Goal: Task Accomplishment & Management: Manage account settings

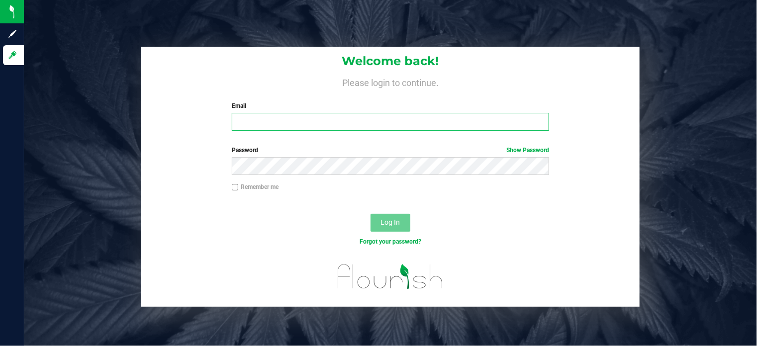
click at [313, 121] on input "Email" at bounding box center [390, 122] width 317 height 18
type input "ssandburg@liveparallel.com"
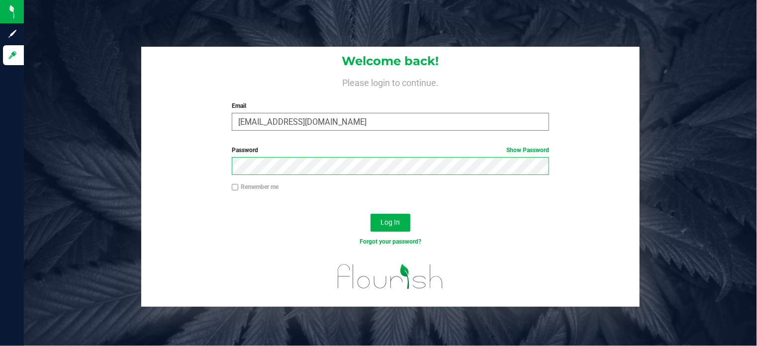
click at [371, 214] on button "Log In" at bounding box center [391, 223] width 40 height 18
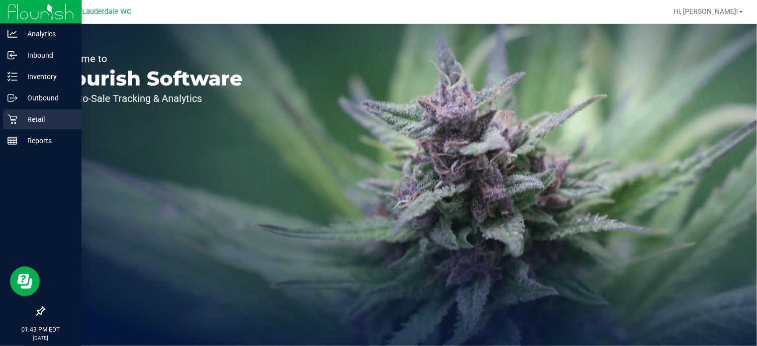
click at [18, 119] on p "Retail" at bounding box center [47, 119] width 60 height 12
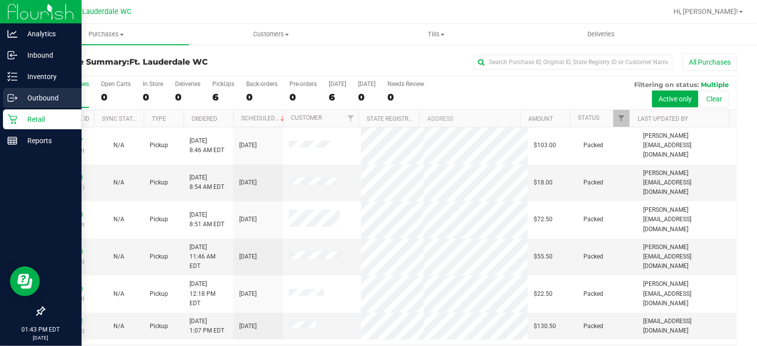
click at [20, 100] on p "Outbound" at bounding box center [47, 98] width 60 height 12
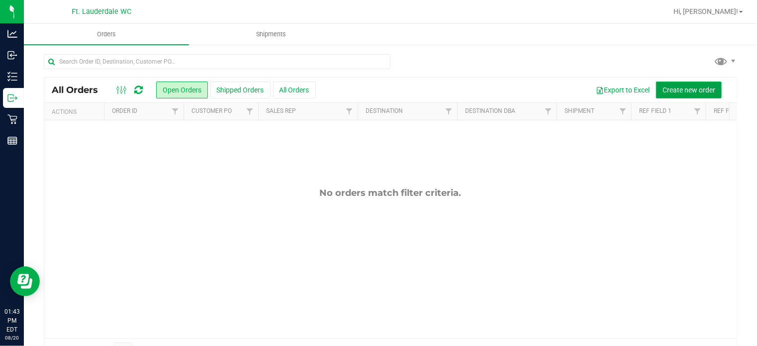
click at [663, 87] on span "Create new order" at bounding box center [689, 90] width 53 height 8
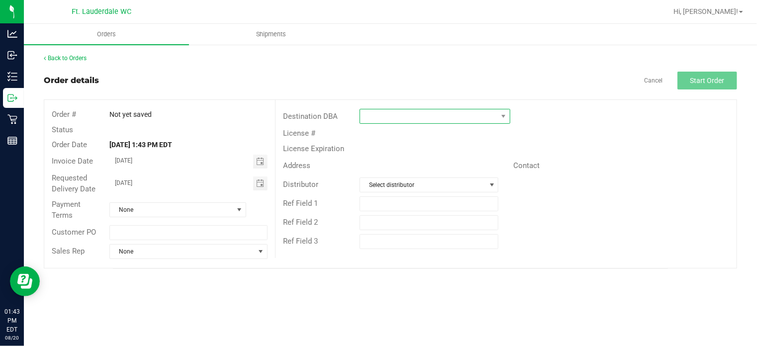
click at [396, 117] on span at bounding box center [428, 116] width 137 height 14
type input "f"
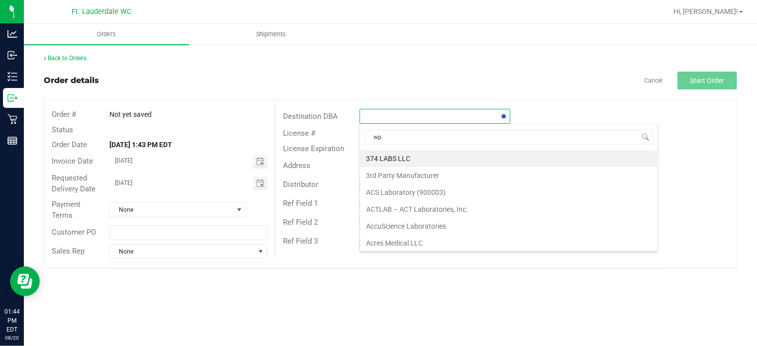
type input "wpb"
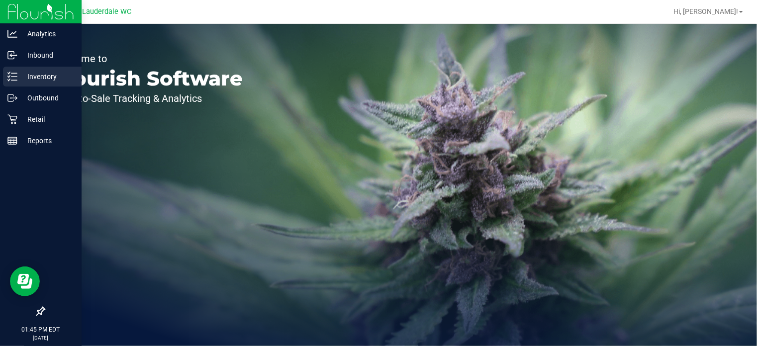
click at [22, 72] on p "Inventory" at bounding box center [47, 77] width 60 height 12
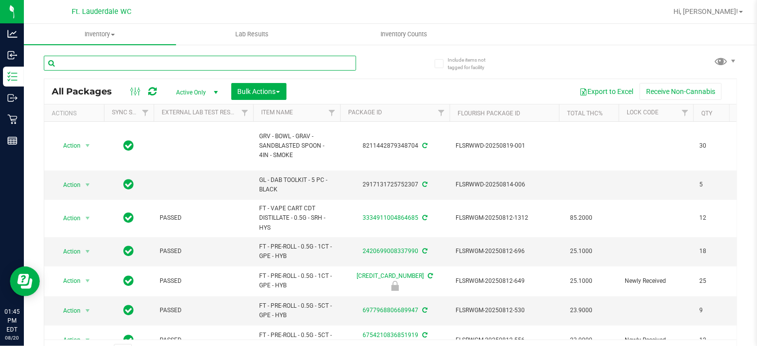
click at [199, 61] on input "text" at bounding box center [200, 63] width 313 height 15
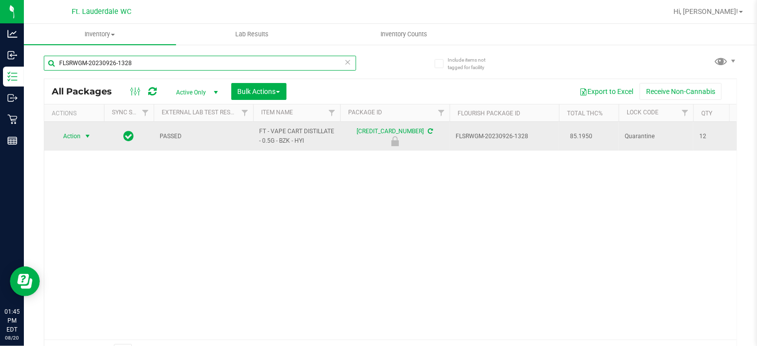
type input "FLSRWGM-20230926-1328"
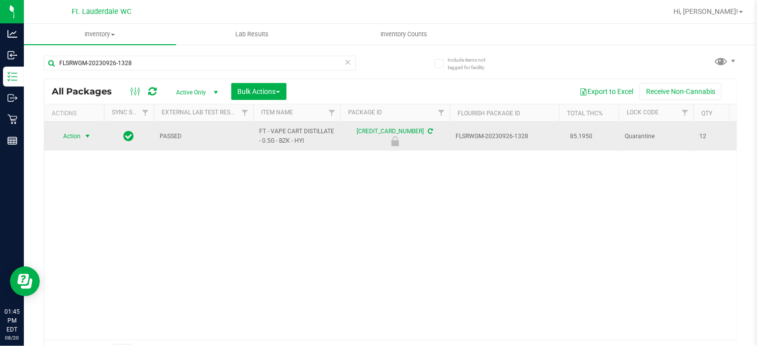
click at [63, 138] on span "Action" at bounding box center [67, 136] width 27 height 14
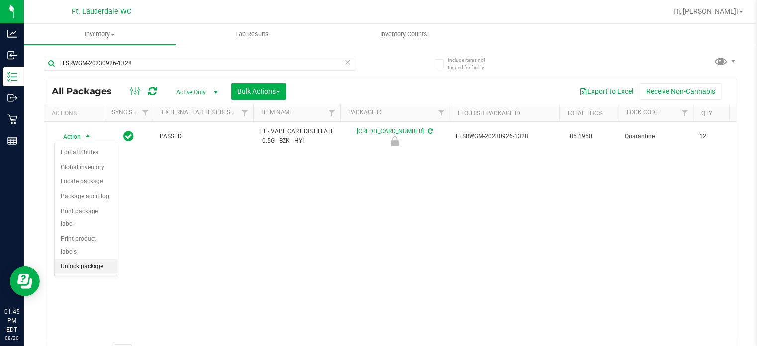
click at [78, 260] on li "Unlock package" at bounding box center [86, 267] width 63 height 15
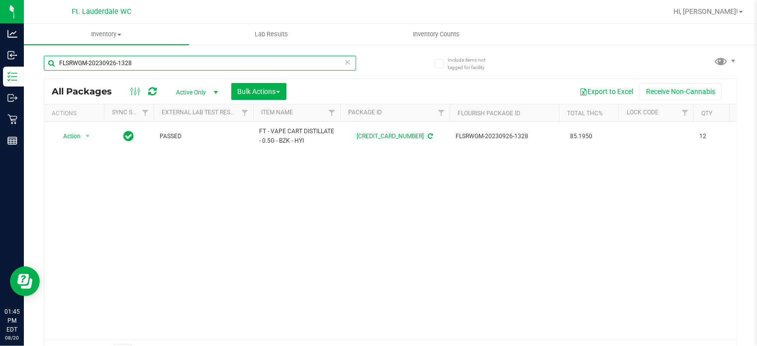
click at [143, 59] on input "FLSRWGM-20230926-1328" at bounding box center [200, 63] width 313 height 15
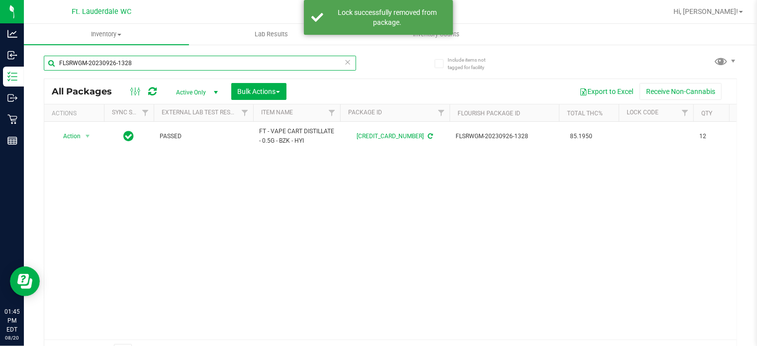
click at [143, 59] on input "FLSRWGM-20230926-1328" at bounding box center [200, 63] width 313 height 15
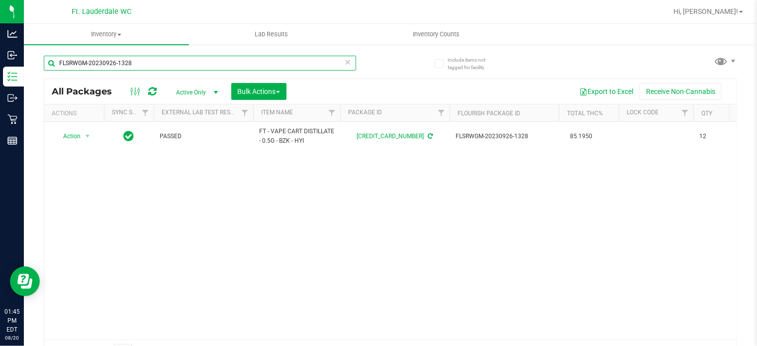
click at [143, 59] on input "FLSRWGM-20230926-1328" at bounding box center [200, 63] width 313 height 15
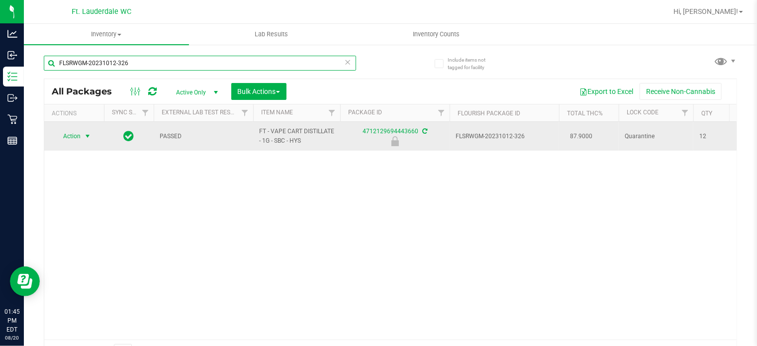
type input "FLSRWGM-20231012-326"
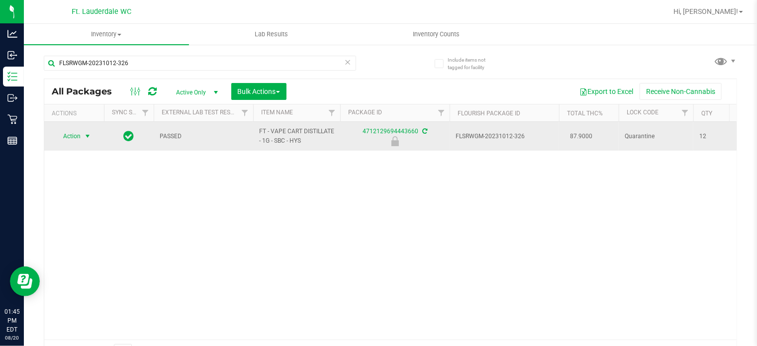
click at [85, 129] on span "select" at bounding box center [88, 136] width 12 height 14
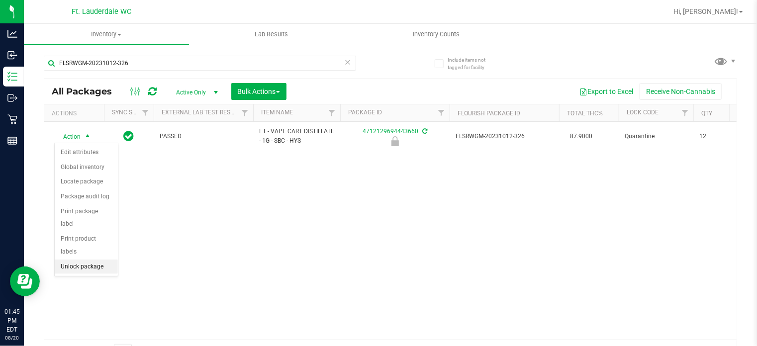
click at [80, 260] on li "Unlock package" at bounding box center [86, 267] width 63 height 15
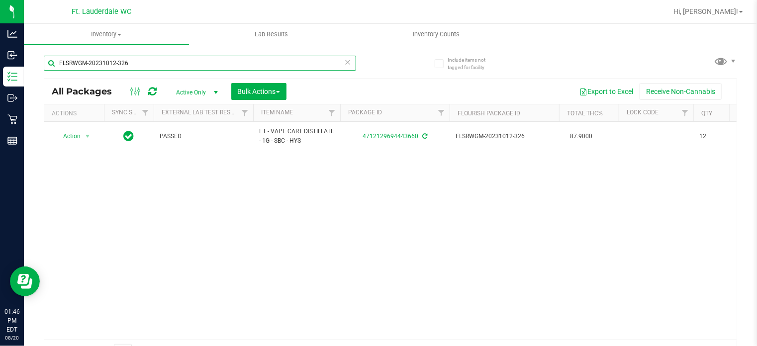
click at [127, 69] on input "FLSRWGM-20231012-326" at bounding box center [200, 63] width 313 height 15
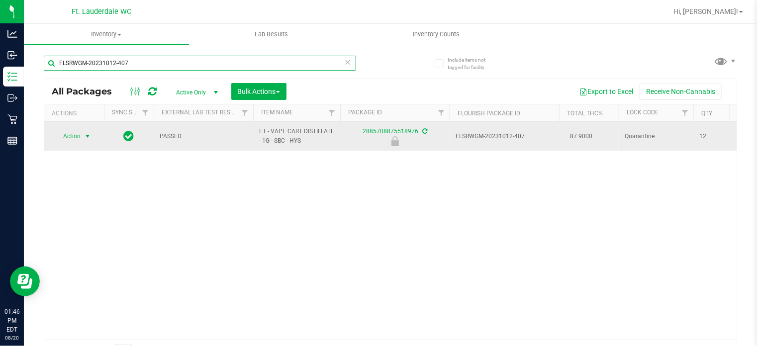
type input "FLSRWGM-20231012-407"
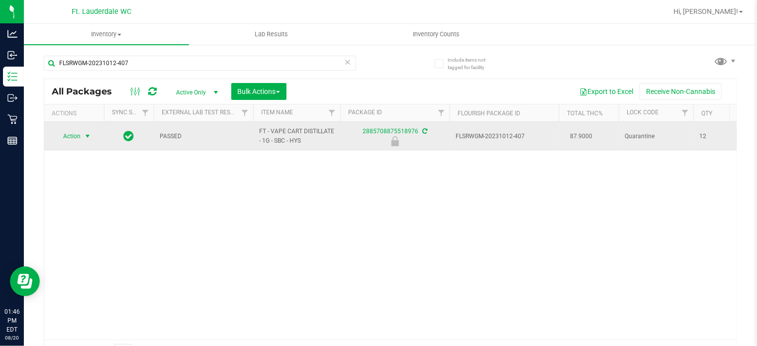
click at [75, 137] on span "Action" at bounding box center [67, 136] width 27 height 14
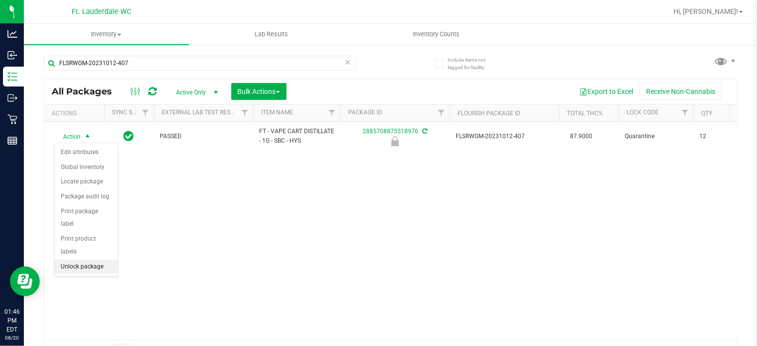
click at [100, 260] on li "Unlock package" at bounding box center [86, 267] width 63 height 15
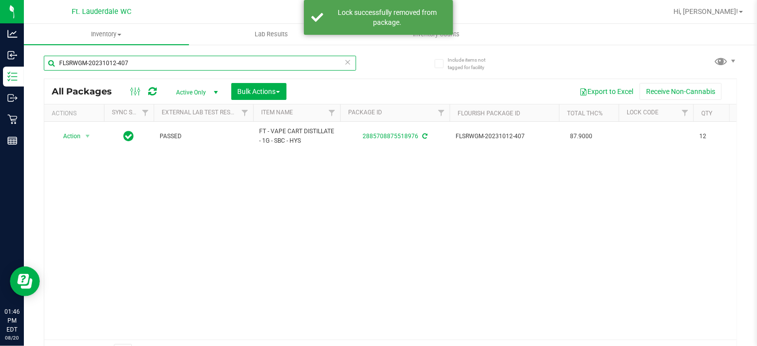
click at [119, 63] on input "FLSRWGM-20231012-407" at bounding box center [200, 63] width 313 height 15
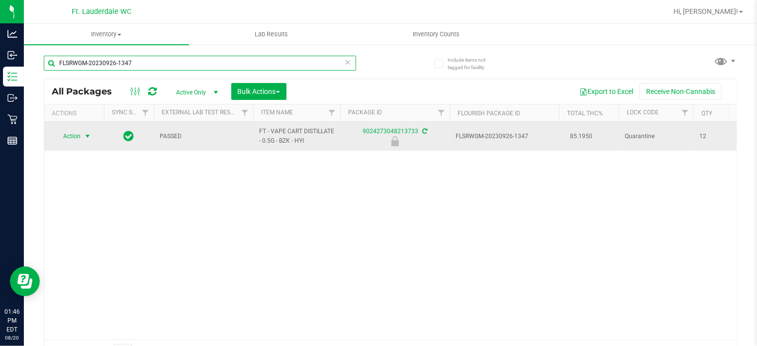
type input "FLSRWGM-20230926-1347"
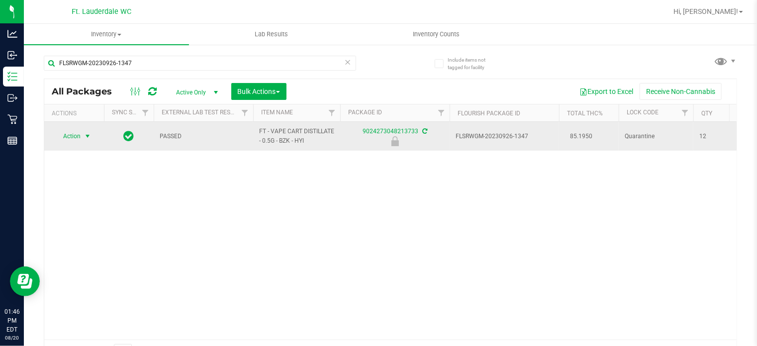
click at [88, 137] on span "select" at bounding box center [88, 136] width 8 height 8
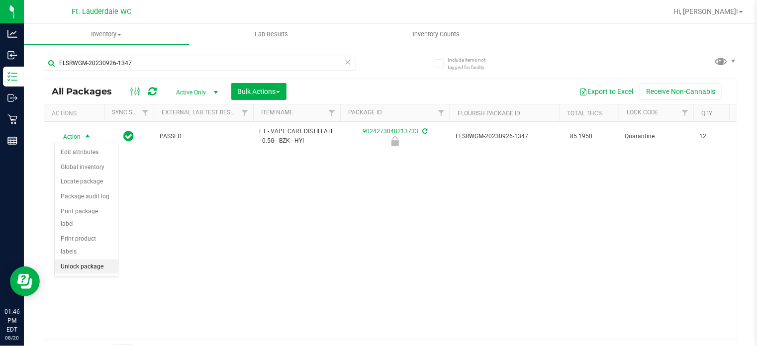
click at [86, 260] on li "Unlock package" at bounding box center [86, 267] width 63 height 15
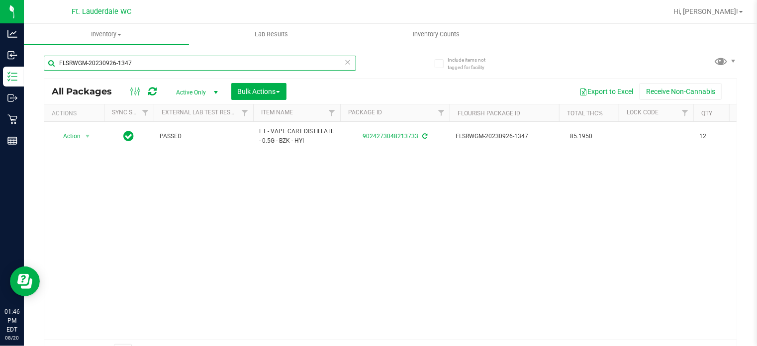
click at [117, 59] on input "FLSRWGM-20230926-1347" at bounding box center [200, 63] width 313 height 15
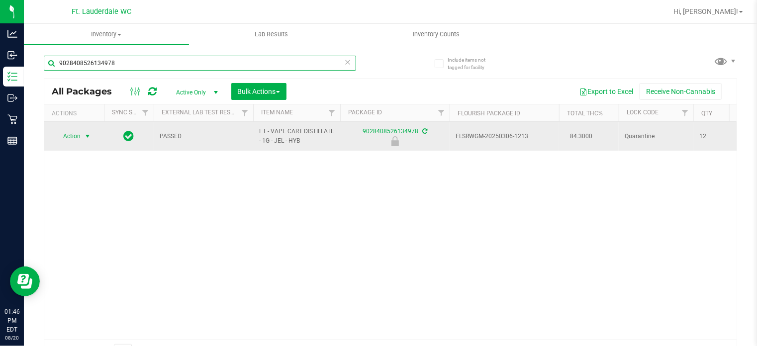
type input "9028408526134978"
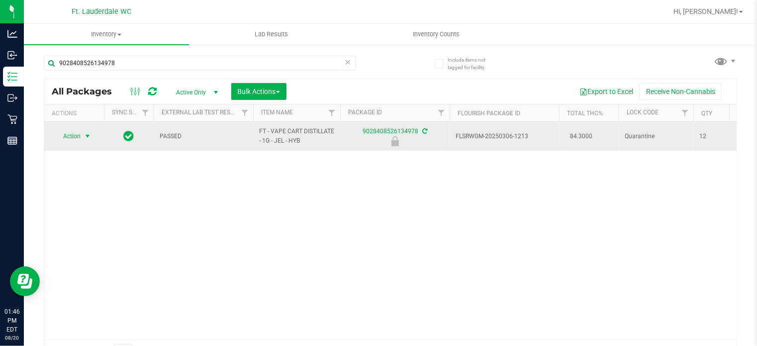
click at [72, 137] on span "Action" at bounding box center [67, 136] width 27 height 14
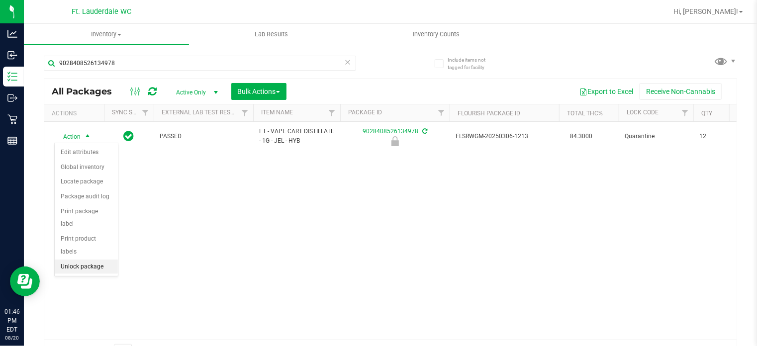
click at [88, 260] on li "Unlock package" at bounding box center [86, 267] width 63 height 15
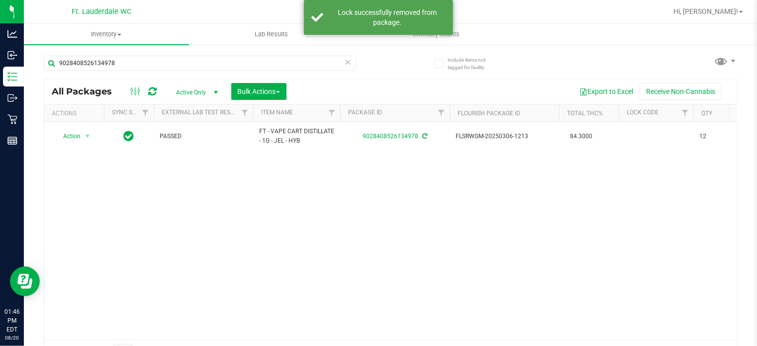
click at [344, 61] on icon at bounding box center [347, 62] width 7 height 12
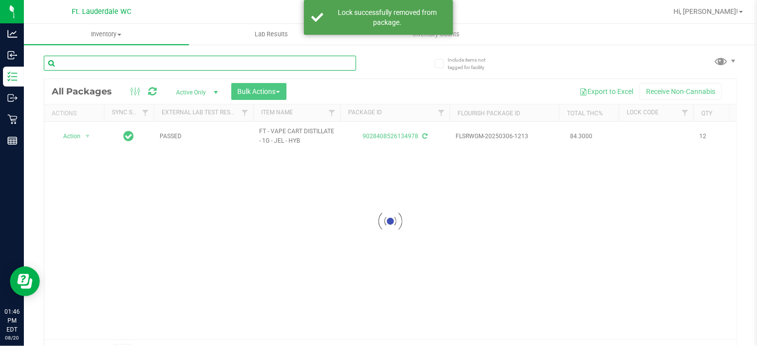
click at [316, 65] on input "text" at bounding box center [200, 63] width 313 height 15
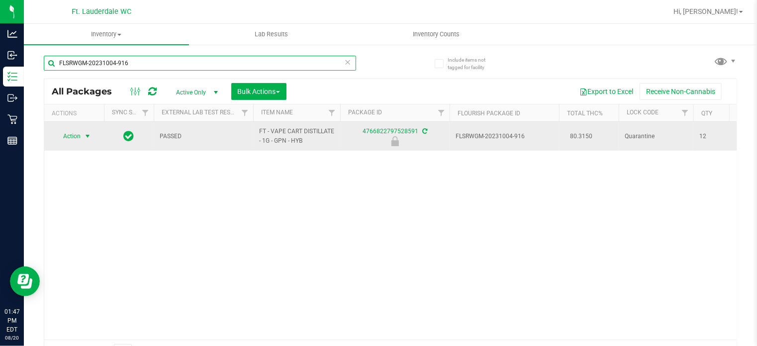
type input "FLSRWGM-20231004-916"
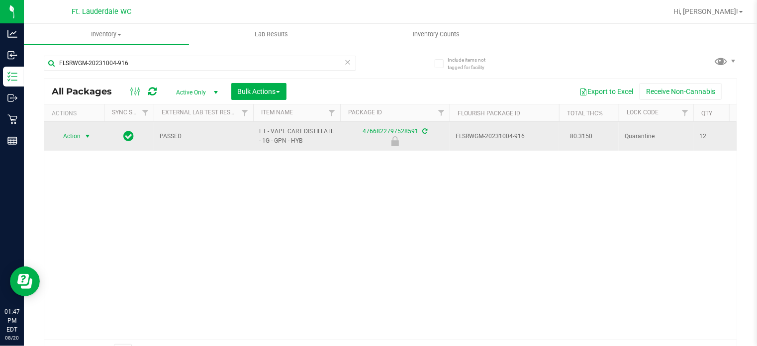
click at [67, 141] on span "Action" at bounding box center [67, 136] width 27 height 14
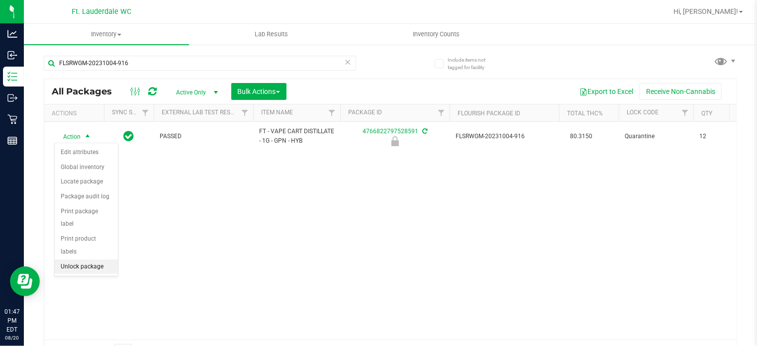
click at [88, 260] on li "Unlock package" at bounding box center [86, 267] width 63 height 15
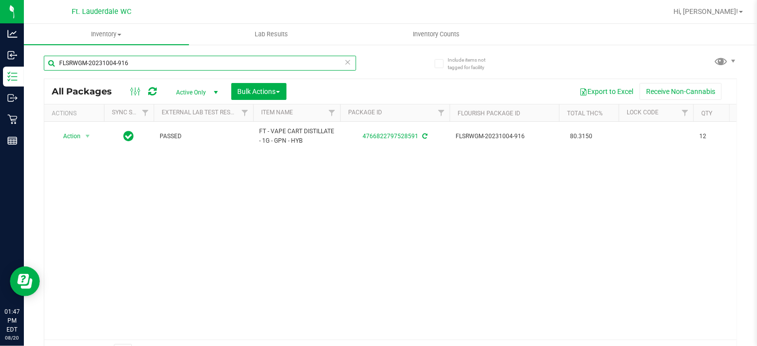
click at [186, 58] on input "FLSRWGM-20231004-916" at bounding box center [200, 63] width 313 height 15
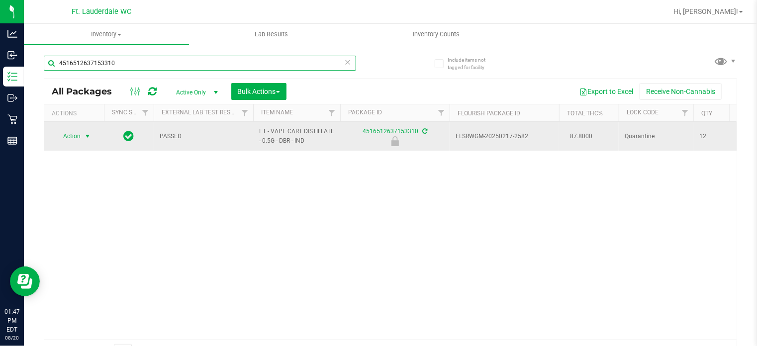
type input "4516512637153310"
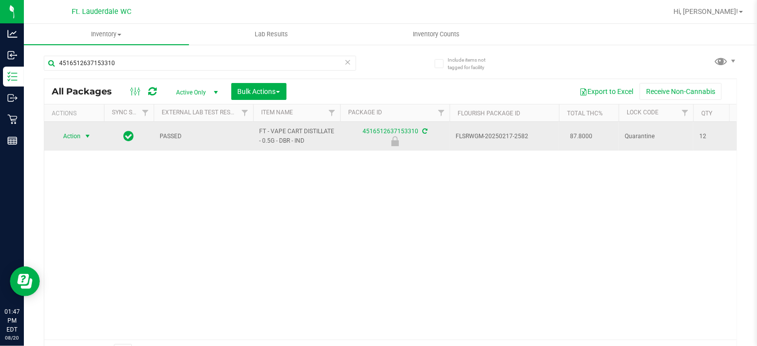
click at [90, 142] on span "select" at bounding box center [88, 136] width 12 height 14
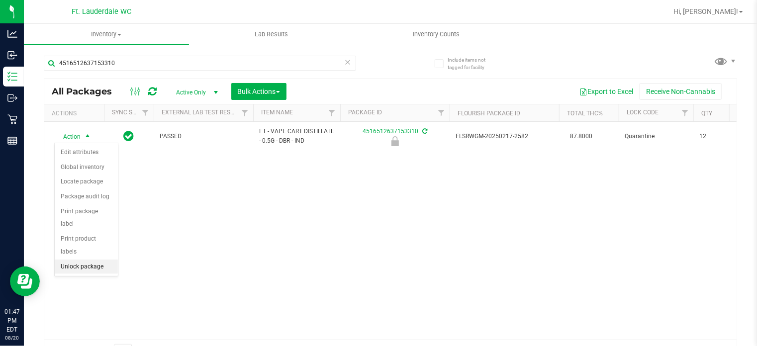
click at [95, 260] on li "Unlock package" at bounding box center [86, 267] width 63 height 15
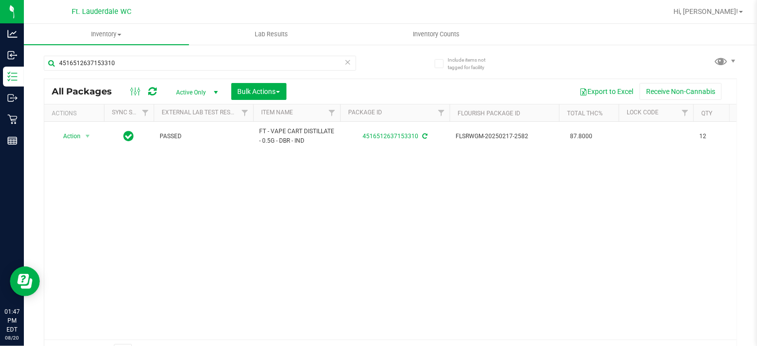
click at [146, 55] on div "4516512637153310" at bounding box center [217, 63] width 347 height 32
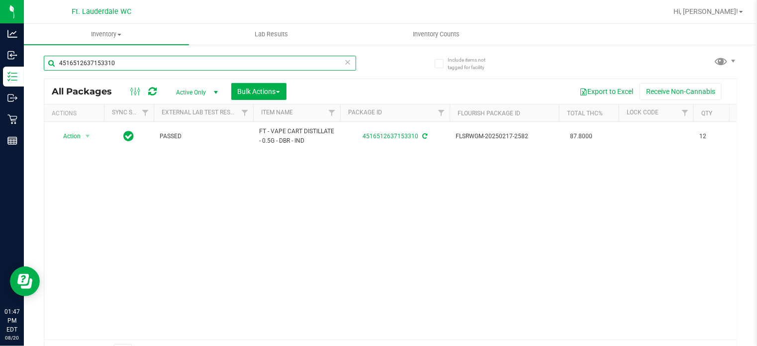
click at [143, 68] on input "4516512637153310" at bounding box center [200, 63] width 313 height 15
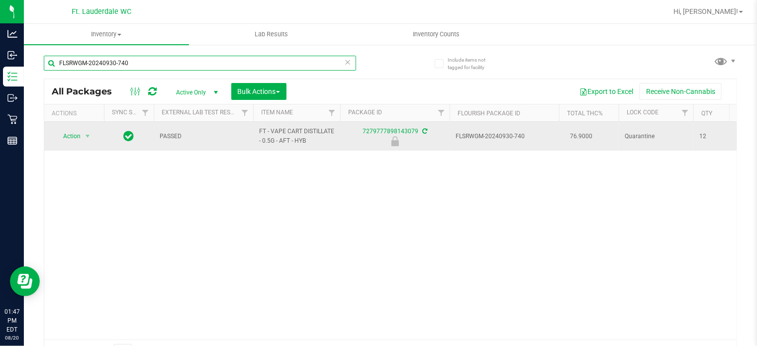
type input "FLSRWGM-20240930-740"
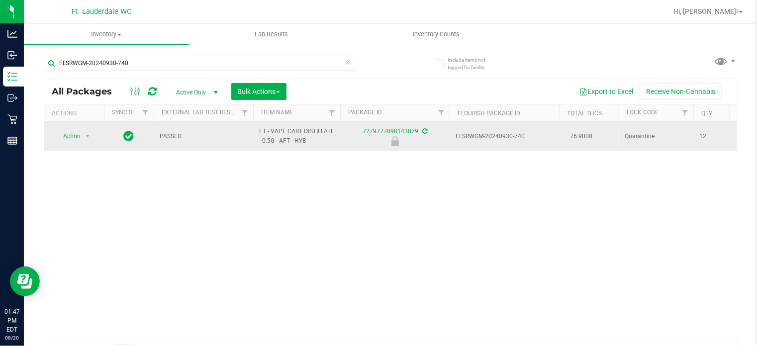
click at [100, 137] on td "Action Action Edit attributes Global inventory Locate package Package audit log…" at bounding box center [74, 136] width 60 height 29
click at [89, 137] on span "select" at bounding box center [88, 136] width 8 height 8
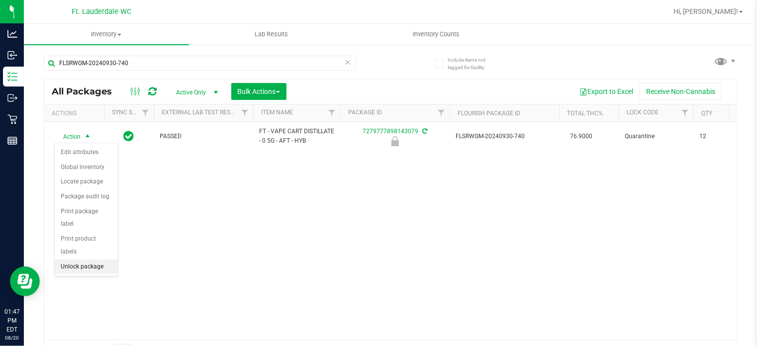
click at [91, 260] on li "Unlock package" at bounding box center [86, 267] width 63 height 15
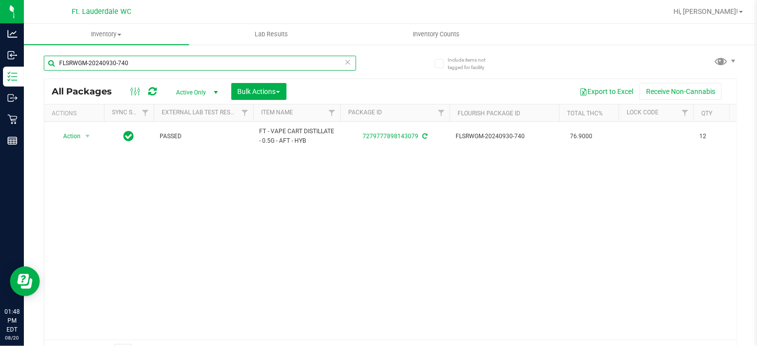
click at [243, 70] on input "FLSRWGM-20240930-740" at bounding box center [200, 63] width 313 height 15
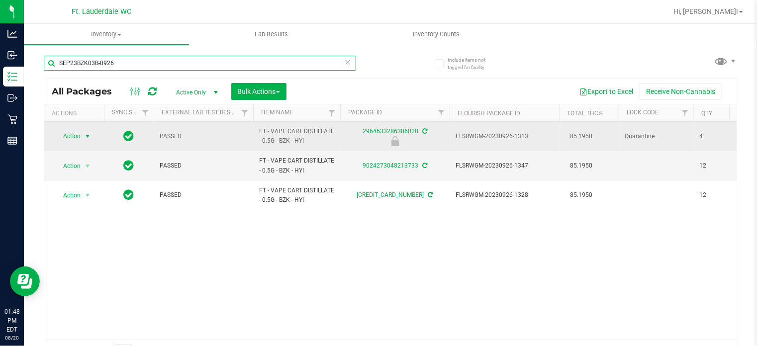
type input "SEP23BZK03B-0926"
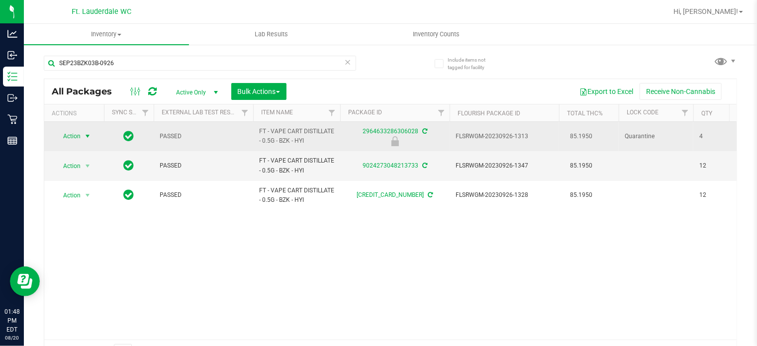
click at [72, 130] on span "Action" at bounding box center [67, 136] width 27 height 14
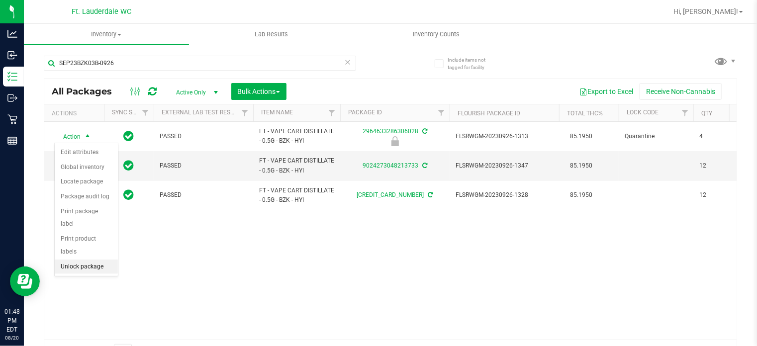
click at [98, 260] on li "Unlock package" at bounding box center [86, 267] width 63 height 15
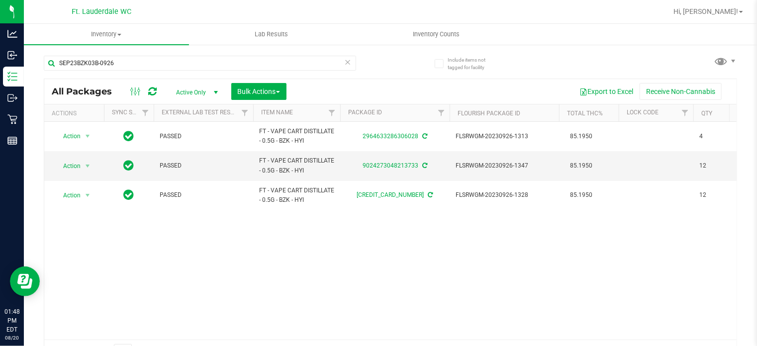
click at [130, 53] on div "SEP23BZK03B-0926" at bounding box center [217, 63] width 347 height 32
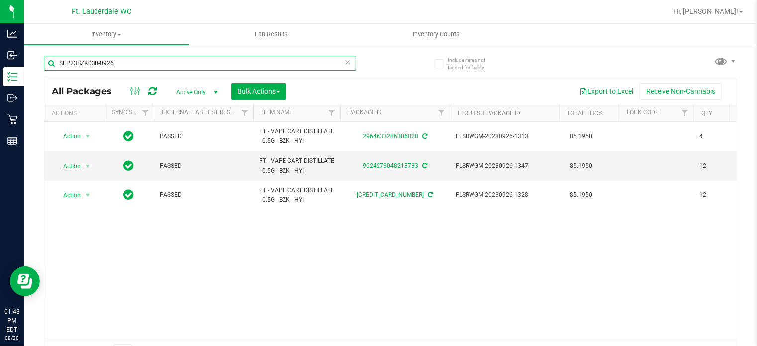
click at [130, 58] on input "SEP23BZK03B-0926" at bounding box center [200, 63] width 313 height 15
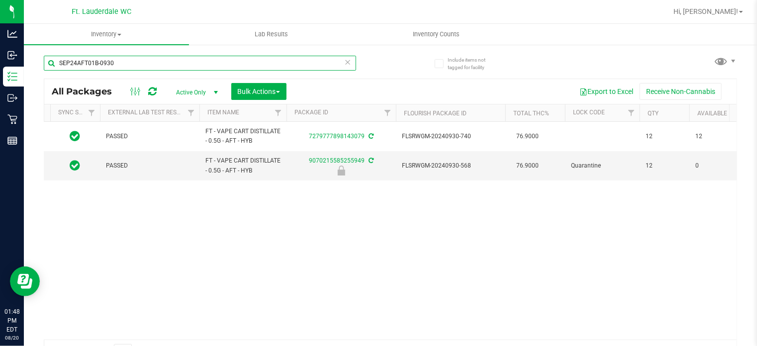
scroll to position [0, 79]
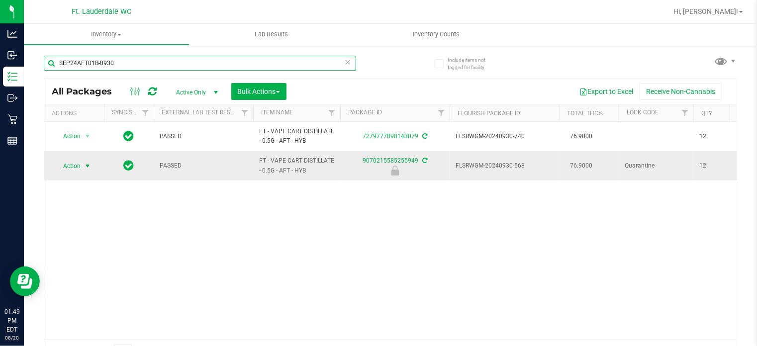
type input "SEP24AFT01B-0930"
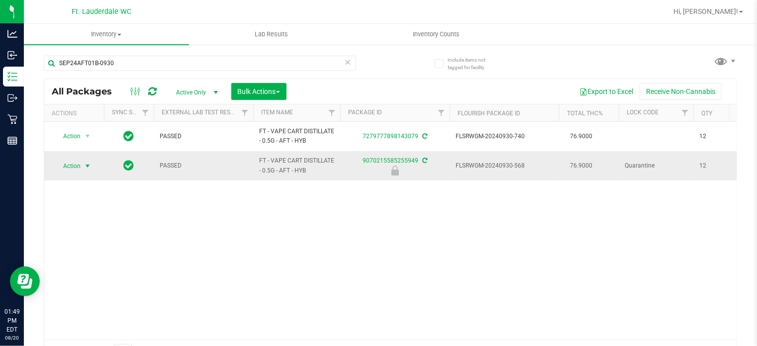
click at [58, 165] on span "Action" at bounding box center [67, 166] width 27 height 14
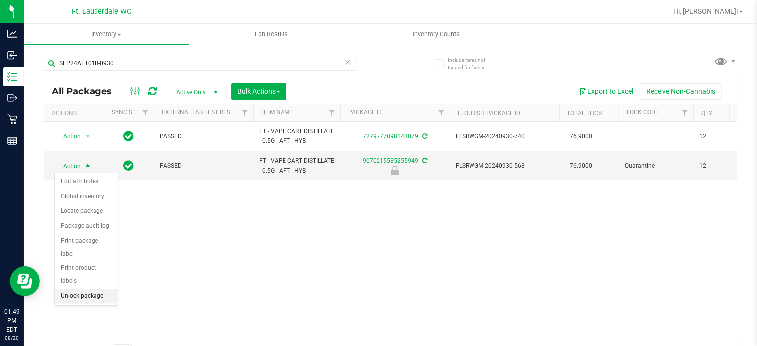
click at [87, 289] on li "Unlock package" at bounding box center [86, 296] width 63 height 15
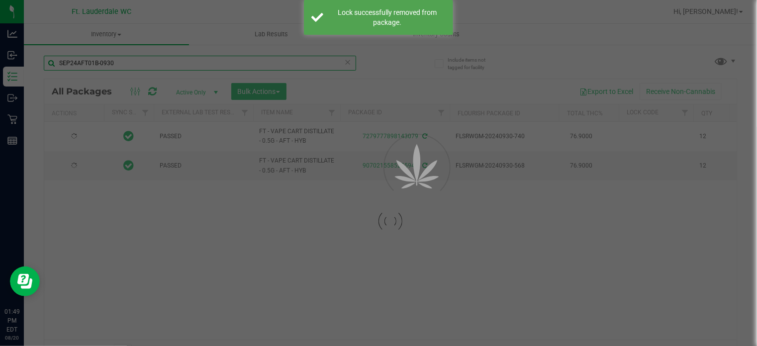
click at [119, 65] on input "SEP24AFT01B-0930" at bounding box center [200, 63] width 313 height 15
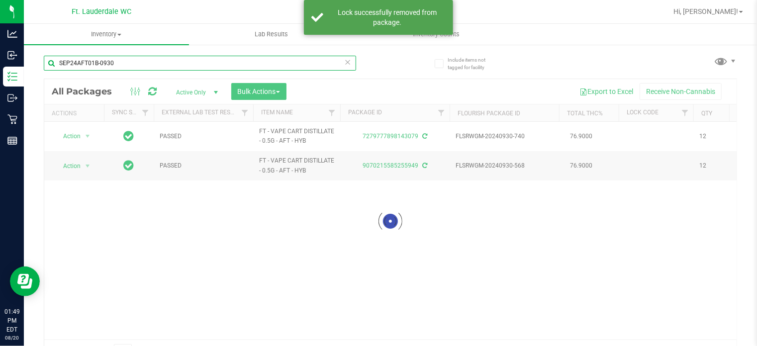
click at [119, 65] on input "SEP24AFT01B-0930" at bounding box center [200, 63] width 313 height 15
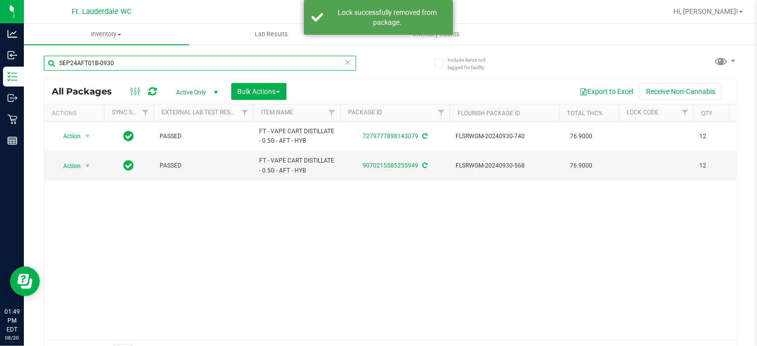
click at [119, 65] on input "SEP24AFT01B-0930" at bounding box center [200, 63] width 313 height 15
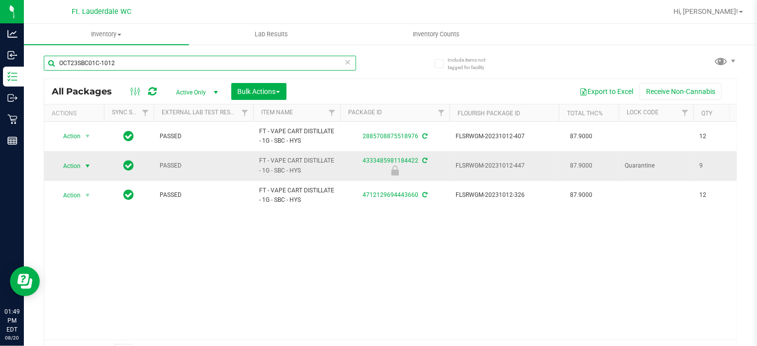
type input "OCT23SBC01C-1012"
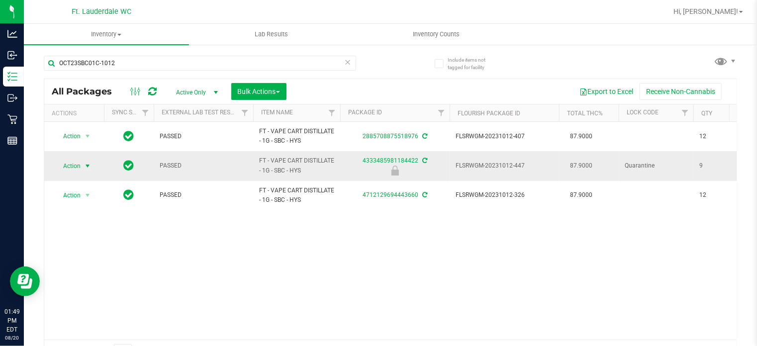
click at [86, 168] on span "select" at bounding box center [88, 166] width 8 height 8
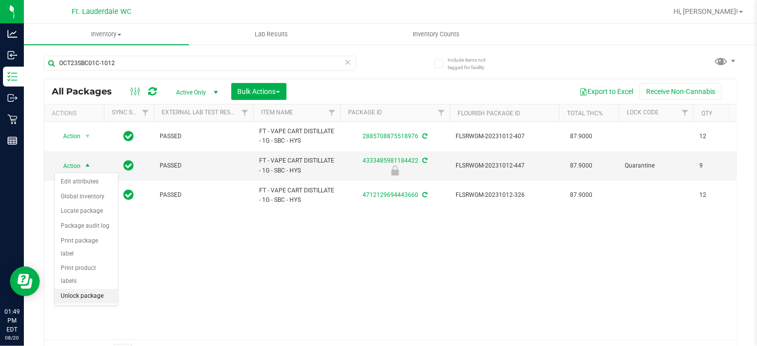
click at [101, 289] on li "Unlock package" at bounding box center [86, 296] width 63 height 15
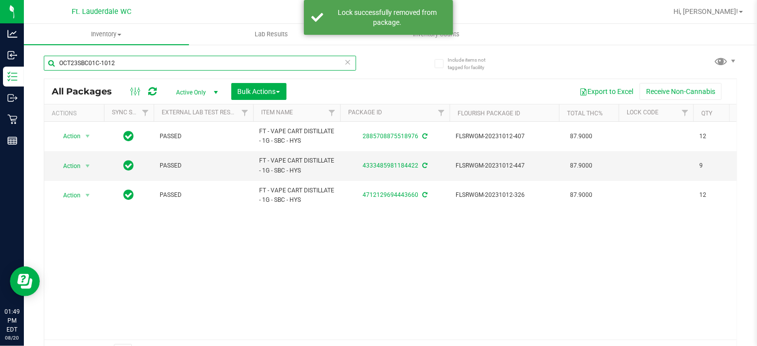
click at [118, 65] on input "OCT23SBC01C-1012" at bounding box center [200, 63] width 313 height 15
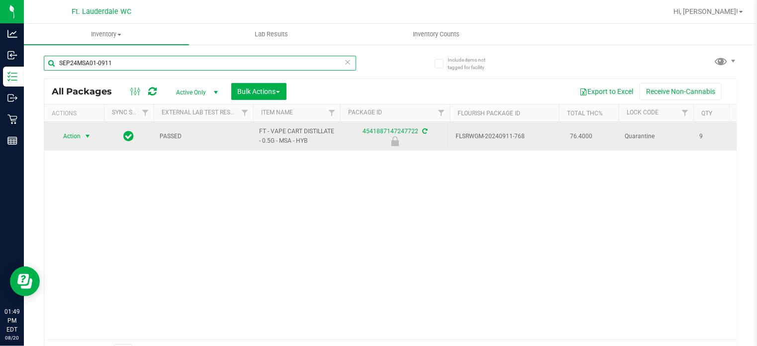
type input "SEP24MSA01-0911"
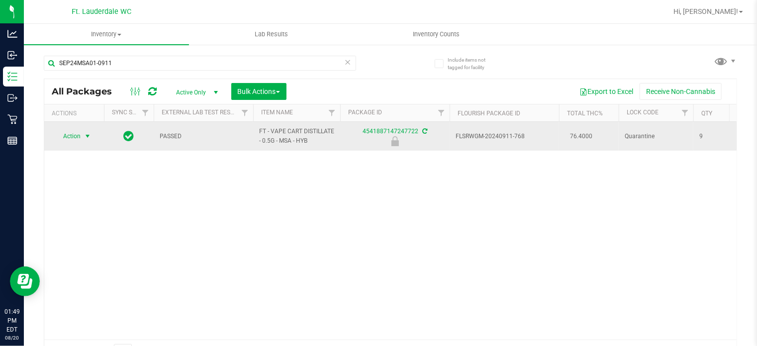
click at [85, 140] on span "select" at bounding box center [88, 136] width 12 height 14
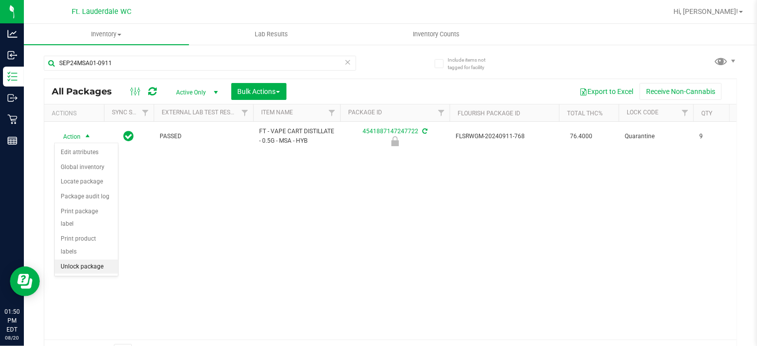
click at [84, 260] on li "Unlock package" at bounding box center [86, 267] width 63 height 15
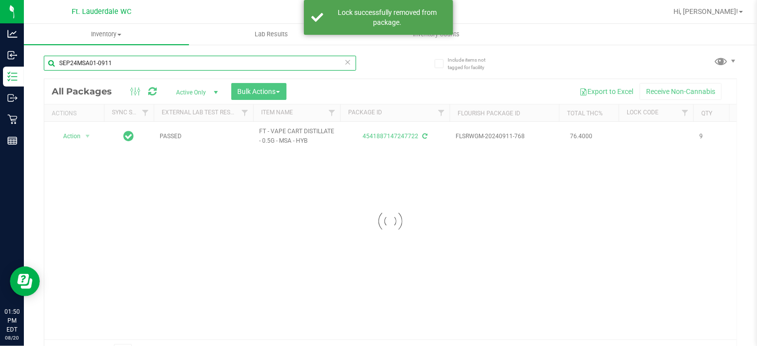
click at [167, 61] on input "SEP24MSA01-0911" at bounding box center [200, 63] width 313 height 15
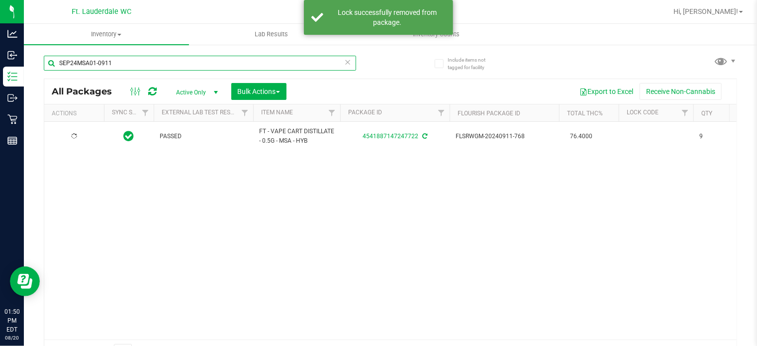
click at [167, 61] on input "SEP24MSA01-0911" at bounding box center [200, 63] width 313 height 15
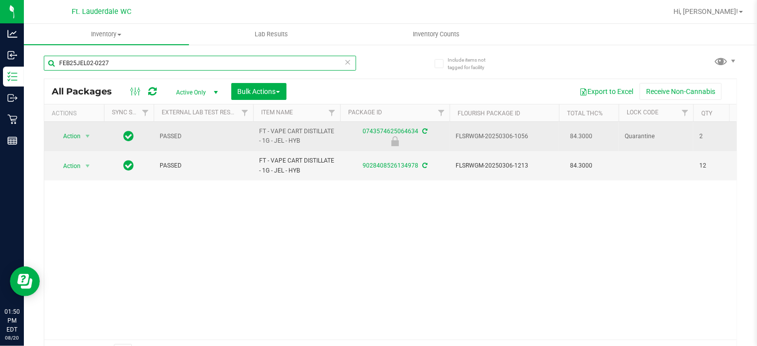
type input "FEB25JEL02-0227"
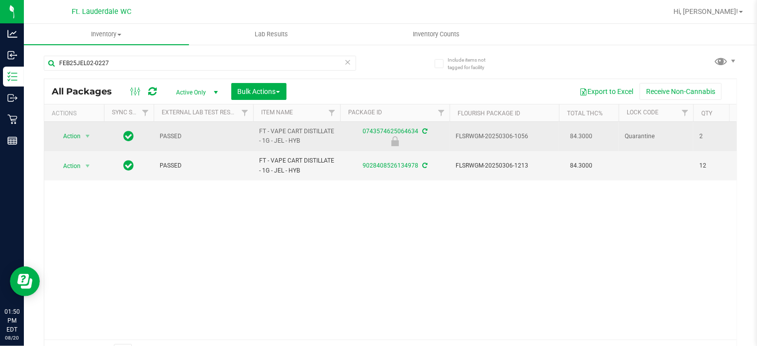
click at [78, 141] on span "Action" at bounding box center [67, 136] width 27 height 14
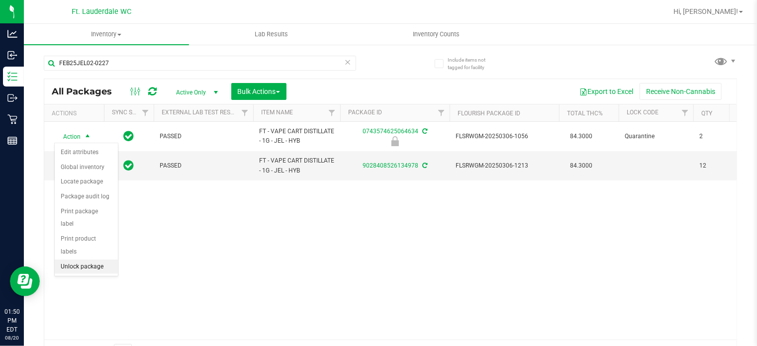
click at [99, 260] on li "Unlock package" at bounding box center [86, 267] width 63 height 15
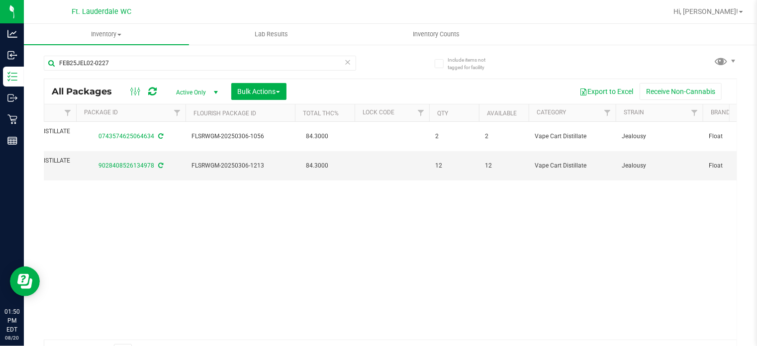
scroll to position [0, 269]
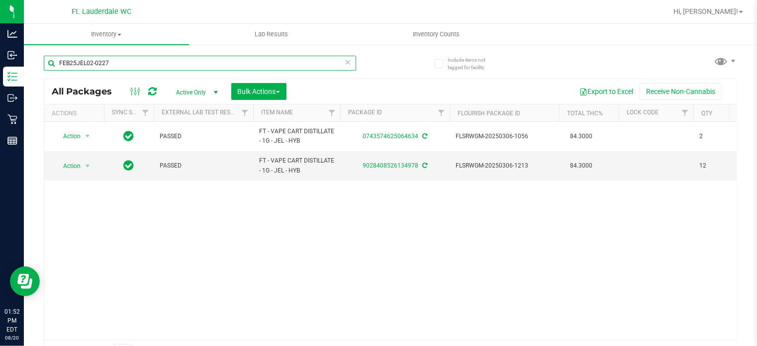
click at [266, 61] on input "FEB25JEL02-0227" at bounding box center [200, 63] width 313 height 15
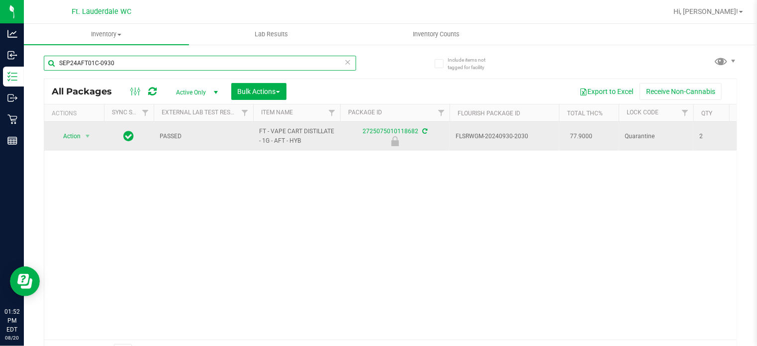
type input "SEP24AFT01C-0930"
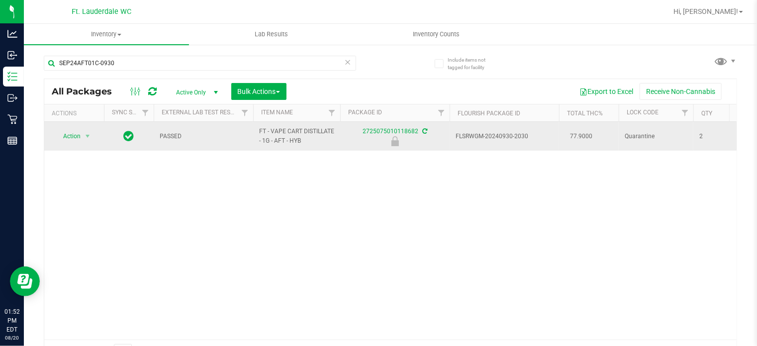
click at [77, 143] on span "Action" at bounding box center [67, 136] width 27 height 14
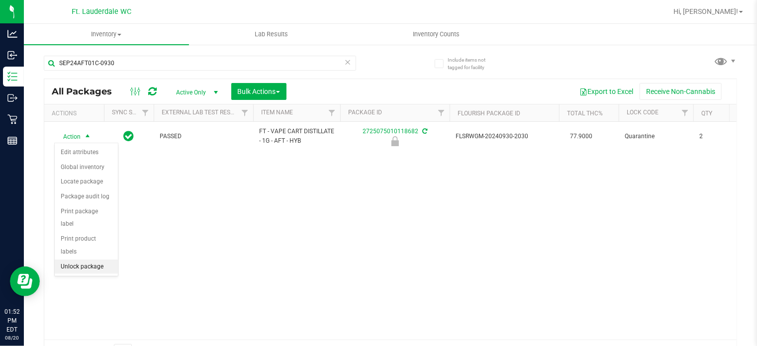
click at [79, 260] on li "Unlock package" at bounding box center [86, 267] width 63 height 15
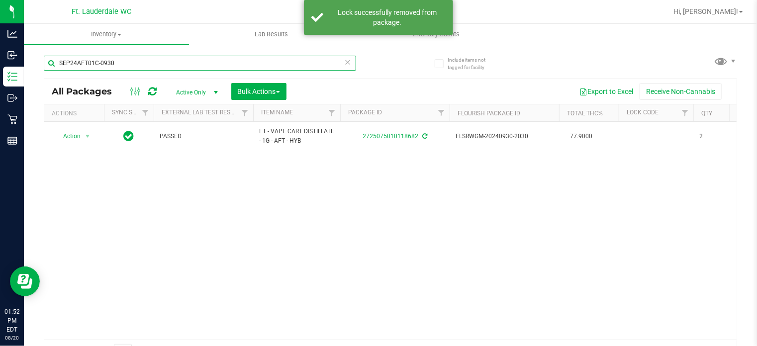
click at [121, 65] on input "SEP24AFT01C-0930" at bounding box center [200, 63] width 313 height 15
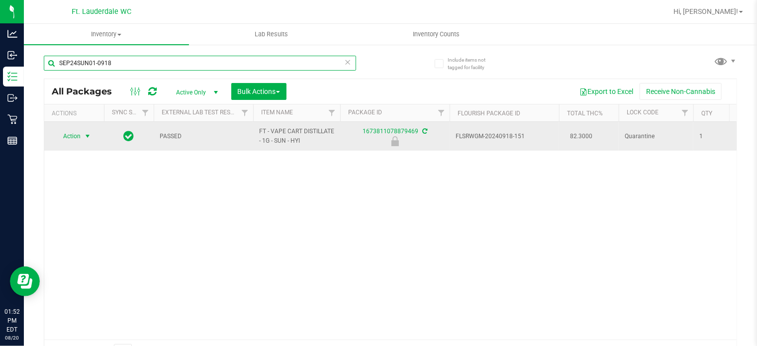
type input "SEP24SUN01-0918"
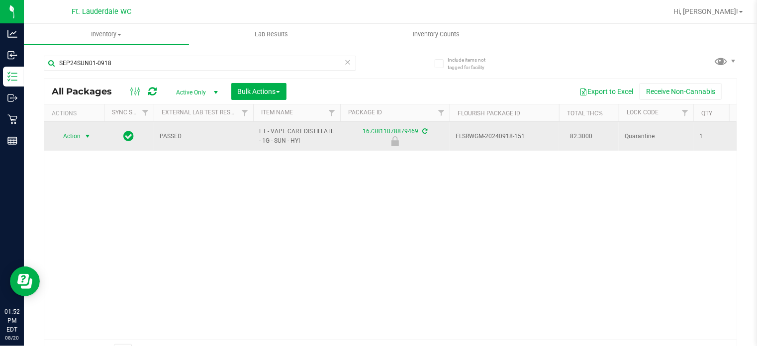
click at [86, 141] on span "select" at bounding box center [88, 136] width 12 height 14
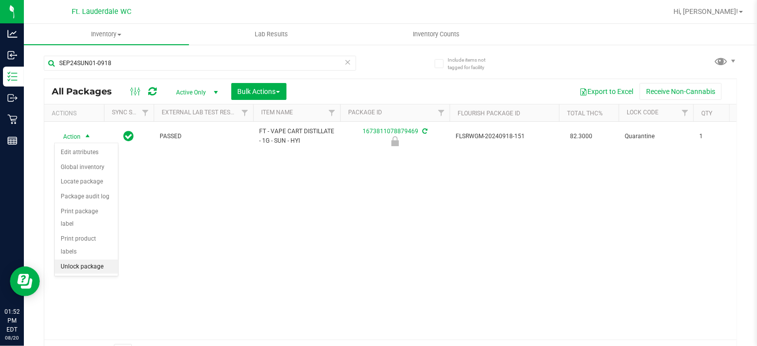
click at [105, 260] on li "Unlock package" at bounding box center [86, 267] width 63 height 15
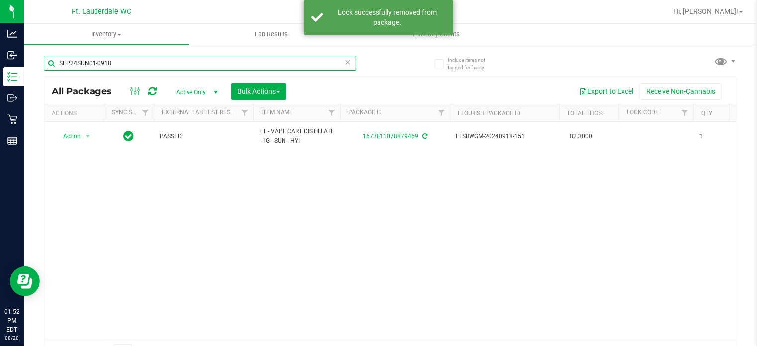
click at [91, 59] on input "SEP24SUN01-0918" at bounding box center [200, 63] width 313 height 15
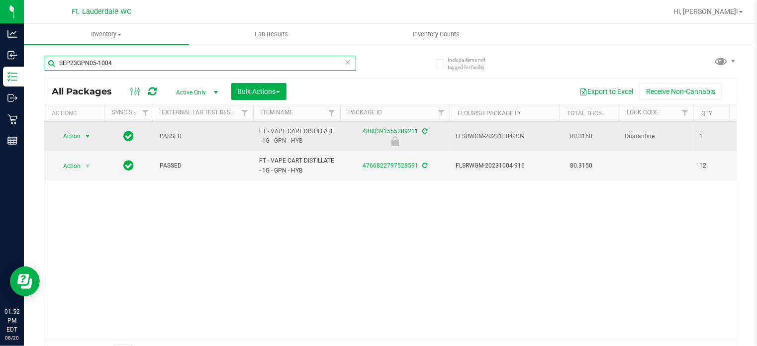
type input "SEP23GPN05-1004"
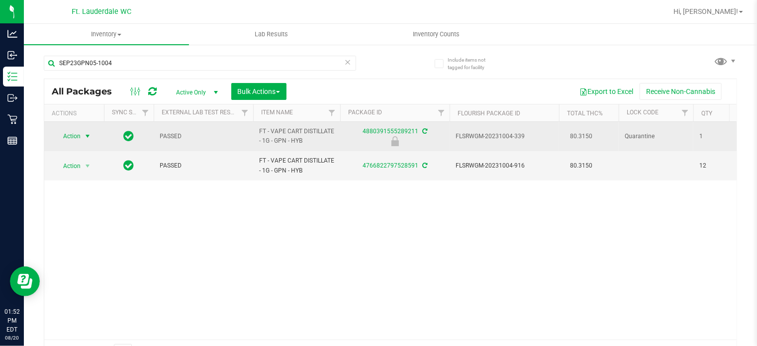
click at [73, 139] on span "Action" at bounding box center [67, 136] width 27 height 14
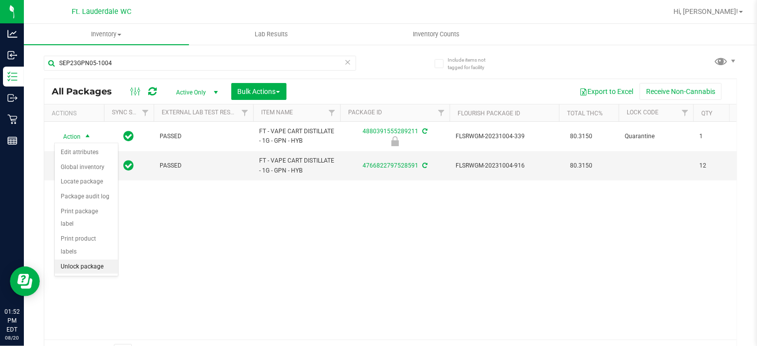
click at [95, 260] on li "Unlock package" at bounding box center [86, 267] width 63 height 15
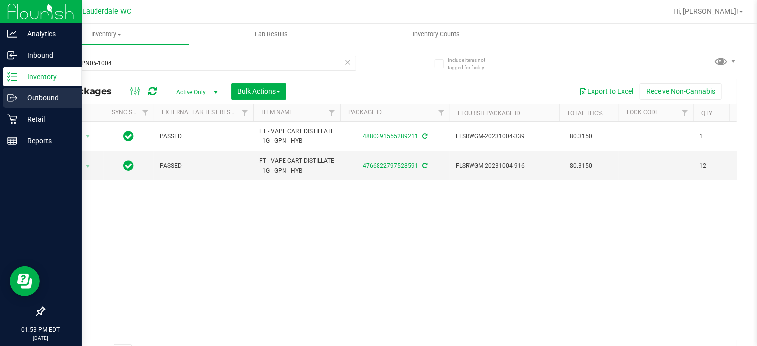
click at [24, 104] on p "Outbound" at bounding box center [47, 98] width 60 height 12
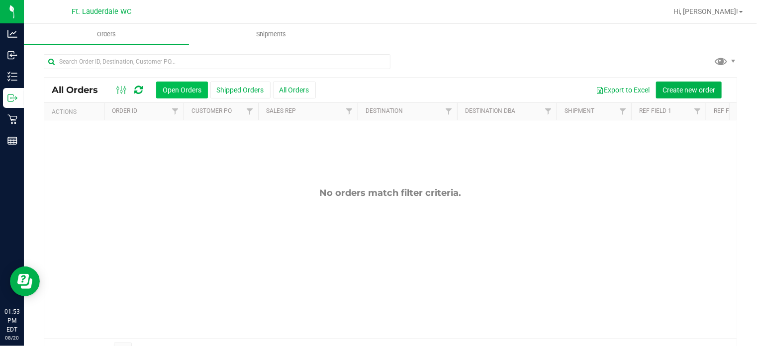
click at [199, 97] on button "Open Orders" at bounding box center [182, 90] width 52 height 17
click at [223, 89] on button "Shipped Orders" at bounding box center [241, 90] width 60 height 17
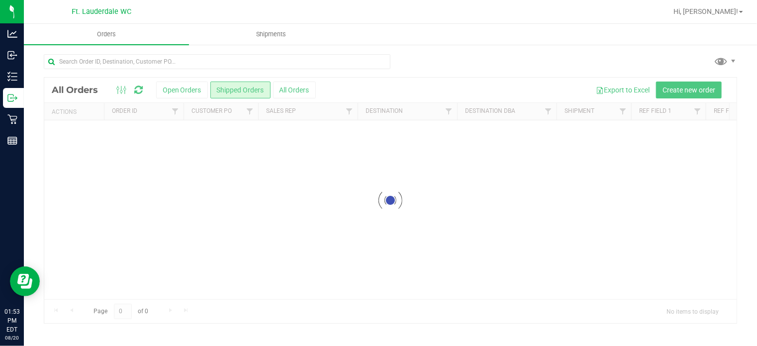
click at [187, 94] on div at bounding box center [390, 201] width 693 height 246
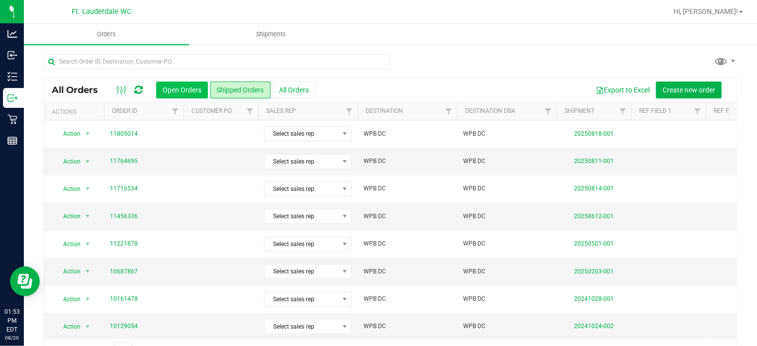
click at [187, 94] on button "Open Orders" at bounding box center [182, 90] width 52 height 17
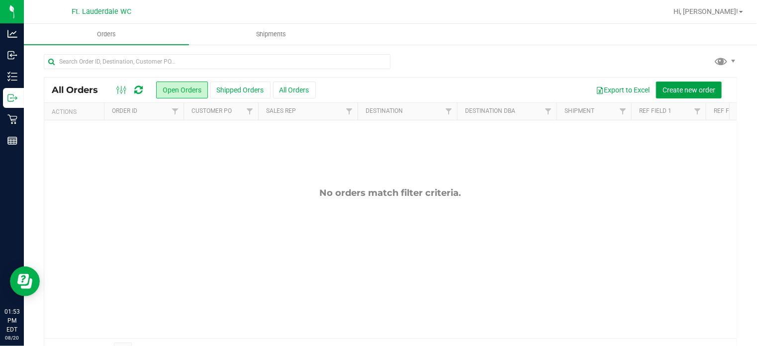
click at [670, 89] on span "Create new order" at bounding box center [689, 90] width 53 height 8
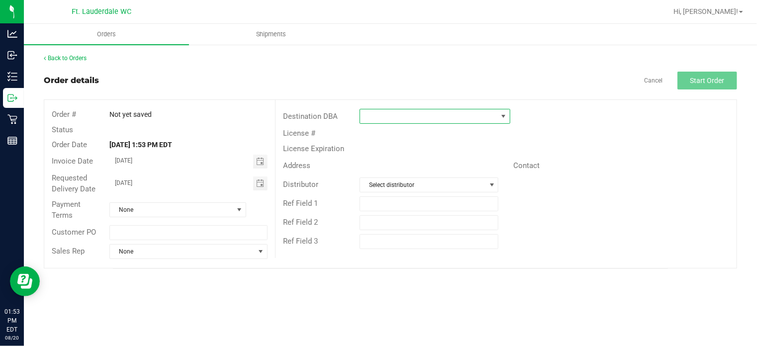
click at [376, 115] on span at bounding box center [428, 116] width 137 height 14
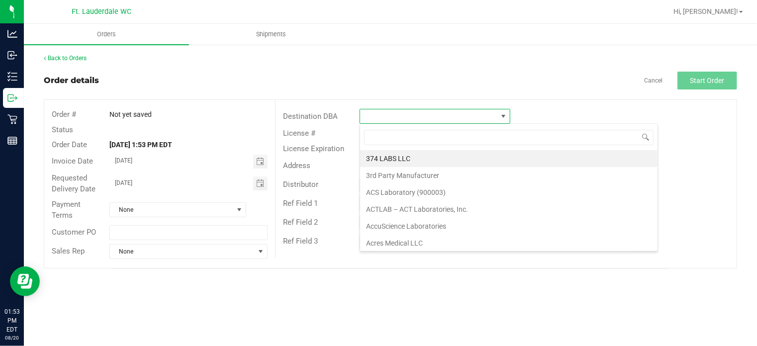
scroll to position [14, 151]
type input "wpb"
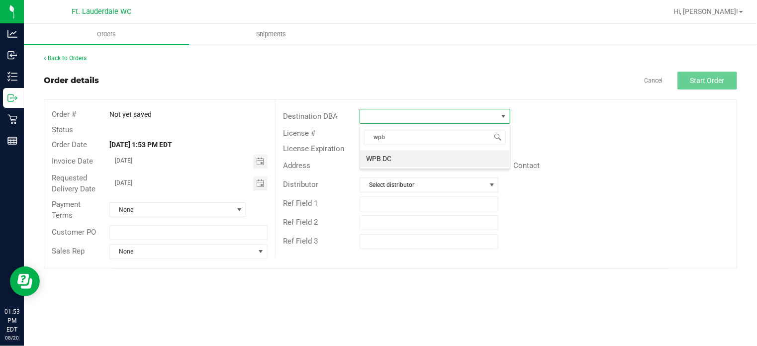
click at [392, 161] on li "WPB DC" at bounding box center [435, 158] width 150 height 17
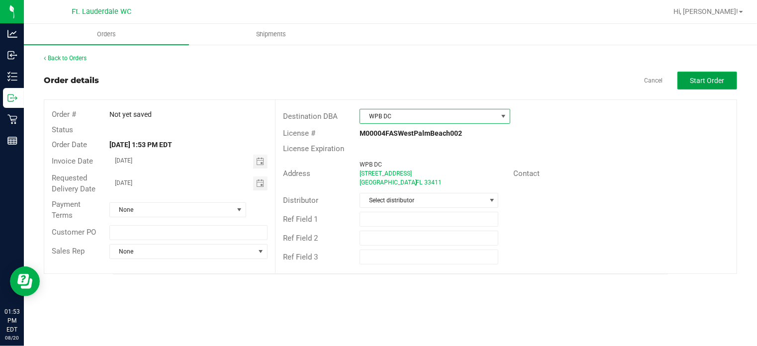
click at [697, 79] on span "Start Order" at bounding box center [708, 81] width 34 height 8
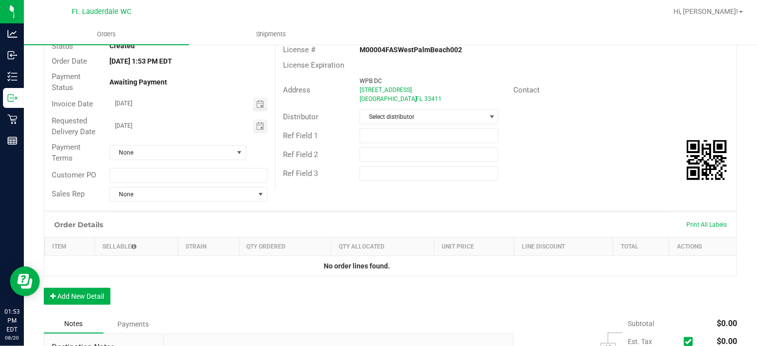
scroll to position [82, 0]
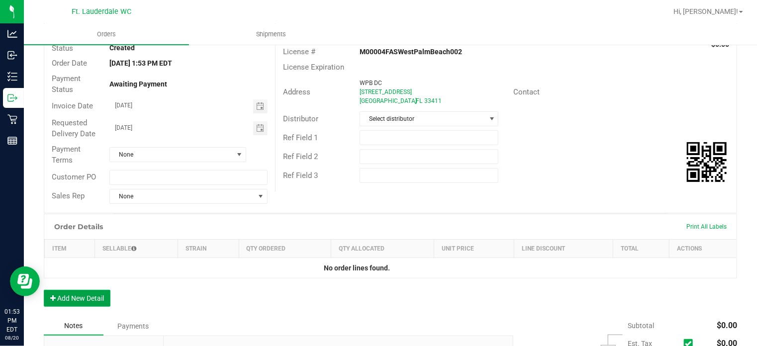
click at [96, 296] on button "Add New Detail" at bounding box center [77, 298] width 67 height 17
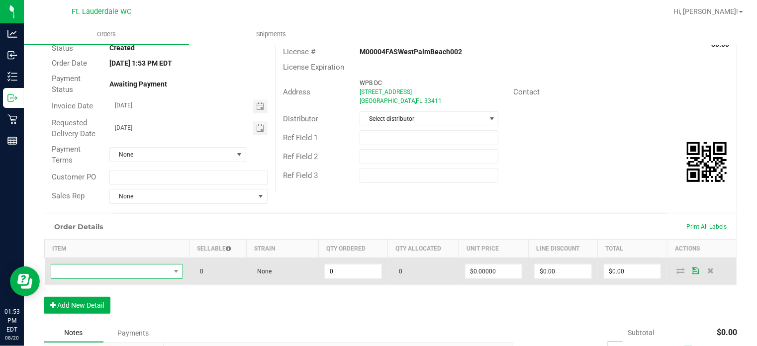
click at [110, 274] on span "NO DATA FOUND" at bounding box center [110, 272] width 119 height 14
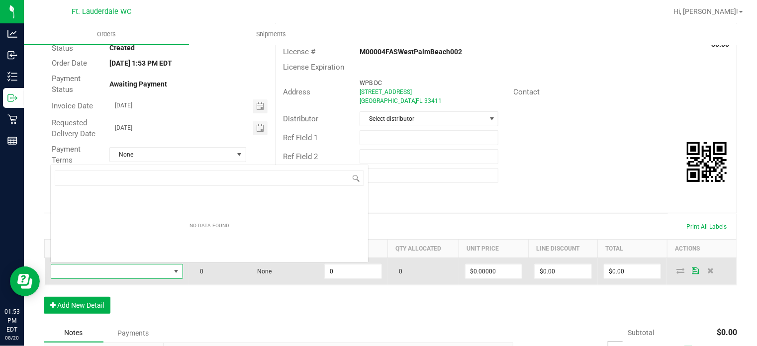
scroll to position [14, 129]
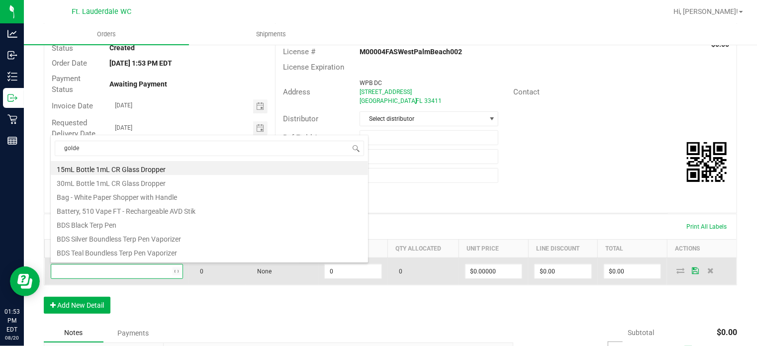
type input "golden"
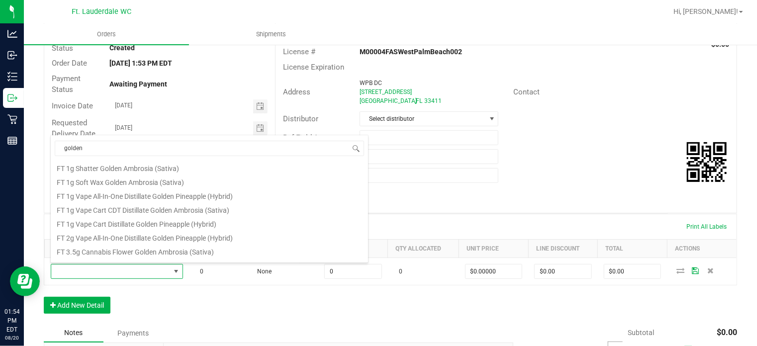
scroll to position [85, 0]
click at [131, 224] on li "FT 1g Vape Cart Distillate Golden Pineapple (Hybrid)" at bounding box center [209, 222] width 317 height 14
type input "0 ea"
type input "$90.00000"
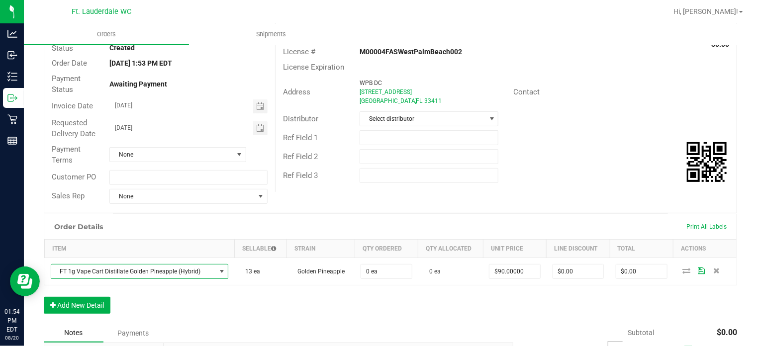
click at [324, 285] on div "Order Details Print All Labels Item Sellable Strain Qty Ordered Qty Allocated U…" at bounding box center [391, 269] width 694 height 110
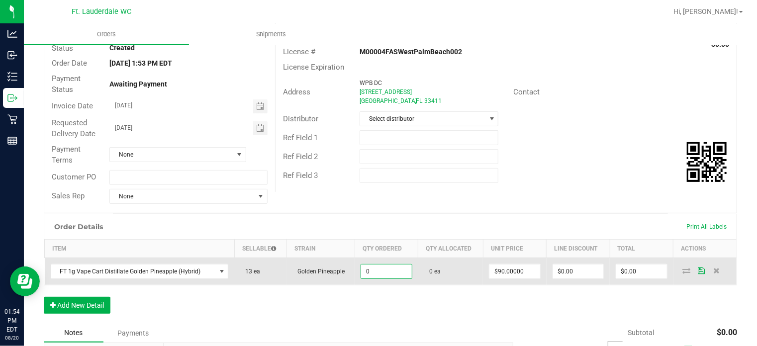
click at [376, 267] on input "0" at bounding box center [386, 272] width 50 height 14
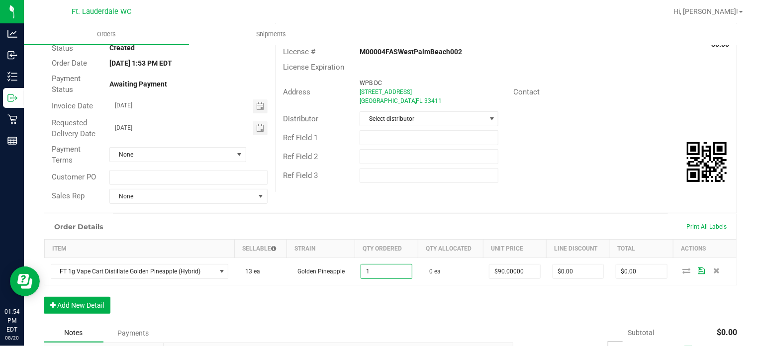
type input "1 ea"
type input "$90.00"
click at [397, 302] on div "Order Details Print All Labels Item Sellable Strain Qty Ordered Qty Allocated U…" at bounding box center [391, 269] width 694 height 110
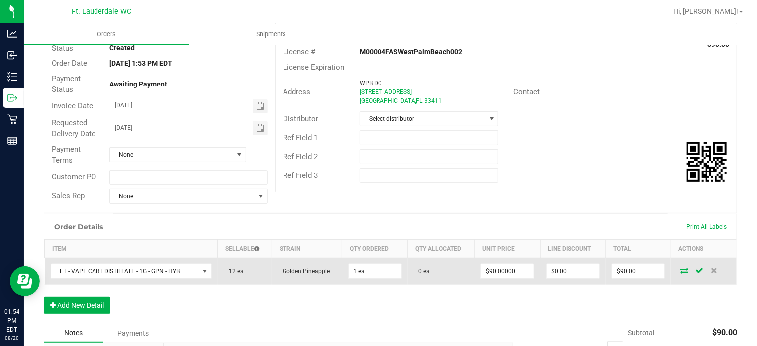
click at [681, 272] on icon at bounding box center [685, 271] width 8 height 6
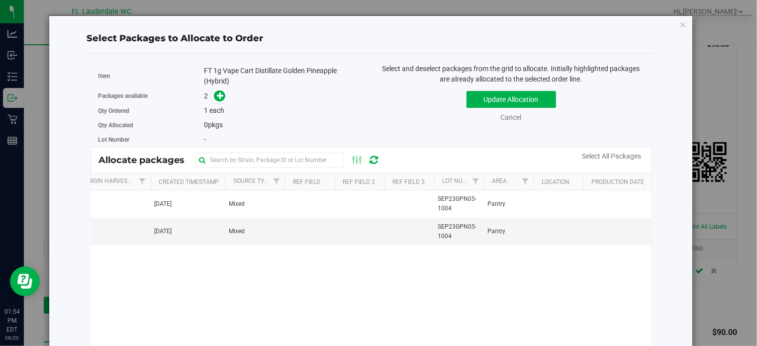
scroll to position [0, 421]
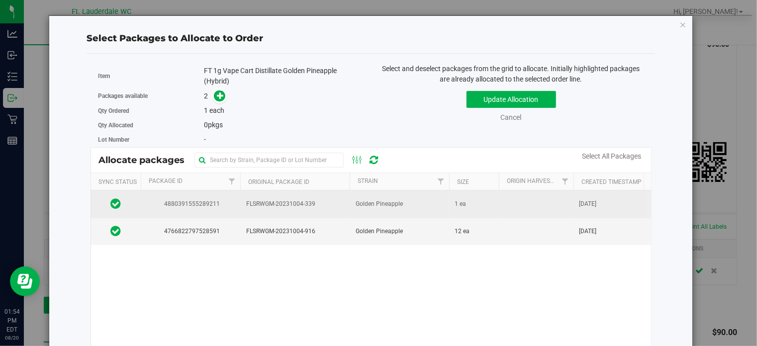
click at [192, 206] on span "4880391555289211" at bounding box center [191, 204] width 88 height 9
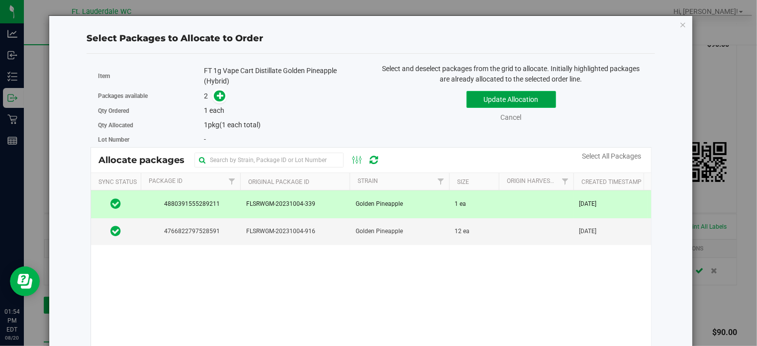
click at [526, 101] on button "Update Allocation" at bounding box center [512, 99] width 90 height 17
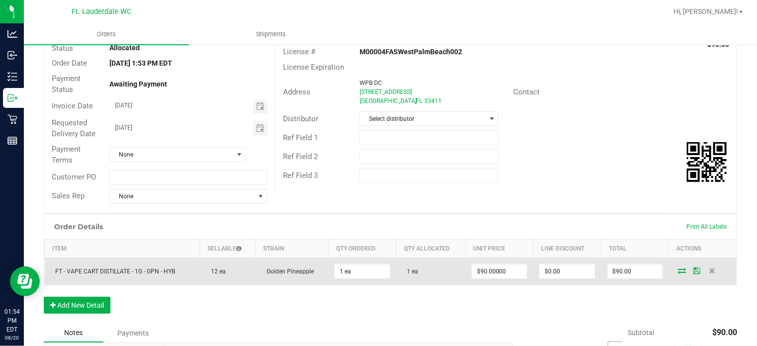
click at [679, 270] on icon at bounding box center [683, 271] width 8 height 6
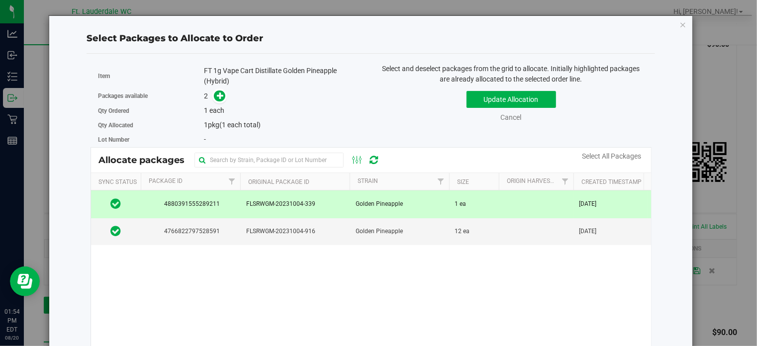
click at [708, 85] on div "Select Packages to Allocate to Order Item FT 1g Vape Cart Distillate Golden Pin…" at bounding box center [382, 173] width 765 height 346
click at [680, 26] on icon "button" at bounding box center [683, 24] width 7 height 12
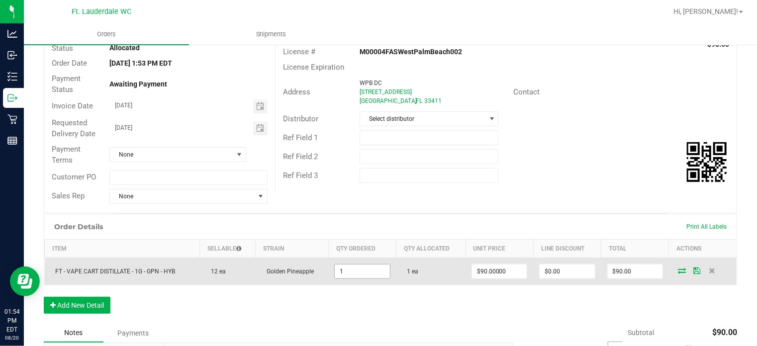
click at [366, 265] on input "1" at bounding box center [362, 272] width 55 height 14
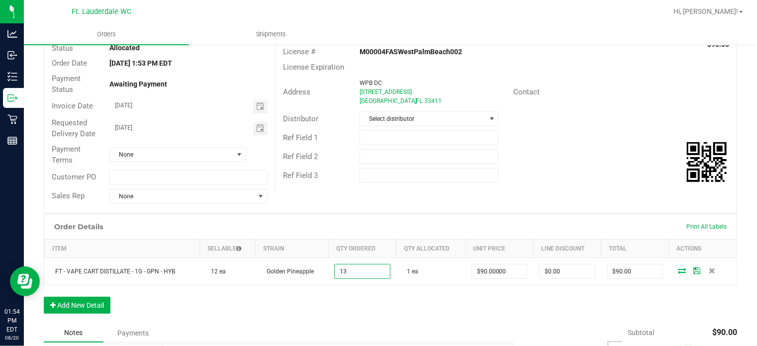
type input "13 ea"
type input "$1,170.00"
click at [407, 304] on div "Order Details Print All Labels Item Sellable Strain Qty Ordered Qty Allocated U…" at bounding box center [391, 269] width 694 height 110
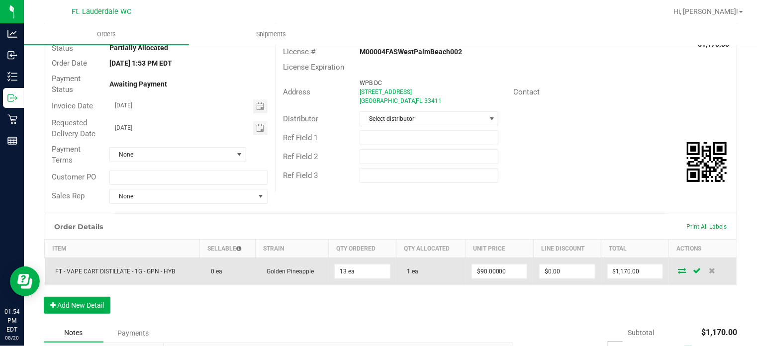
click at [679, 270] on icon at bounding box center [683, 271] width 8 height 6
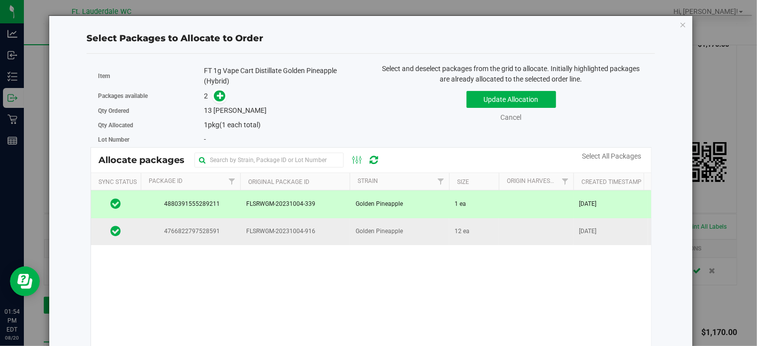
click at [209, 225] on td "4766822797528591" at bounding box center [191, 231] width 100 height 27
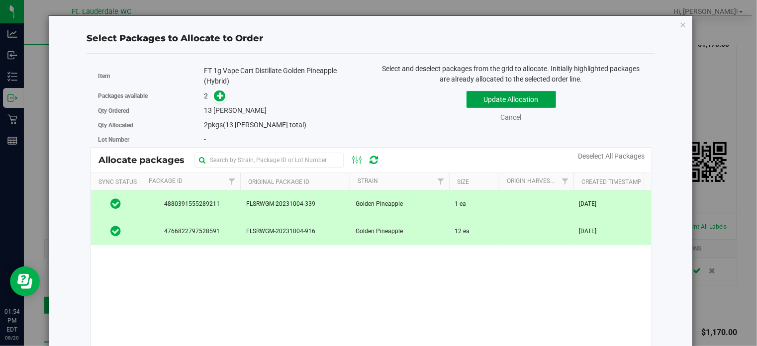
click at [476, 97] on button "Update Allocation" at bounding box center [512, 99] width 90 height 17
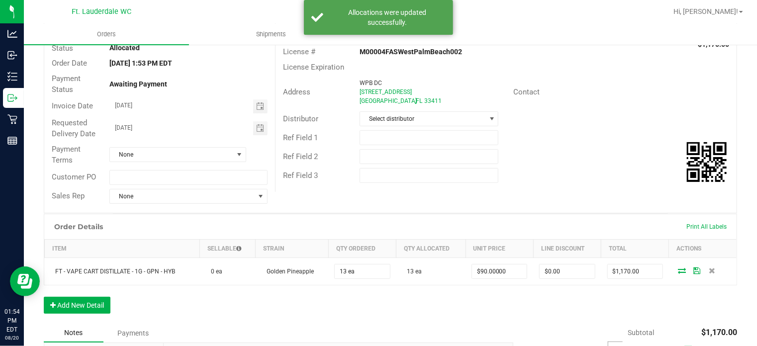
click at [577, 158] on div "Ref Field 2" at bounding box center [506, 156] width 461 height 19
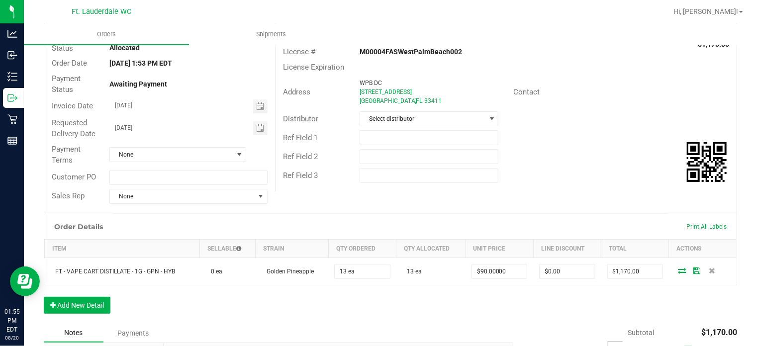
click at [193, 294] on div "Order Details Print All Labels Item Sellable Strain Qty Ordered Qty Allocated U…" at bounding box center [391, 269] width 694 height 110
click at [89, 299] on button "Add New Detail" at bounding box center [77, 305] width 67 height 17
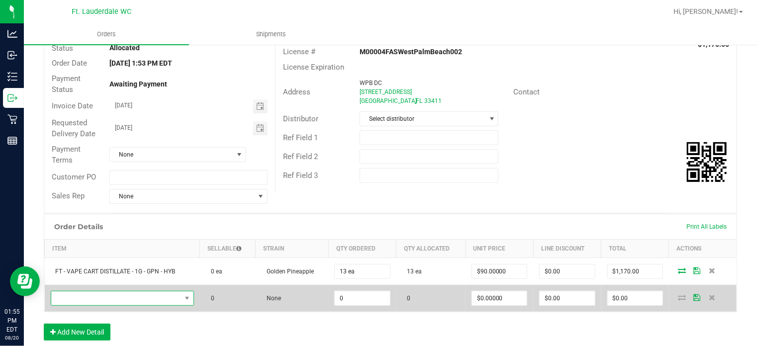
click at [126, 304] on span "NO DATA FOUND" at bounding box center [116, 299] width 130 height 14
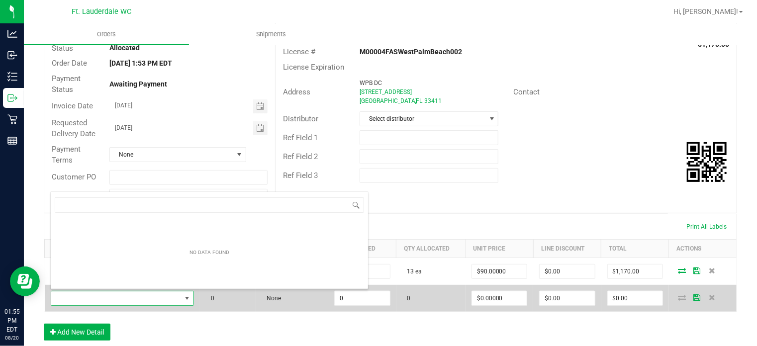
scroll to position [14, 139]
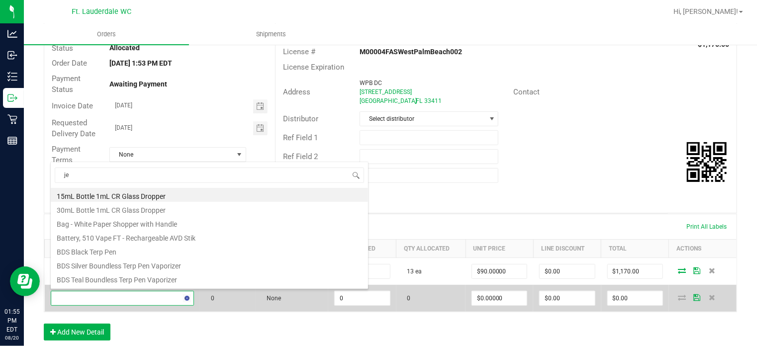
type input "jel"
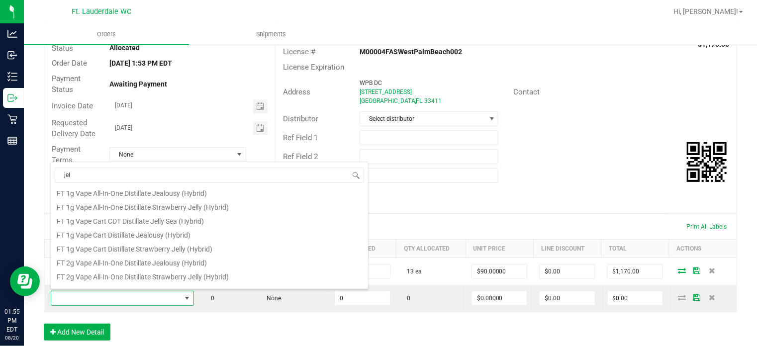
scroll to position [141, 0]
click at [129, 233] on li "FT 1g Vape Cart Distillate Jealousy (Hybrid)" at bounding box center [209, 235] width 317 height 14
type input "0 ea"
type input "$90.00000"
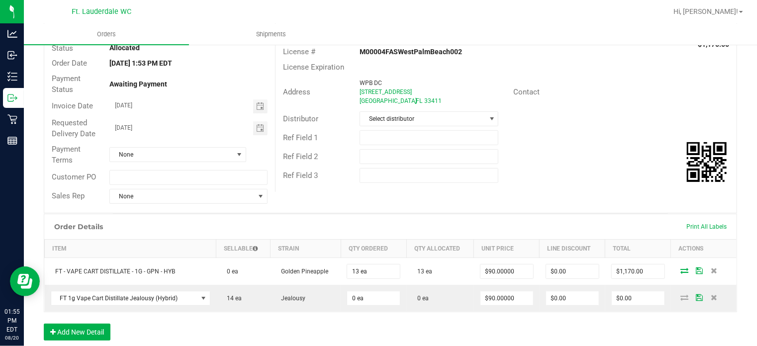
click at [165, 226] on div "Order Details Print All Labels" at bounding box center [390, 226] width 693 height 25
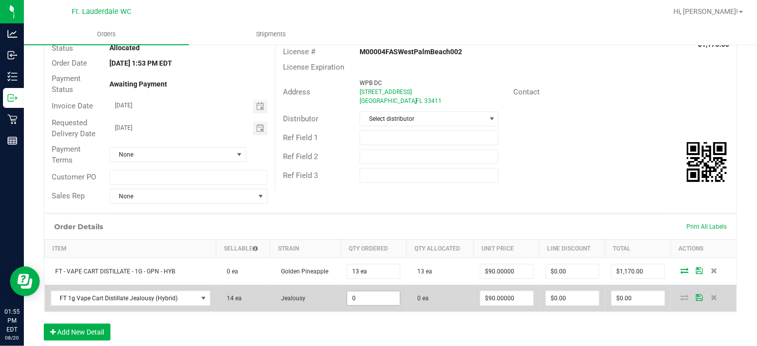
click at [368, 297] on input "0" at bounding box center [373, 299] width 53 height 14
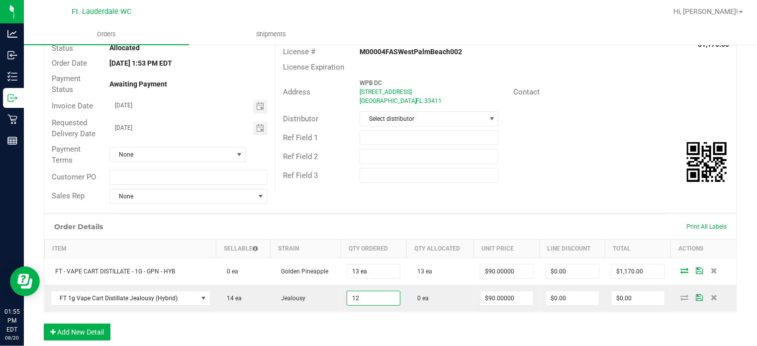
type input "12 ea"
type input "$1,080.00"
click at [374, 318] on div "Order Details Print All Labels Item Sellable Strain Qty Ordered Qty Allocated U…" at bounding box center [391, 282] width 694 height 137
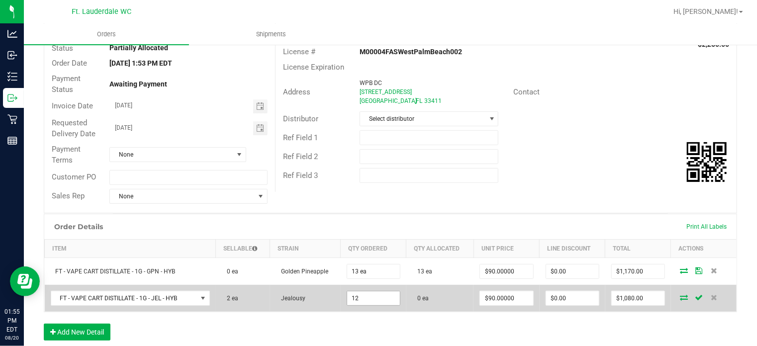
click at [374, 297] on input "12" at bounding box center [373, 299] width 53 height 14
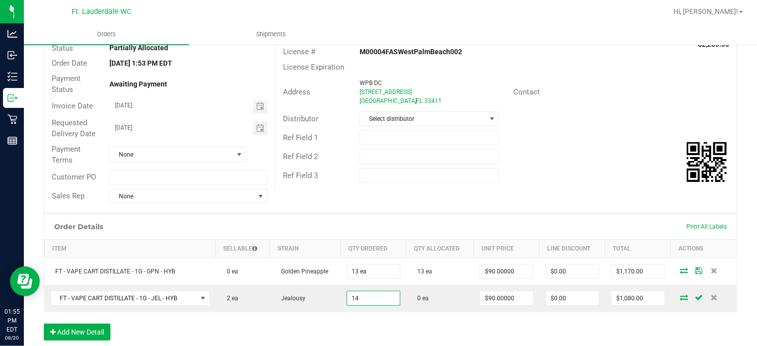
type input "14 ea"
type input "$1,260.00"
click at [380, 322] on div "Order Details Print All Labels Item Sellable Strain Qty Ordered Qty Allocated U…" at bounding box center [391, 282] width 694 height 137
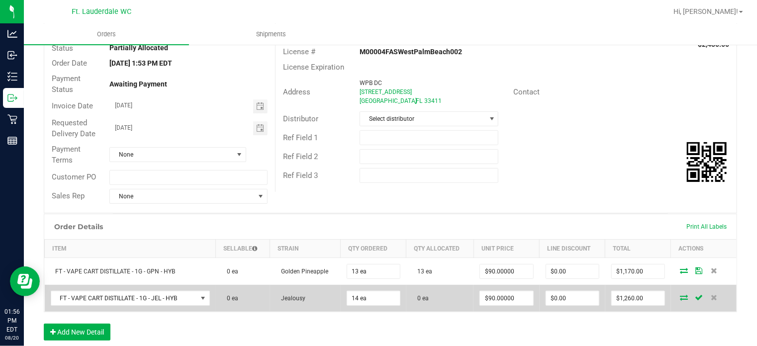
click at [681, 296] on icon at bounding box center [685, 298] width 8 height 6
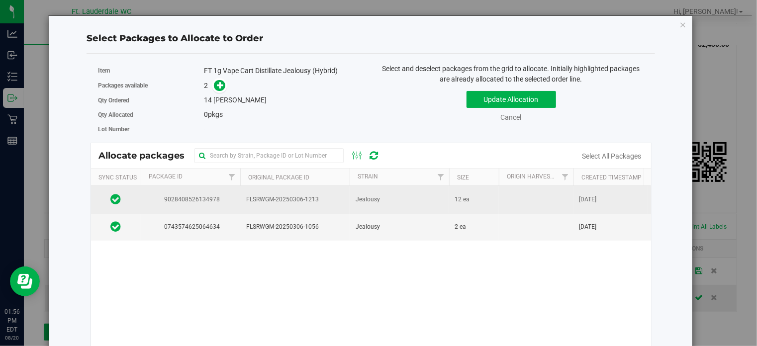
click at [319, 199] on span "FLSRWGM-20250306-1213" at bounding box center [295, 199] width 98 height 9
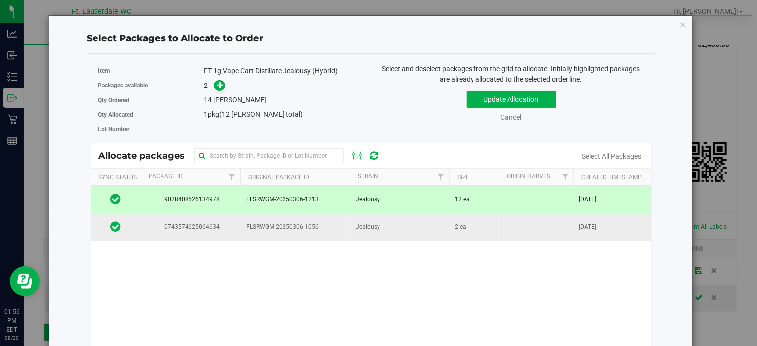
click at [314, 218] on td "FLSRWGM-20250306-1056" at bounding box center [294, 227] width 109 height 27
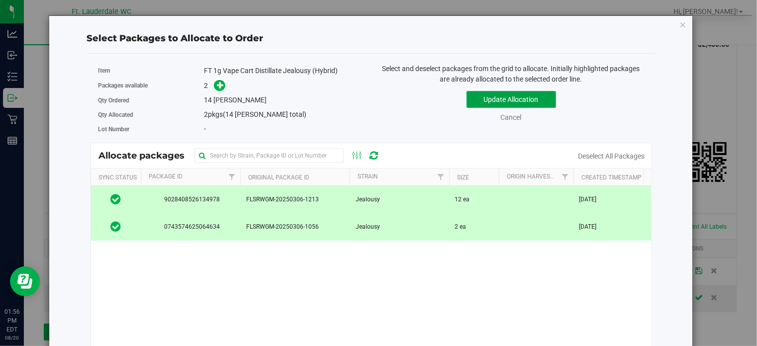
click at [510, 94] on button "Update Allocation" at bounding box center [512, 99] width 90 height 17
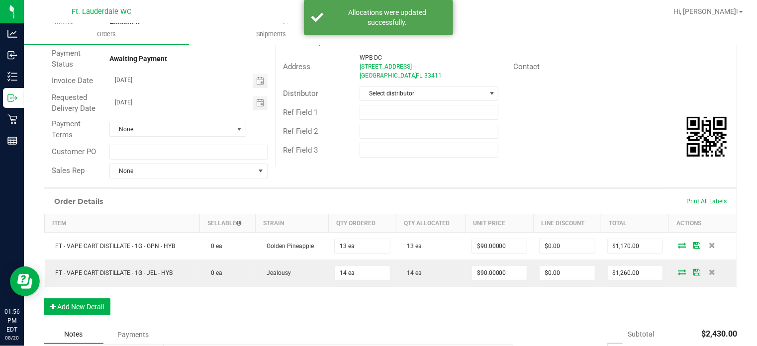
scroll to position [107, 0]
click at [549, 155] on div "Ref Field 3" at bounding box center [506, 149] width 461 height 19
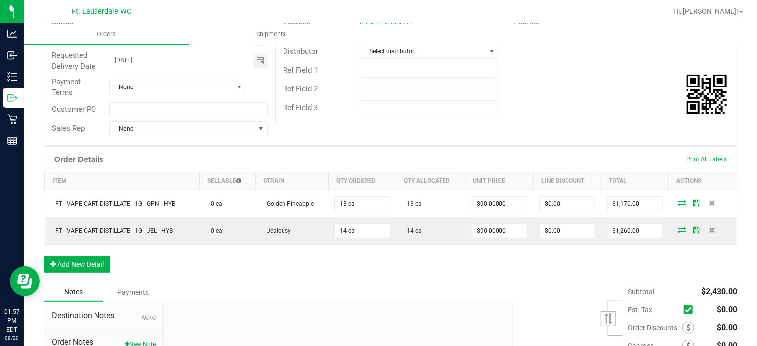
scroll to position [157, 0]
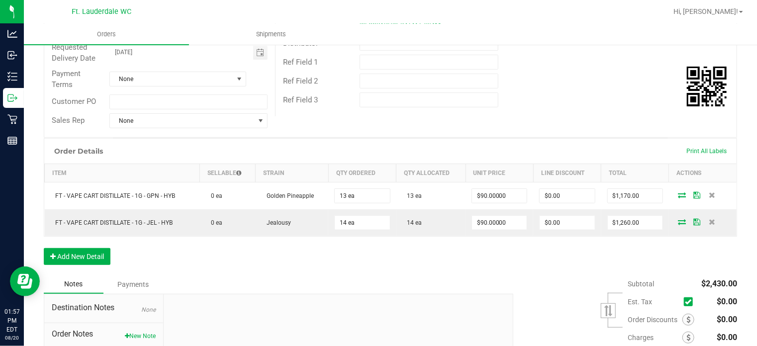
click at [490, 238] on div "Order Details Print All Labels Item Sellable Strain Qty Ordered Qty Allocated U…" at bounding box center [391, 206] width 694 height 137
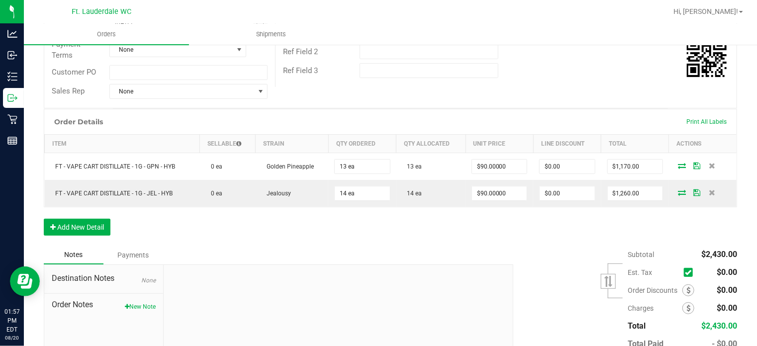
scroll to position [188, 0]
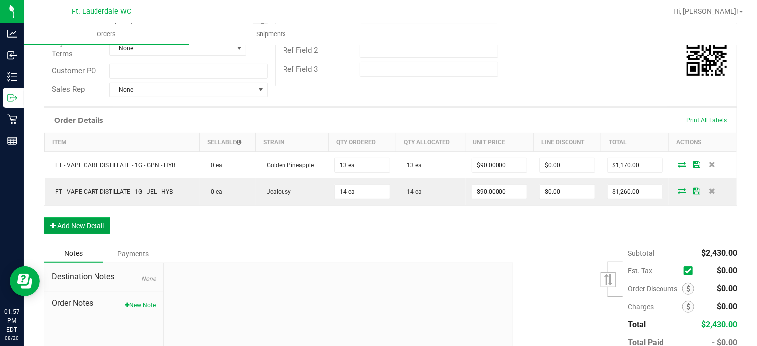
click at [75, 221] on button "Add New Detail" at bounding box center [77, 225] width 67 height 17
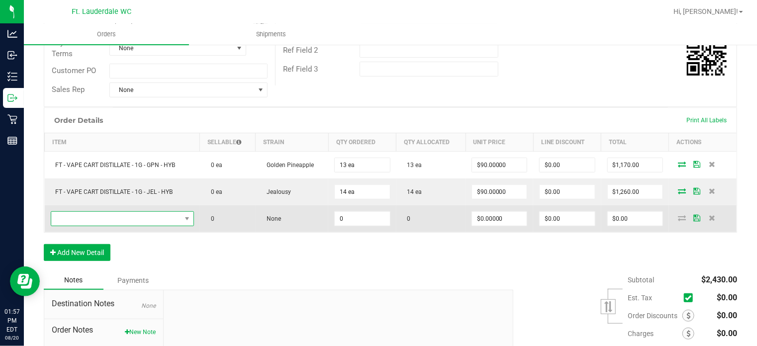
click at [108, 217] on span "NO DATA FOUND" at bounding box center [116, 219] width 130 height 14
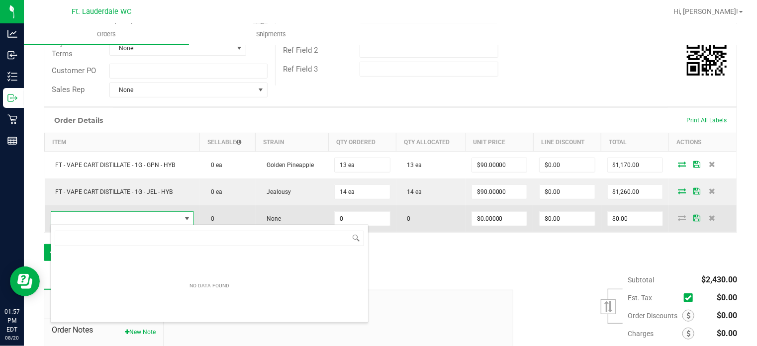
scroll to position [14, 139]
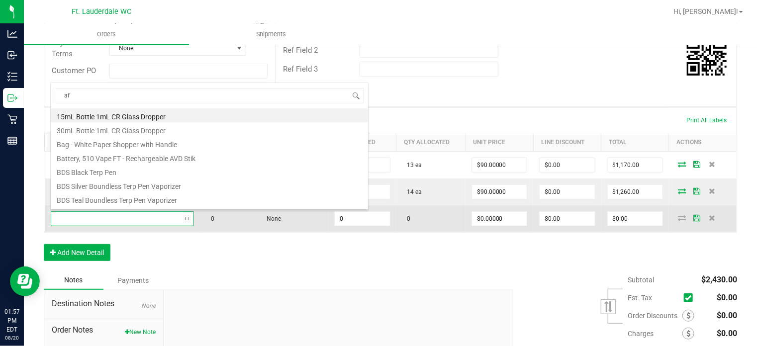
type input "aft"
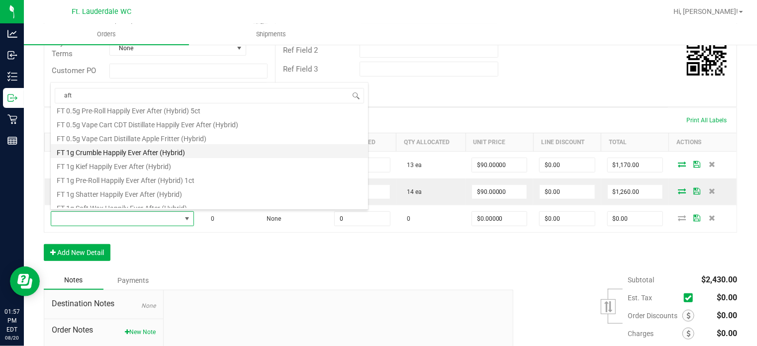
scroll to position [22, 0]
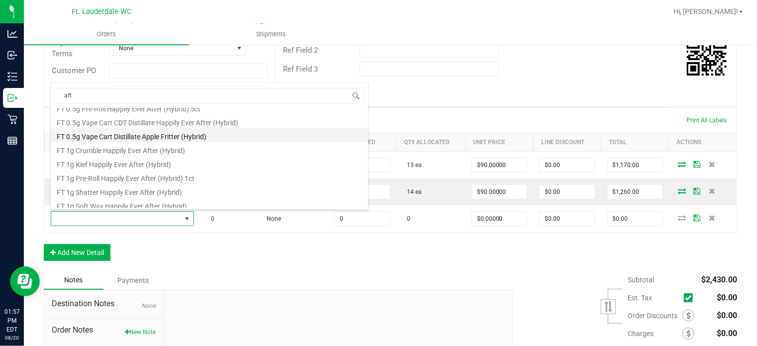
click at [132, 135] on li "FT 0.5g Vape Cart Distillate Apple Fritter (Hybrid)" at bounding box center [209, 135] width 317 height 14
type input "0 ea"
type input "$50.00000"
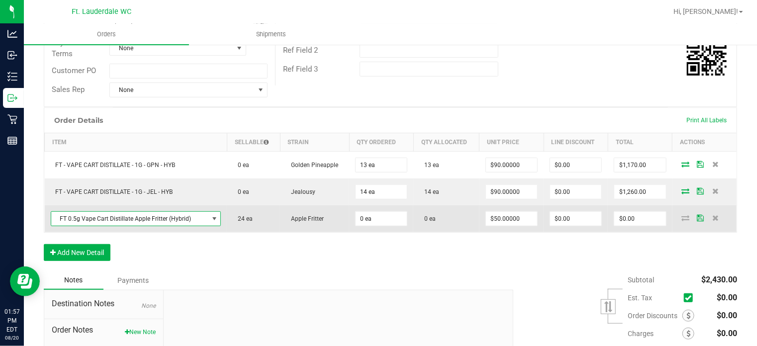
click at [382, 229] on td "0 ea" at bounding box center [381, 219] width 64 height 27
click at [384, 219] on input "0" at bounding box center [381, 219] width 51 height 14
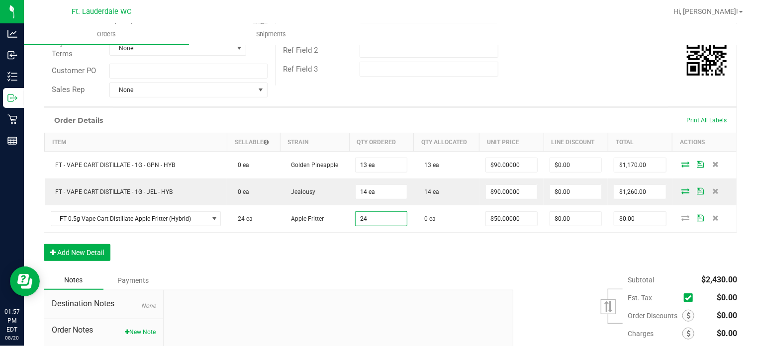
type input "24 ea"
type input "$1,200.00"
click at [392, 250] on div "Order Details Print All Labels Item Sellable Strain Qty Ordered Qty Allocated U…" at bounding box center [391, 189] width 694 height 164
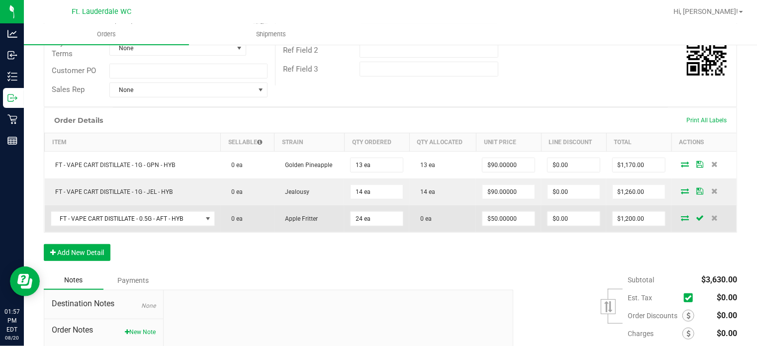
click at [681, 217] on icon at bounding box center [685, 218] width 8 height 6
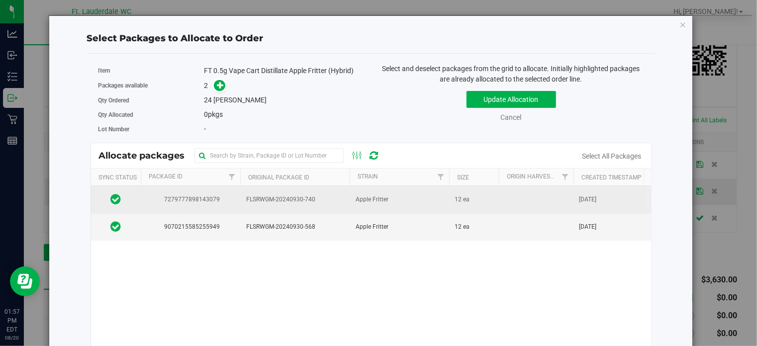
click at [241, 204] on td "FLSRWGM-20240930-740" at bounding box center [294, 199] width 109 height 27
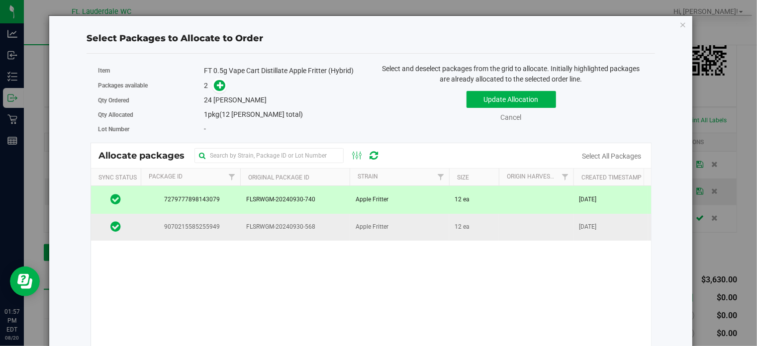
click at [241, 216] on td "FLSRWGM-20240930-568" at bounding box center [294, 227] width 109 height 27
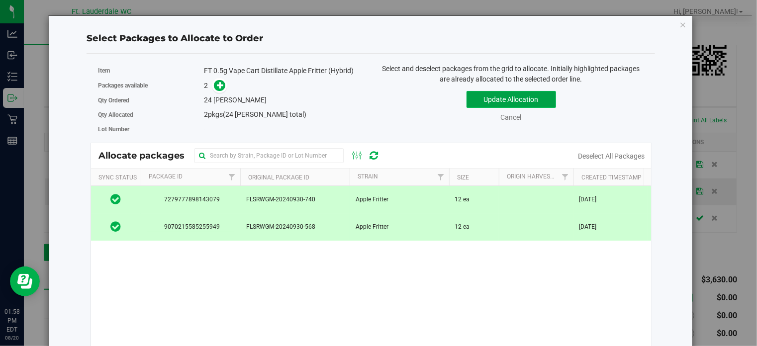
click at [473, 91] on button "Update Allocation" at bounding box center [512, 99] width 90 height 17
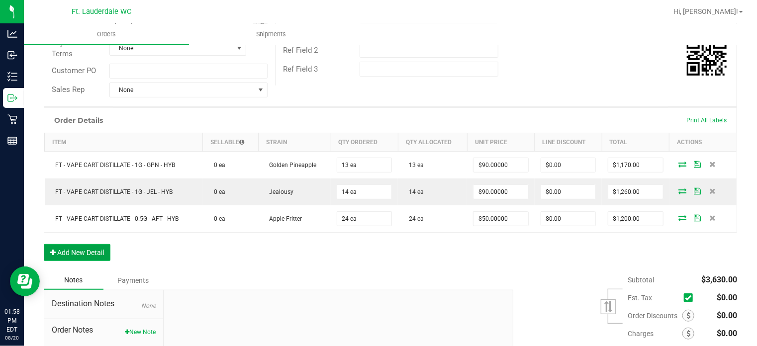
click at [85, 252] on button "Add New Detail" at bounding box center [77, 252] width 67 height 17
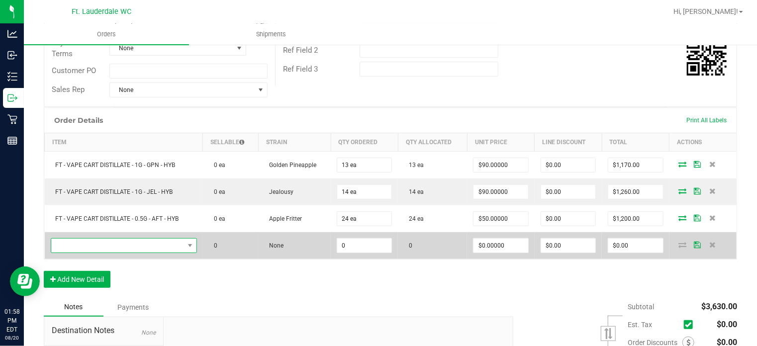
click at [122, 239] on span "NO DATA FOUND" at bounding box center [117, 246] width 133 height 14
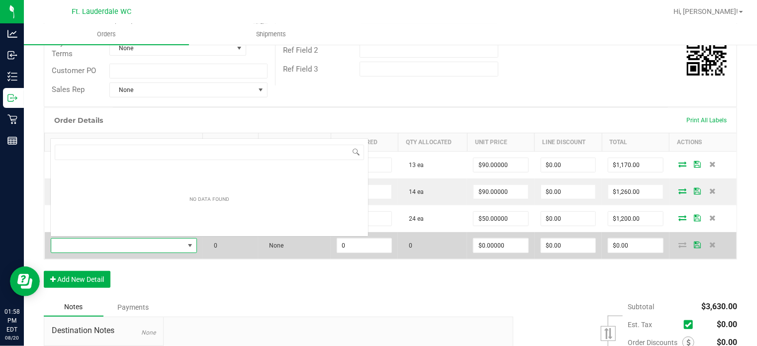
scroll to position [14, 143]
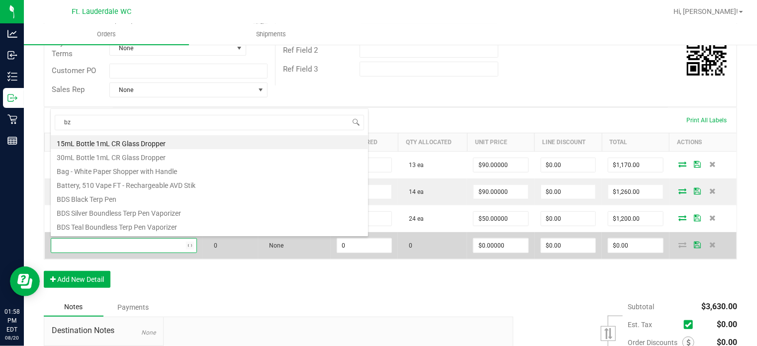
type input "bzk"
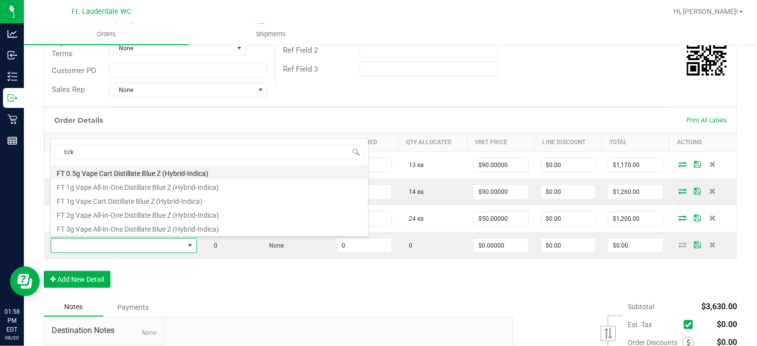
click at [124, 174] on li "FT 0.5g Vape Cart Distillate Blue Z (Hybrid-Indica)" at bounding box center [209, 172] width 317 height 14
type input "0 ea"
type input "$50.00000"
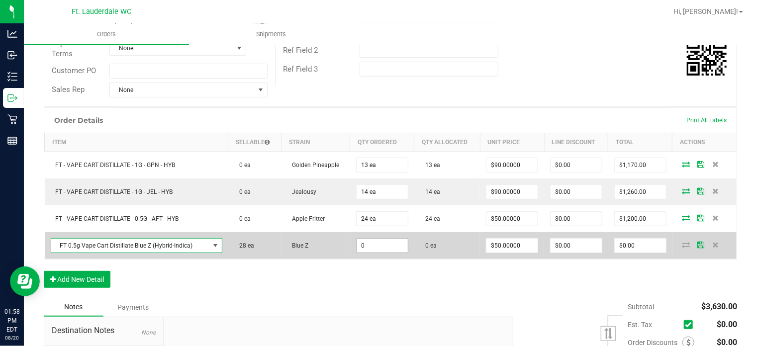
click at [382, 249] on input "0" at bounding box center [382, 246] width 51 height 14
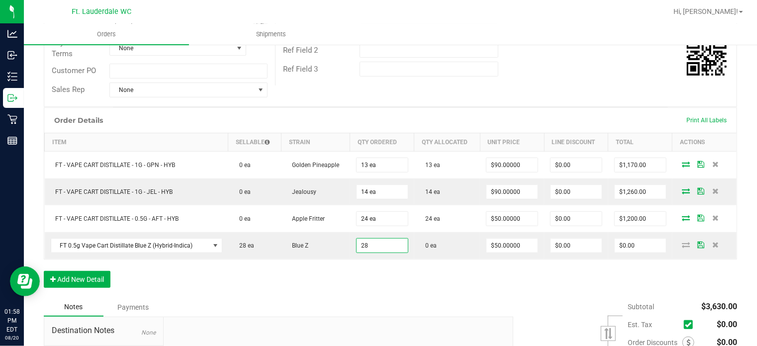
type input "28 ea"
type input "$1,400.00"
click at [398, 268] on div "Order Details Print All Labels Item Sellable Strain Qty Ordered Qty Allocated U…" at bounding box center [391, 202] width 694 height 191
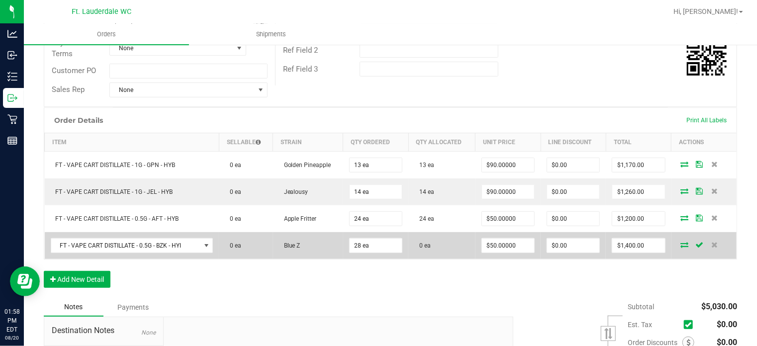
click at [681, 242] on icon at bounding box center [685, 245] width 8 height 6
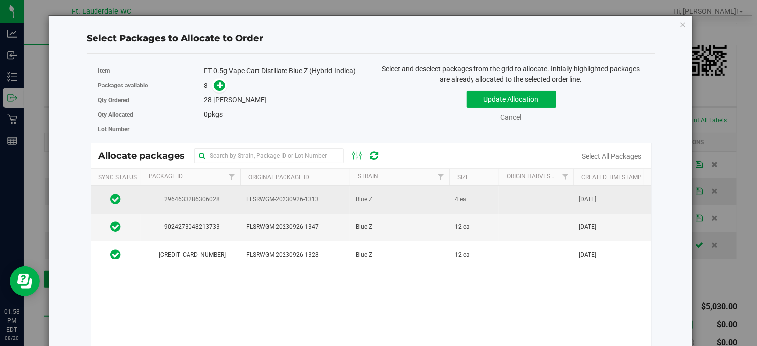
click at [276, 200] on span "FLSRWGM-20230926-1313" at bounding box center [295, 199] width 98 height 9
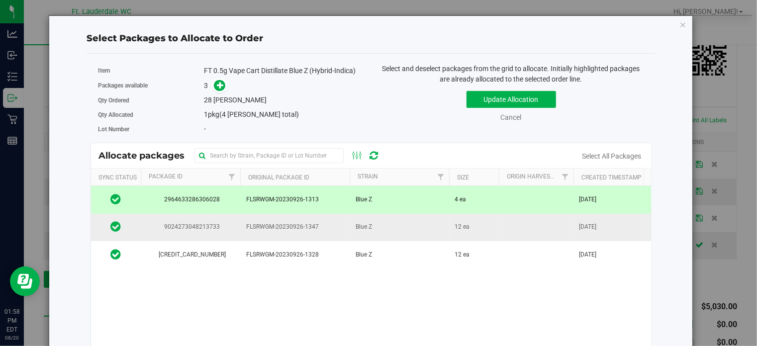
click at [274, 233] on td "FLSRWGM-20230926-1347" at bounding box center [294, 227] width 109 height 27
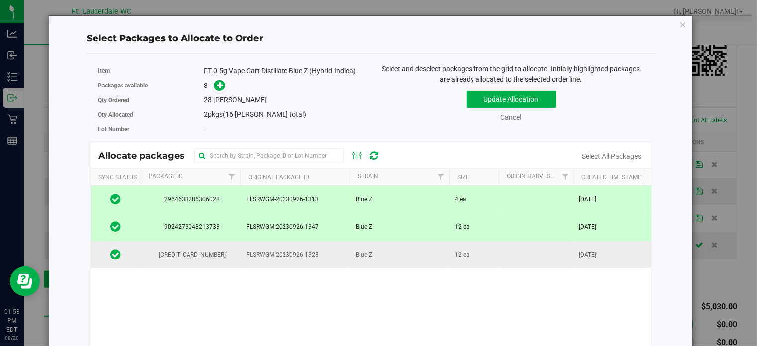
click at [276, 252] on span "FLSRWGM-20230926-1328" at bounding box center [295, 254] width 98 height 9
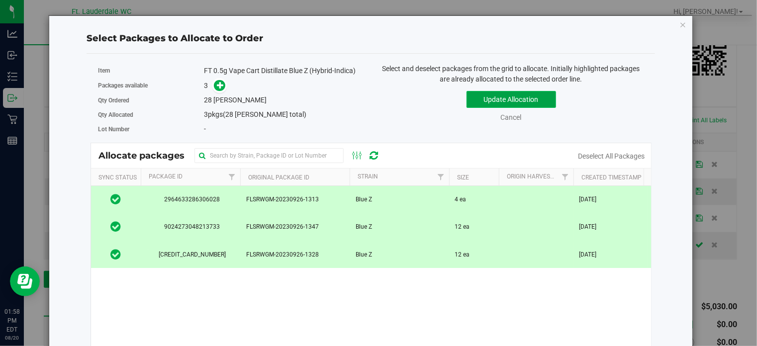
click at [477, 105] on button "Update Allocation" at bounding box center [512, 99] width 90 height 17
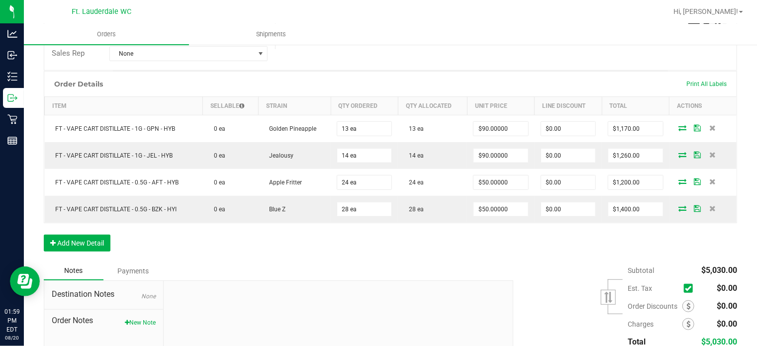
scroll to position [250, 0]
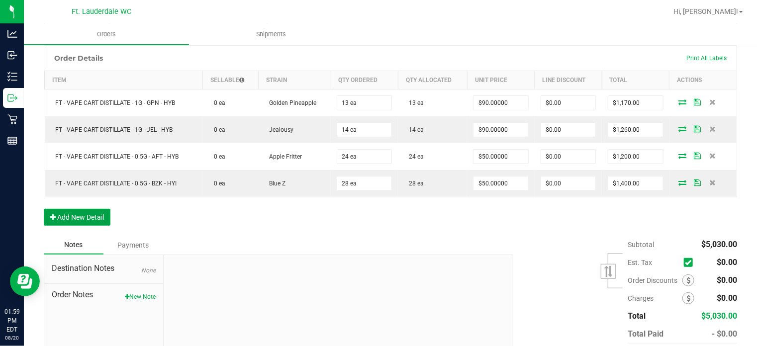
click at [88, 218] on button "Add New Detail" at bounding box center [77, 217] width 67 height 17
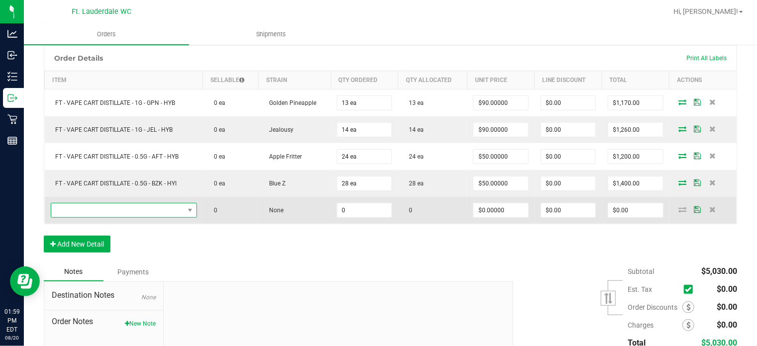
click at [77, 205] on span "NO DATA FOUND" at bounding box center [117, 211] width 133 height 14
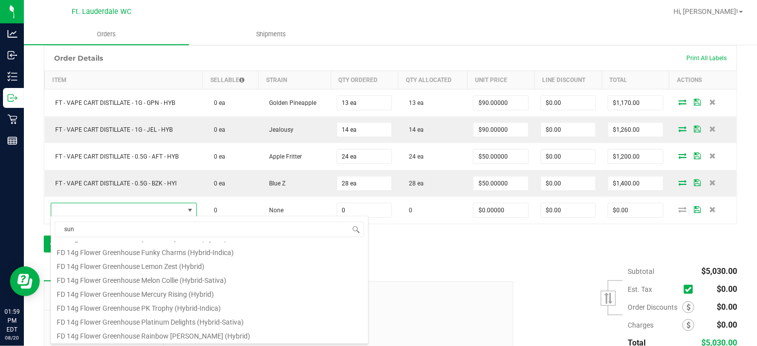
scroll to position [0, 0]
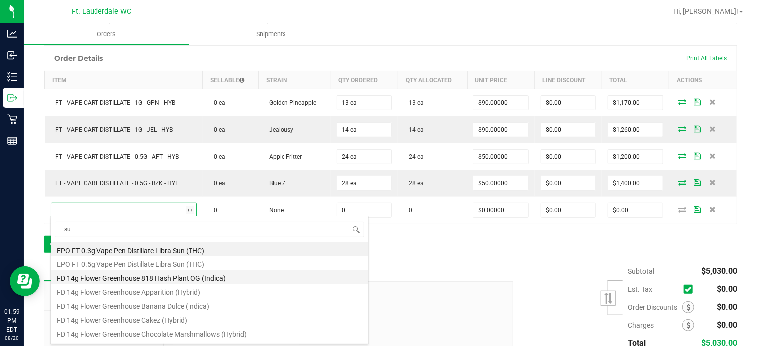
type input "s"
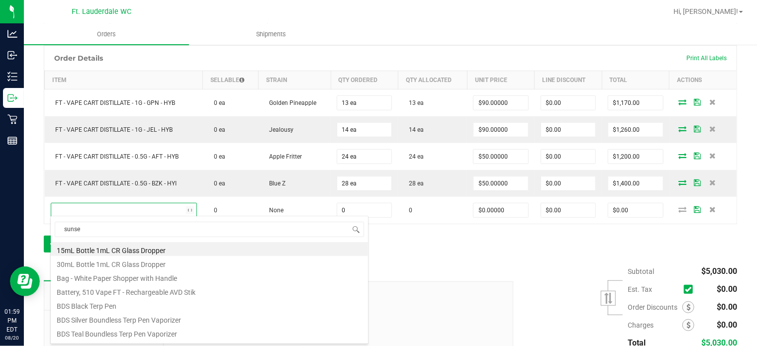
type input "sunset"
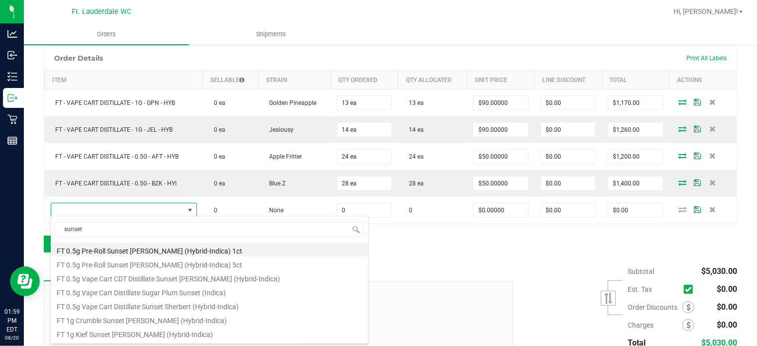
scroll to position [28, 0]
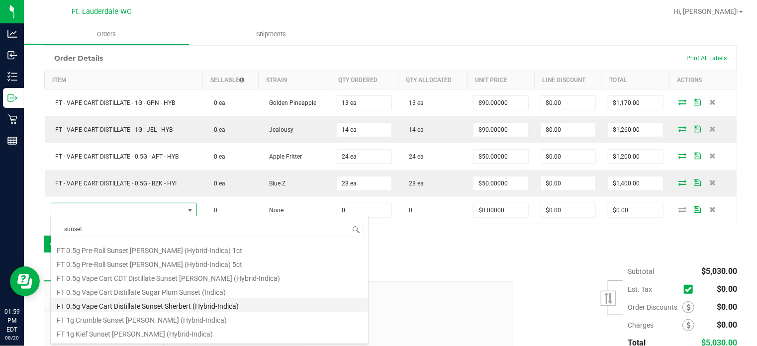
click at [163, 308] on li "FT 0.5g Vape Cart Distillate Sunset Sherbert (Hybrid-Indica)" at bounding box center [209, 305] width 317 height 14
type input "0 ea"
type input "$50.00000"
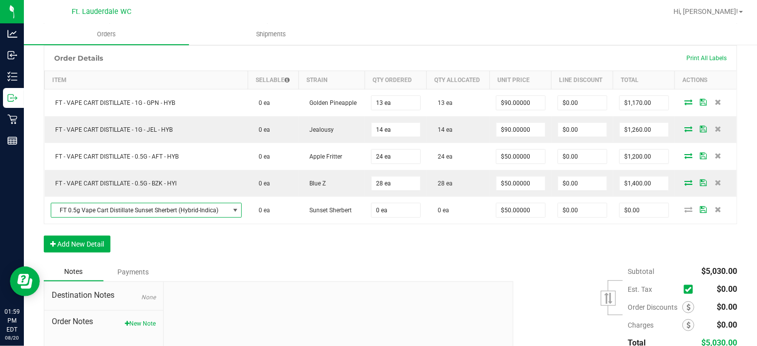
click at [276, 244] on div "Order Details Print All Labels Item Sellable Strain Qty Ordered Qty Allocated U…" at bounding box center [391, 153] width 694 height 217
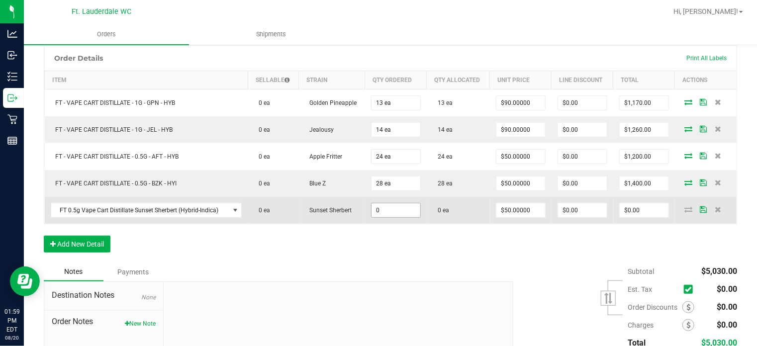
click at [392, 208] on input "0" at bounding box center [396, 211] width 49 height 14
type input "0 ea"
click at [197, 205] on span "FT 0.5g Vape Cart Distillate Sunset Sherbert (Hybrid-Indica)" at bounding box center [140, 211] width 178 height 14
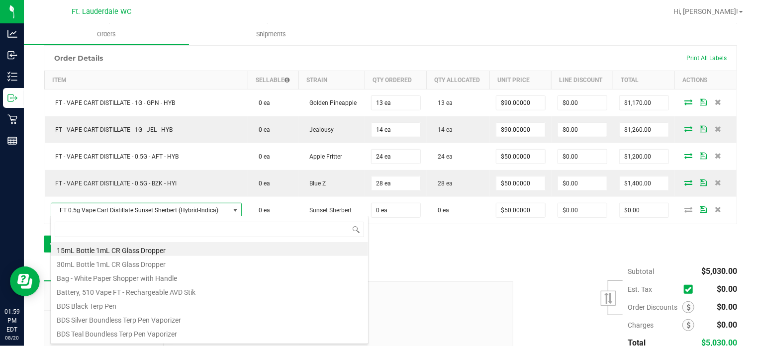
scroll to position [14, 188]
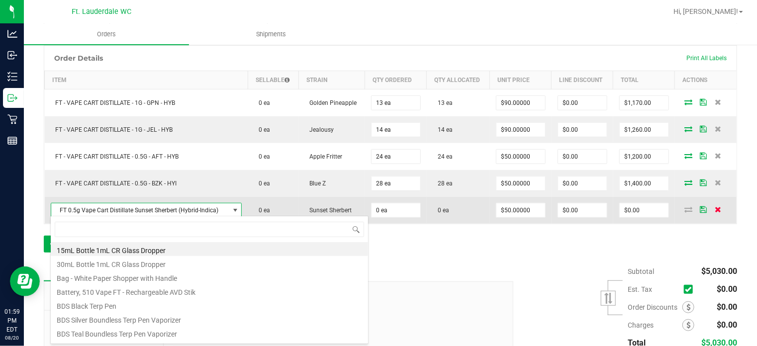
click at [715, 211] on icon at bounding box center [718, 210] width 6 height 6
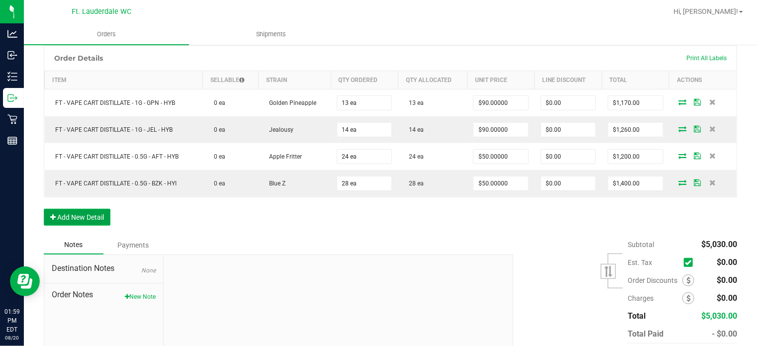
click at [99, 220] on button "Add New Detail" at bounding box center [77, 217] width 67 height 17
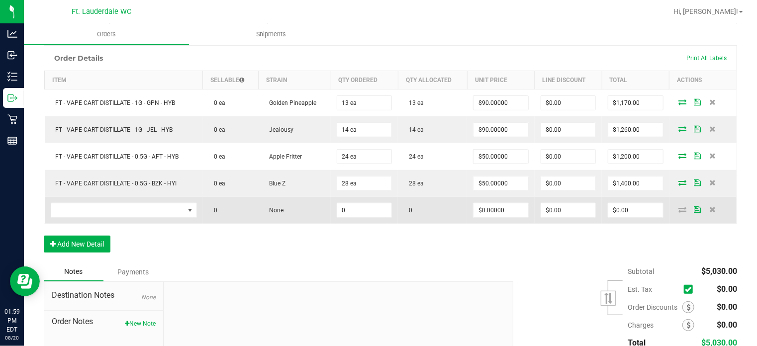
click at [151, 197] on td at bounding box center [124, 210] width 158 height 27
click at [147, 209] on span "NO DATA FOUND" at bounding box center [117, 211] width 133 height 14
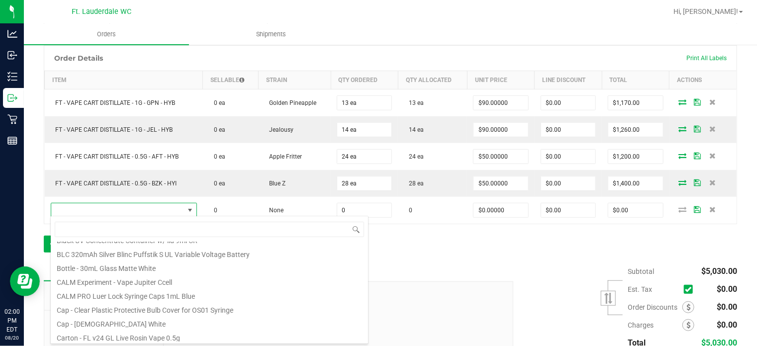
scroll to position [116, 0]
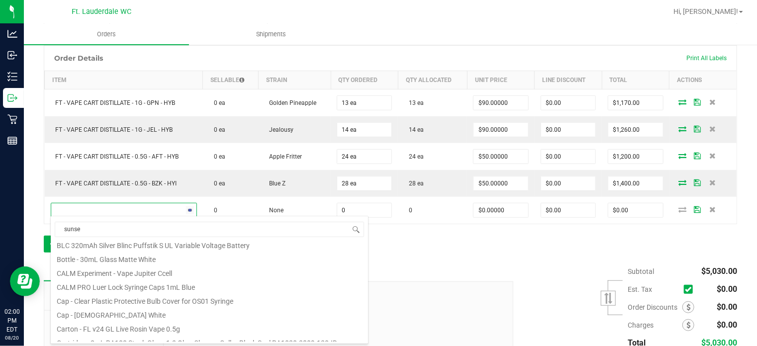
type input "sunset"
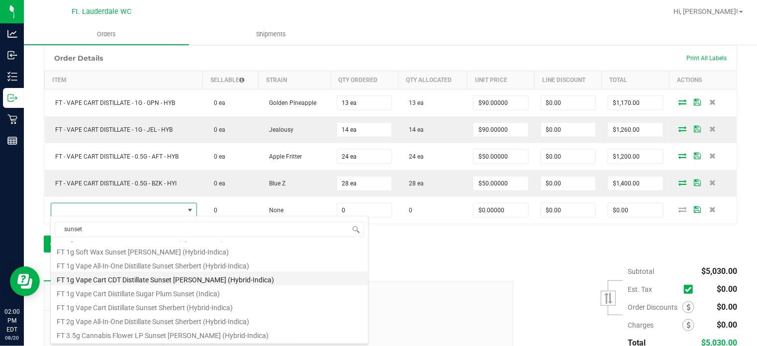
scroll to position [170, 0]
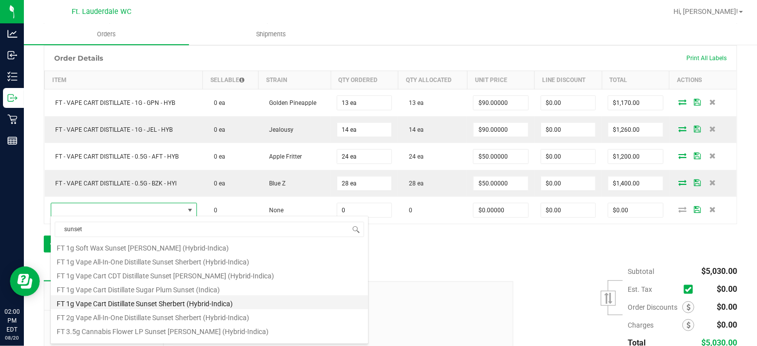
click at [123, 305] on li "FT 1g Vape Cart Distillate Sunset Sherbert (Hybrid-Indica)" at bounding box center [209, 303] width 317 height 14
type input "0 ea"
type input "$90.00000"
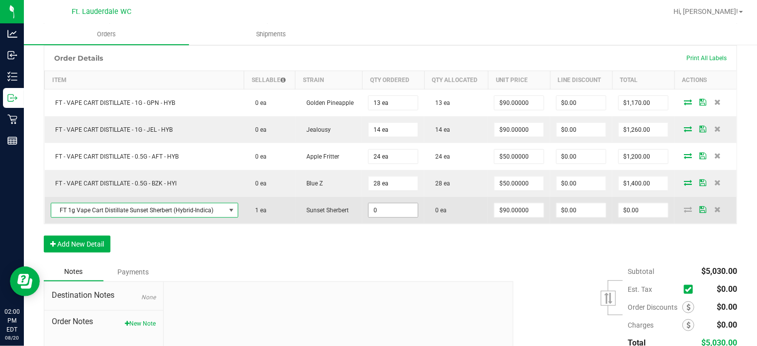
click at [397, 209] on input "0" at bounding box center [393, 211] width 49 height 14
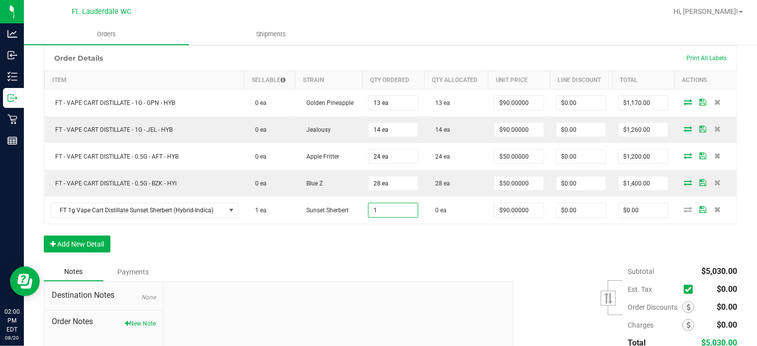
type input "1 ea"
type input "$90.00"
click at [397, 244] on div "Order Details Print All Labels Item Sellable Strain Qty Ordered Qty Allocated U…" at bounding box center [391, 153] width 694 height 217
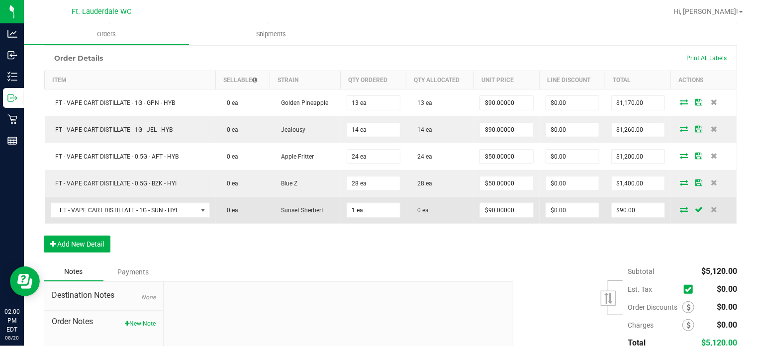
click at [681, 207] on icon at bounding box center [685, 210] width 8 height 6
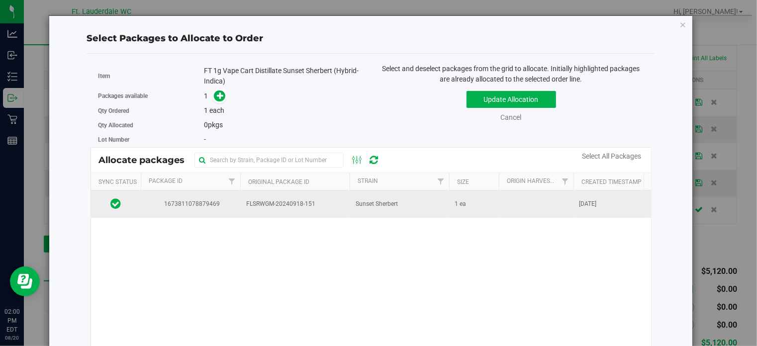
click at [295, 200] on span "FLSRWGM-20240918-151" at bounding box center [295, 204] width 98 height 9
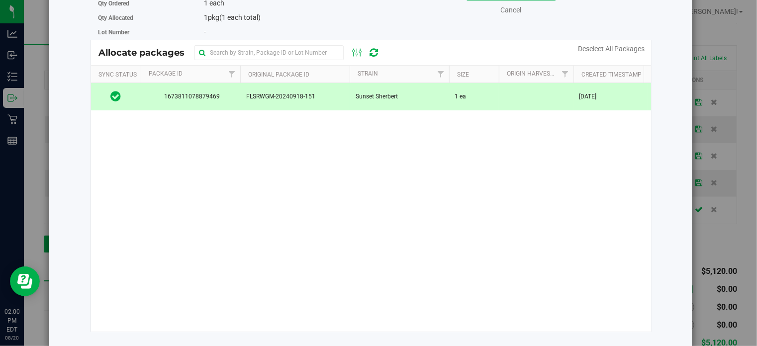
scroll to position [0, 0]
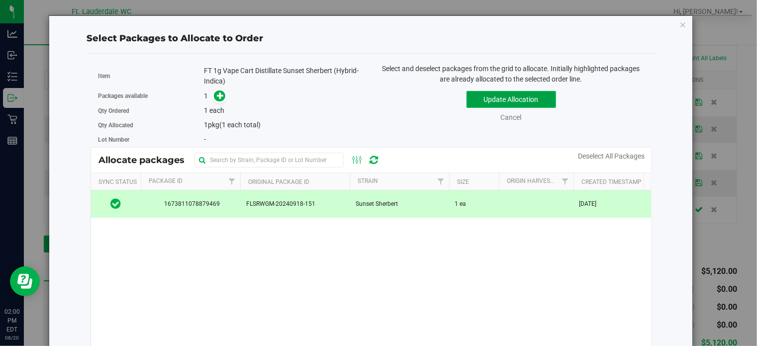
click at [483, 97] on button "Update Allocation" at bounding box center [512, 99] width 90 height 17
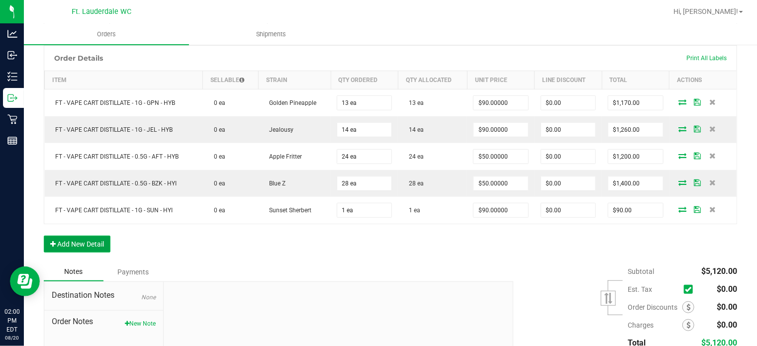
click at [93, 238] on button "Add New Detail" at bounding box center [77, 244] width 67 height 17
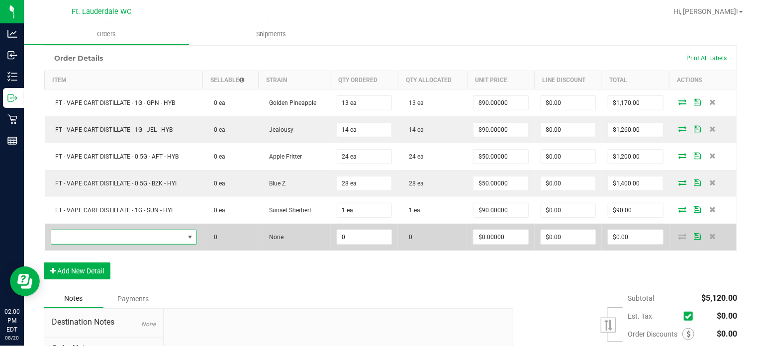
click at [98, 238] on span "NO DATA FOUND" at bounding box center [117, 237] width 133 height 14
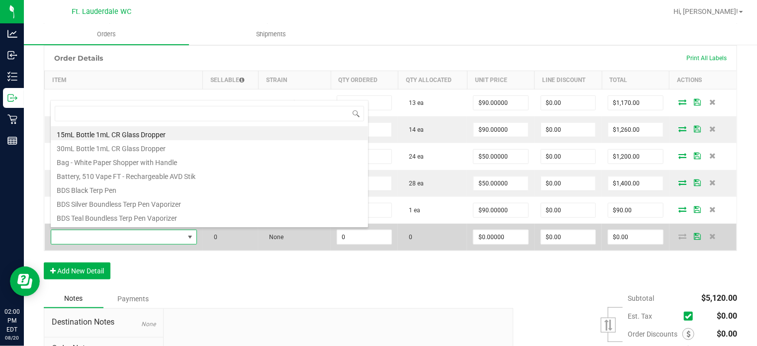
scroll to position [14, 143]
type input "dbr"
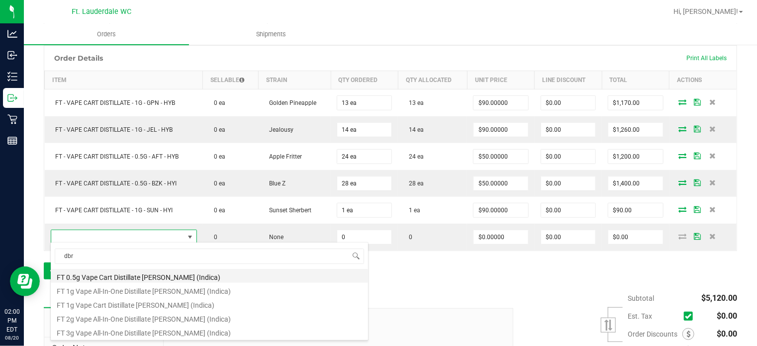
click at [153, 277] on li "FT 0.5g Vape Cart Distillate [PERSON_NAME] (Indica)" at bounding box center [209, 276] width 317 height 14
type input "0 ea"
type input "$50.00000"
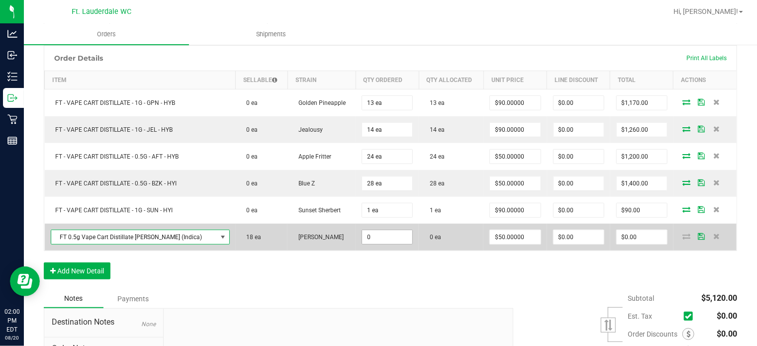
click at [373, 234] on input "0" at bounding box center [387, 237] width 50 height 14
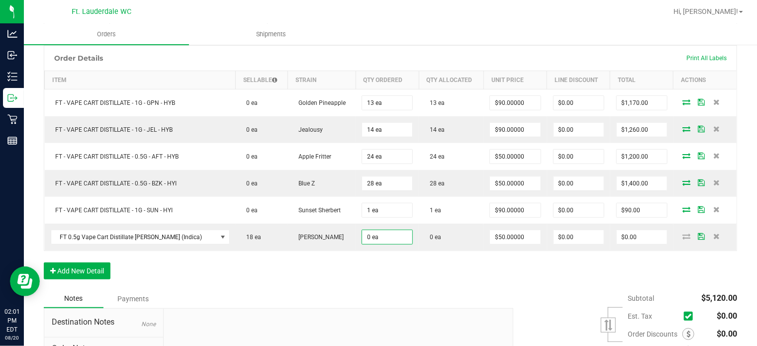
click at [478, 268] on div "Order Details Print All Labels Item Sellable Strain Qty Ordered Qty Allocated U…" at bounding box center [391, 167] width 694 height 244
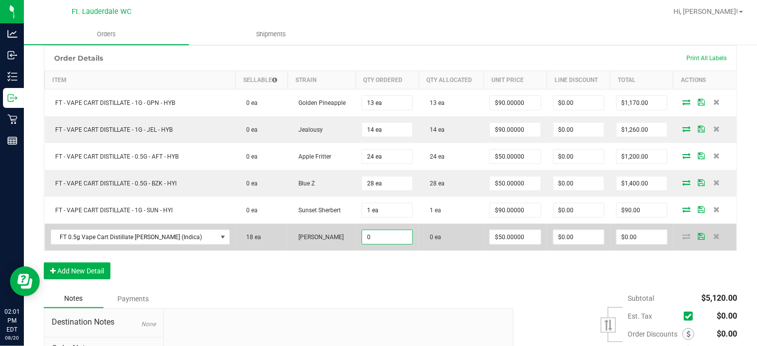
click at [381, 235] on input "0" at bounding box center [387, 237] width 50 height 14
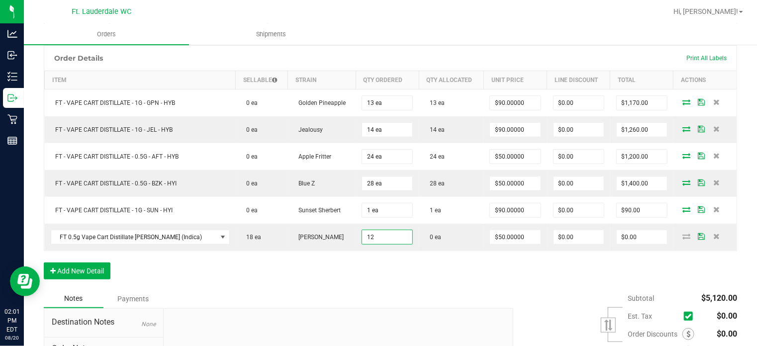
type input "12 ea"
type input "$600.00"
click at [374, 268] on div "Order Details Print All Labels Item Sellable Strain Qty Ordered Qty Allocated U…" at bounding box center [391, 167] width 694 height 244
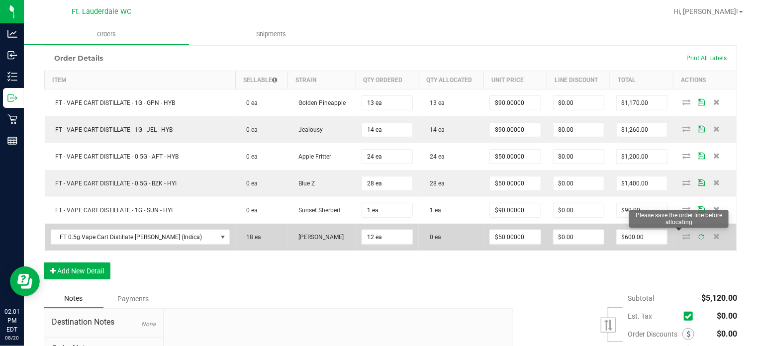
click at [683, 233] on icon at bounding box center [687, 236] width 8 height 6
click at [683, 235] on icon at bounding box center [687, 236] width 8 height 6
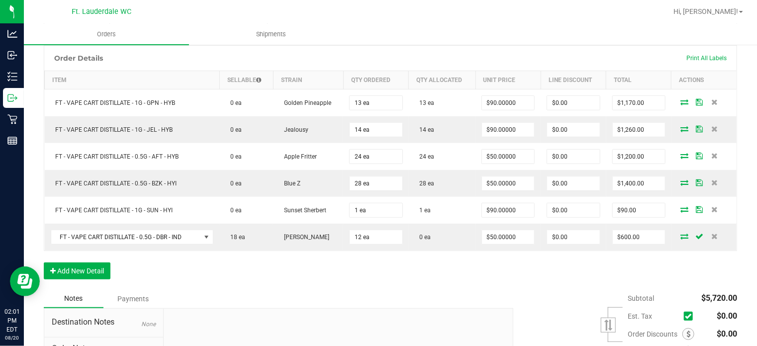
click at [610, 272] on div "Order Details Print All Labels Item Sellable Strain Qty Ordered Qty Allocated U…" at bounding box center [391, 167] width 694 height 244
click at [382, 252] on div "Order Details Print All Labels Item Sellable Strain Qty Ordered Qty Allocated U…" at bounding box center [391, 167] width 694 height 244
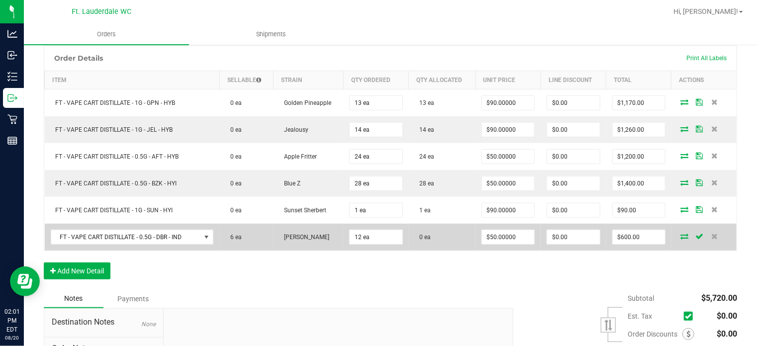
click at [681, 235] on icon at bounding box center [685, 236] width 8 height 6
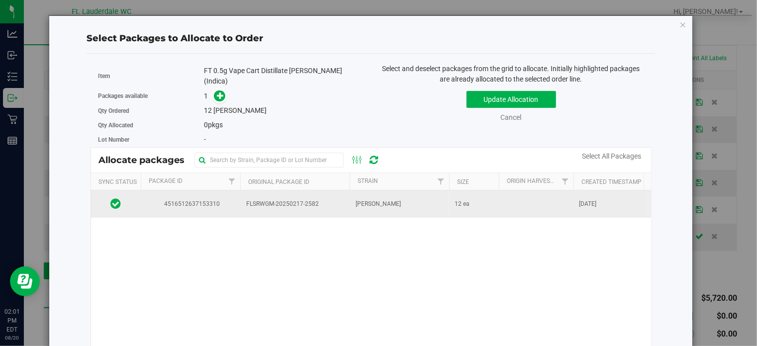
click at [434, 209] on td "[PERSON_NAME]" at bounding box center [400, 204] width 100 height 27
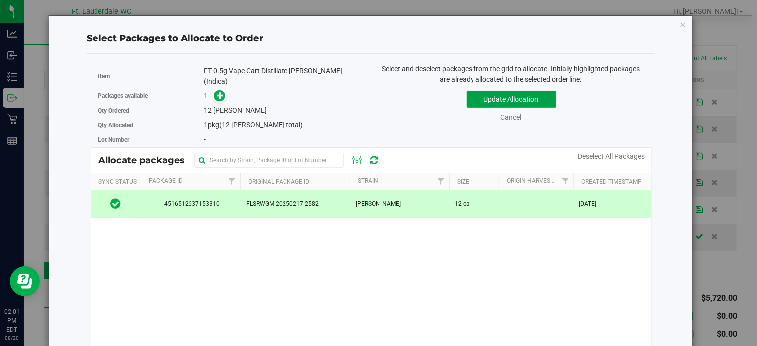
click at [499, 103] on button "Update Allocation" at bounding box center [512, 99] width 90 height 17
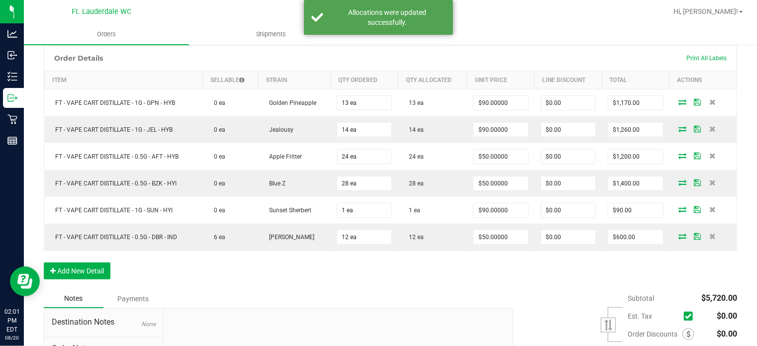
click at [366, 278] on div "Order Details Print All Labels Item Sellable Strain Qty Ordered Qty Allocated U…" at bounding box center [391, 167] width 694 height 244
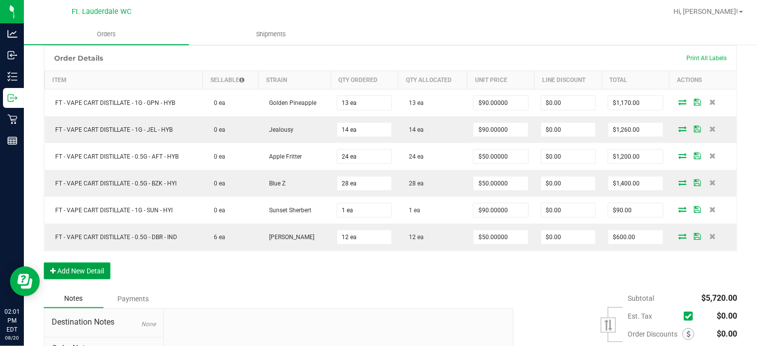
click at [67, 270] on button "Add New Detail" at bounding box center [77, 271] width 67 height 17
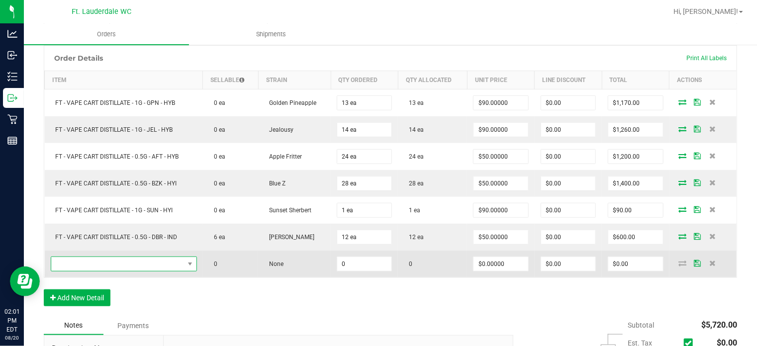
click at [90, 259] on span "NO DATA FOUND" at bounding box center [117, 264] width 133 height 14
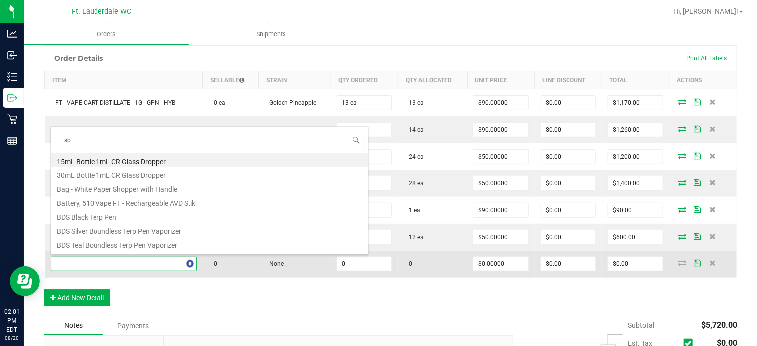
type input "sbc"
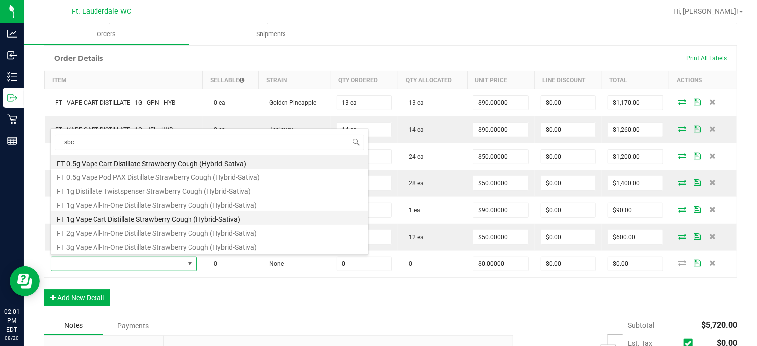
click at [138, 220] on li "FT 1g Vape Cart Distillate Strawberry Cough (Hybrid-Sativa)" at bounding box center [209, 218] width 317 height 14
type input "0 ea"
type input "$90.00000"
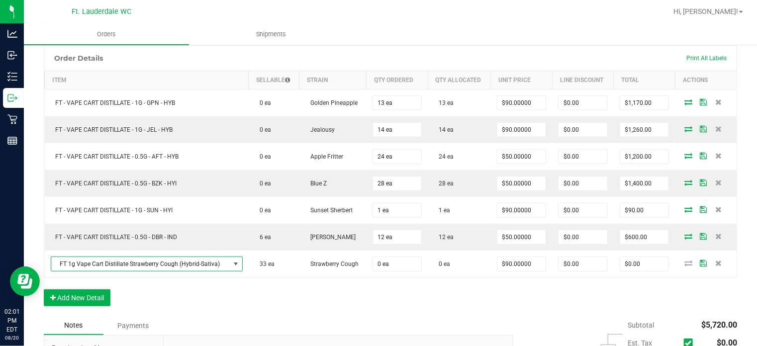
click at [305, 317] on div "Notes Payments" at bounding box center [275, 325] width 462 height 19
click at [291, 305] on div "Order Details Print All Labels Item Sellable Strain Qty Ordered Qty Allocated U…" at bounding box center [391, 180] width 694 height 271
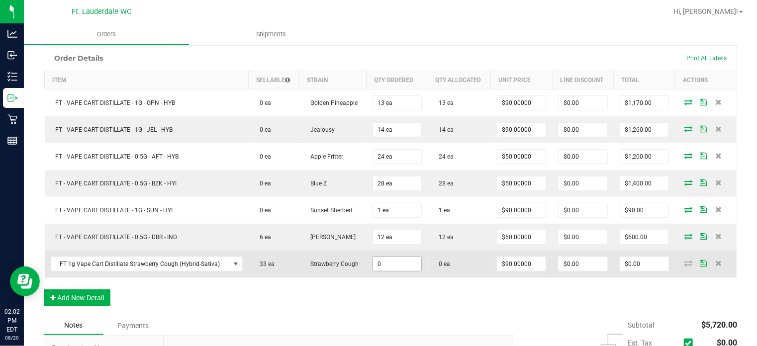
click at [380, 263] on input "0" at bounding box center [397, 264] width 49 height 14
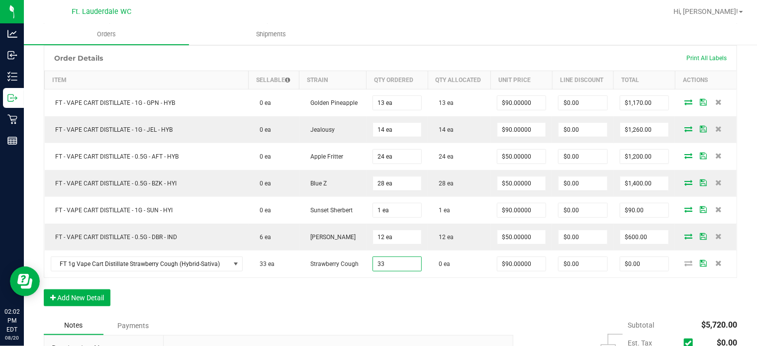
type input "33 ea"
type input "$2,970.00"
click at [395, 295] on div "Order Details Print All Labels Item Sellable Strain Qty Ordered Qty Allocated U…" at bounding box center [391, 180] width 694 height 271
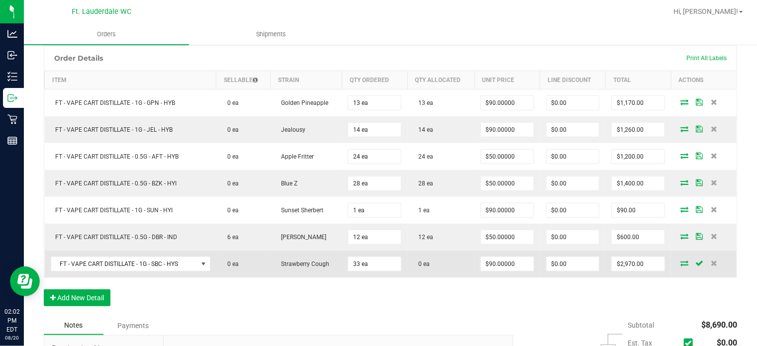
click at [681, 262] on icon at bounding box center [685, 263] width 8 height 6
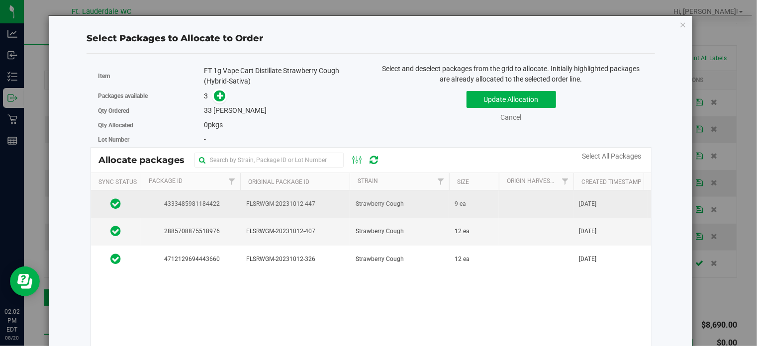
click at [350, 207] on td "Strawberry Cough" at bounding box center [400, 204] width 100 height 27
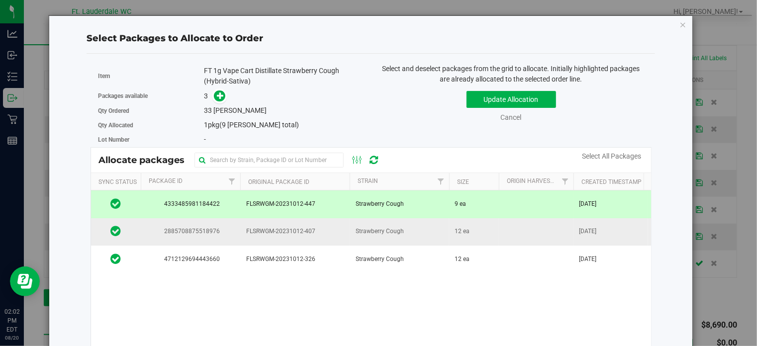
click at [313, 238] on td "FLSRWGM-20231012-407" at bounding box center [294, 231] width 109 height 27
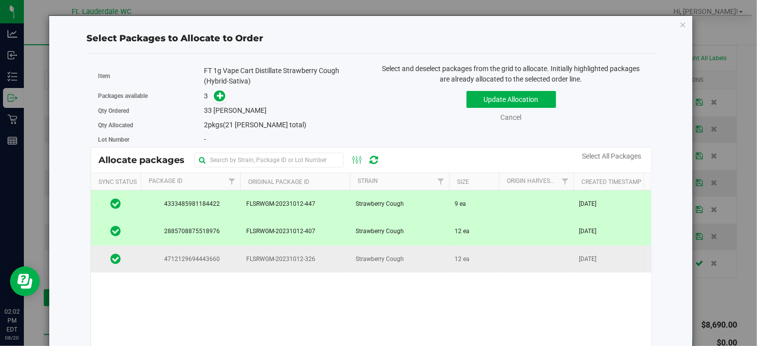
click at [313, 251] on td "FLSRWGM-20231012-326" at bounding box center [294, 259] width 109 height 27
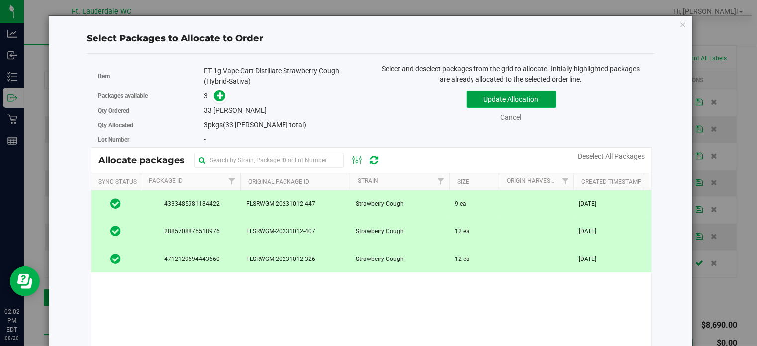
click at [523, 91] on button "Update Allocation" at bounding box center [512, 99] width 90 height 17
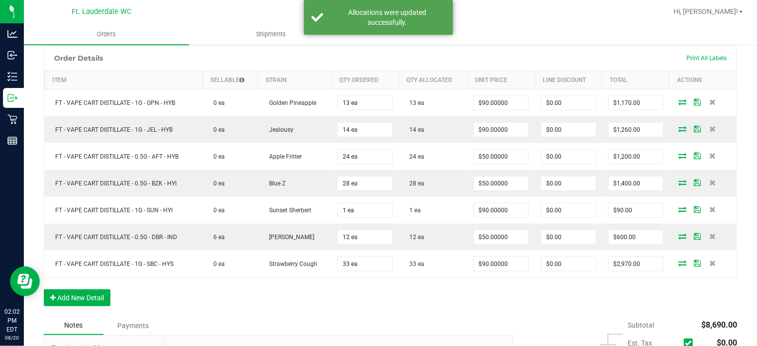
click at [479, 54] on div "Order Details Print All Labels" at bounding box center [390, 58] width 693 height 25
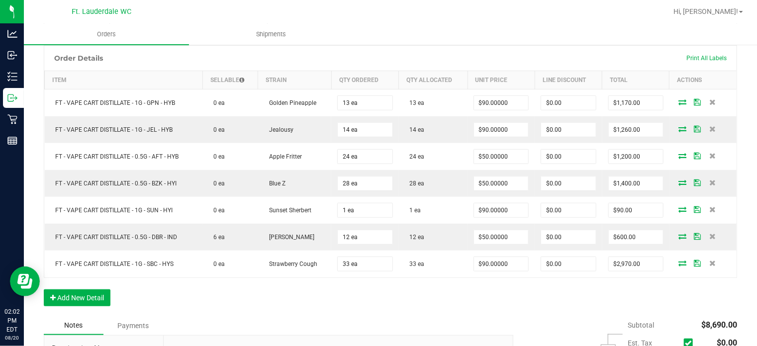
click at [77, 305] on div "Order Details Print All Labels Item Sellable Strain Qty Ordered Qty Allocated U…" at bounding box center [391, 180] width 694 height 271
click at [82, 298] on button "Add New Detail" at bounding box center [77, 298] width 67 height 17
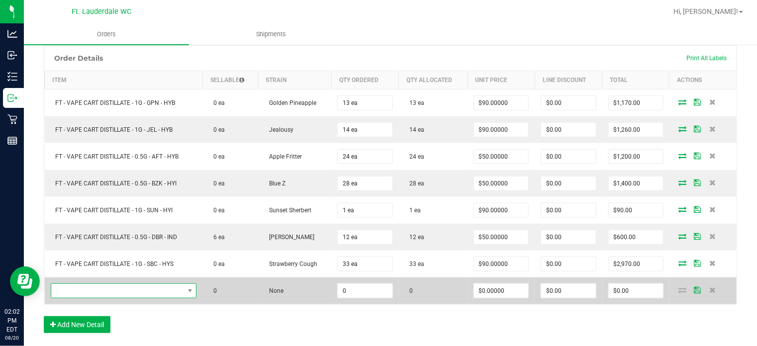
click at [80, 290] on span "NO DATA FOUND" at bounding box center [117, 291] width 133 height 14
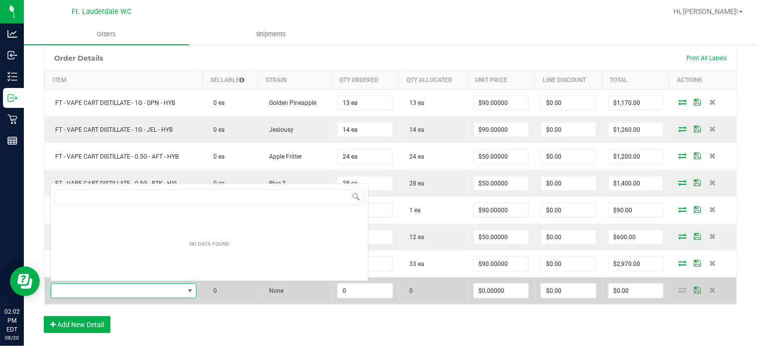
scroll to position [14, 143]
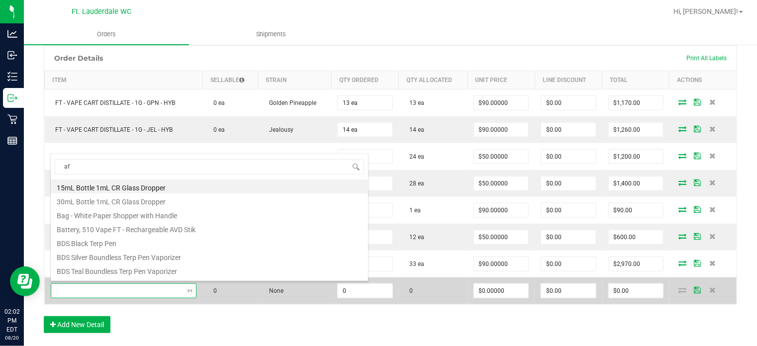
type input "aft"
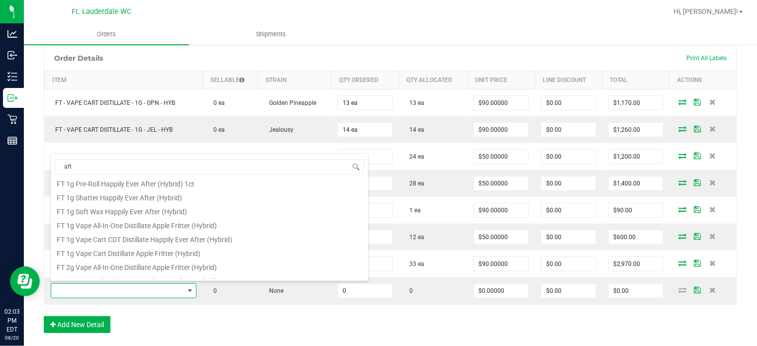
scroll to position [95, 0]
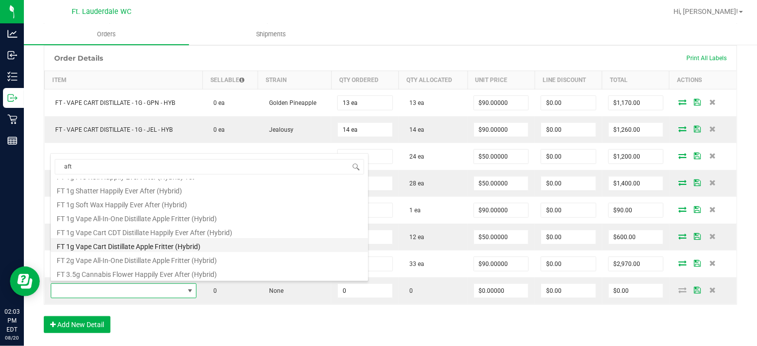
click at [107, 242] on li "FT 1g Vape Cart Distillate Apple Fritter (Hybrid)" at bounding box center [209, 245] width 317 height 14
type input "0 ea"
type input "$90.00000"
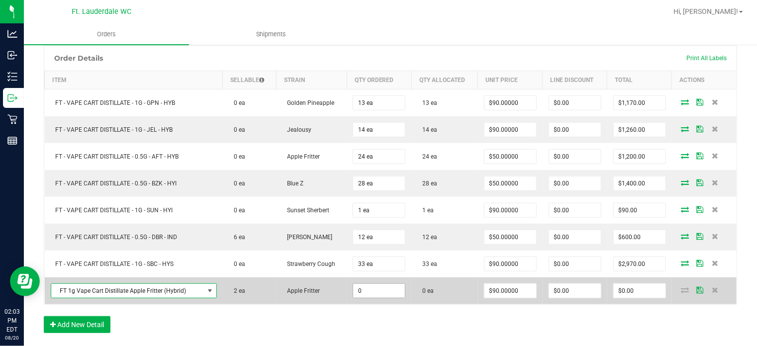
click at [376, 285] on input "0" at bounding box center [379, 291] width 52 height 14
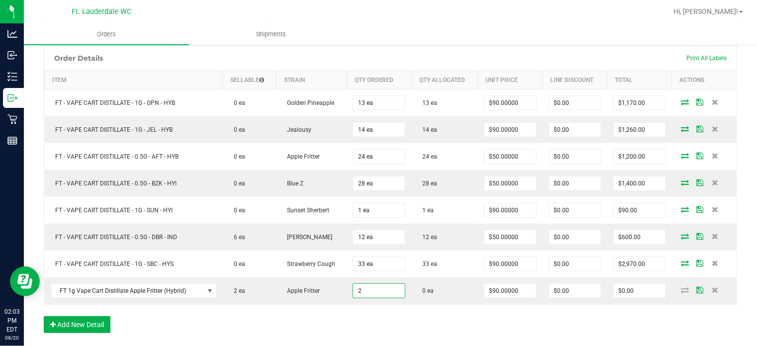
type input "2 ea"
type input "$180.00"
click at [490, 317] on div "Order Details Print All Labels Item Sellable Strain Qty Ordered Qty Allocated U…" at bounding box center [391, 194] width 694 height 298
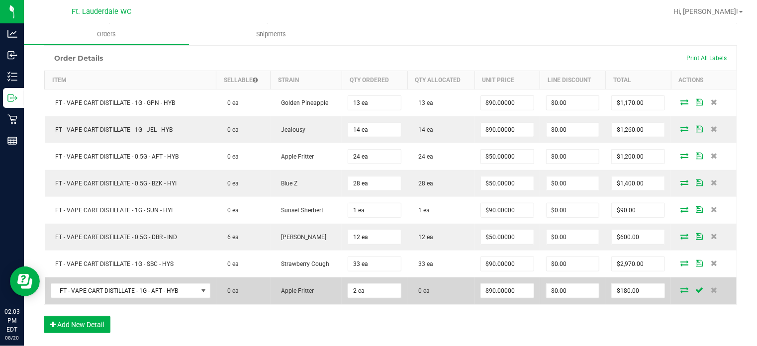
click at [677, 292] on td at bounding box center [704, 291] width 66 height 27
click at [681, 287] on icon at bounding box center [685, 290] width 8 height 6
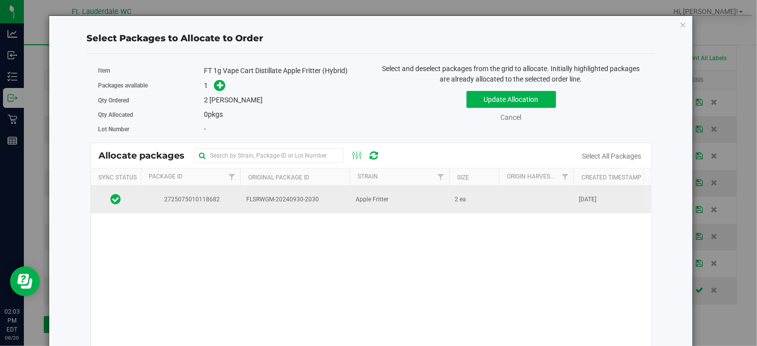
click at [416, 193] on td "Apple Fritter" at bounding box center [400, 199] width 100 height 27
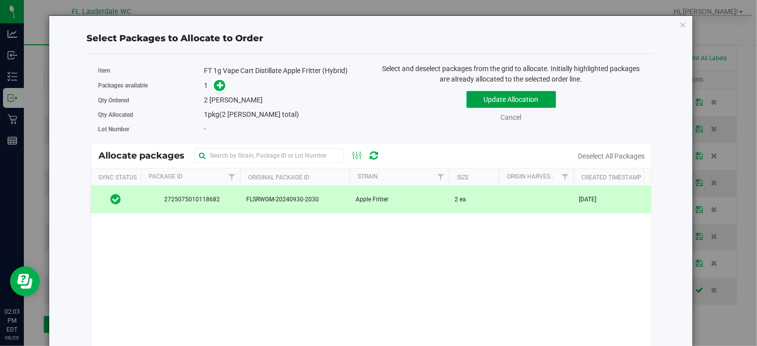
click at [518, 99] on button "Update Allocation" at bounding box center [512, 99] width 90 height 17
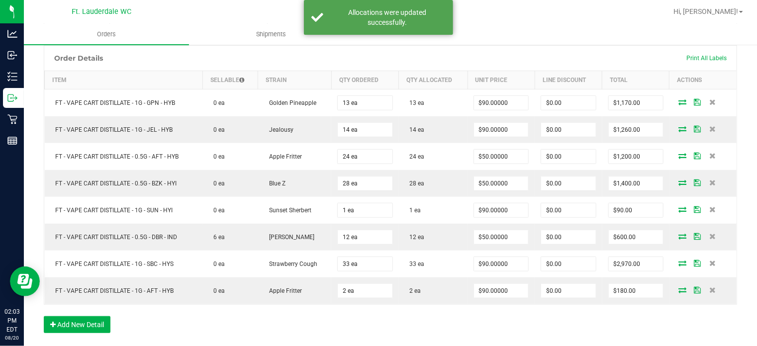
click at [621, 321] on div "Order Details Print All Labels Item Sellable Strain Qty Ordered Qty Allocated U…" at bounding box center [391, 194] width 694 height 298
click at [88, 316] on button "Add New Detail" at bounding box center [77, 324] width 67 height 17
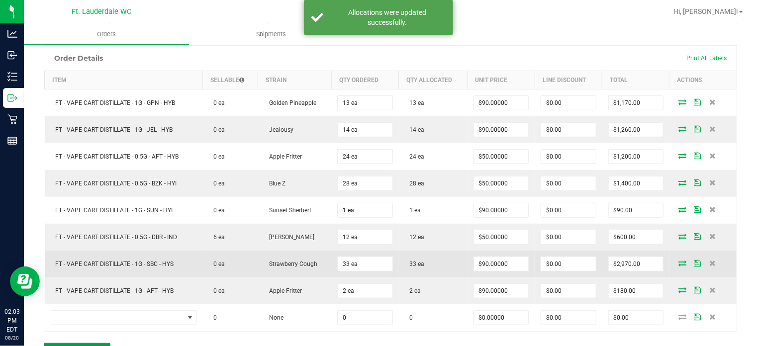
scroll to position [311, 0]
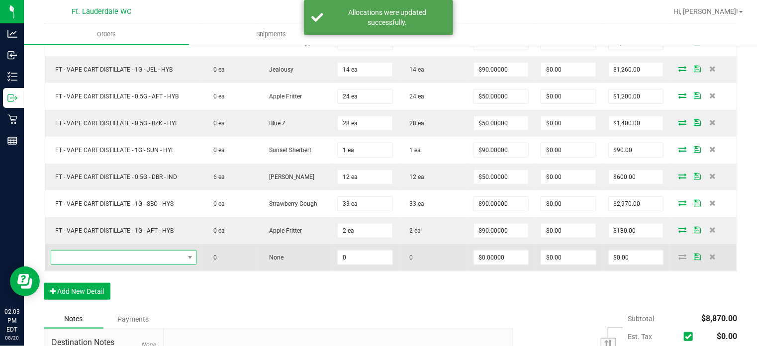
click at [170, 251] on span "NO DATA FOUND" at bounding box center [117, 258] width 133 height 14
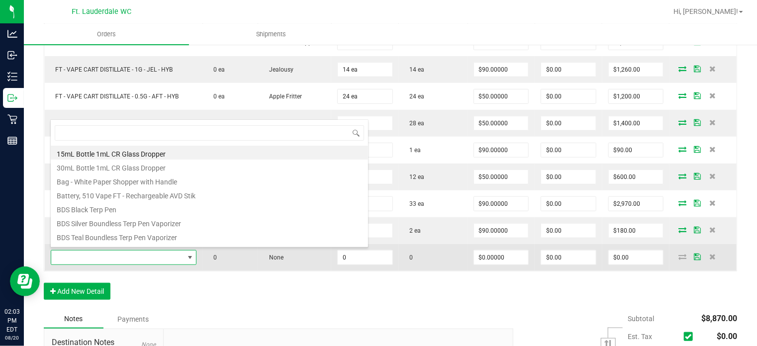
scroll to position [14, 143]
type input "mimosa"
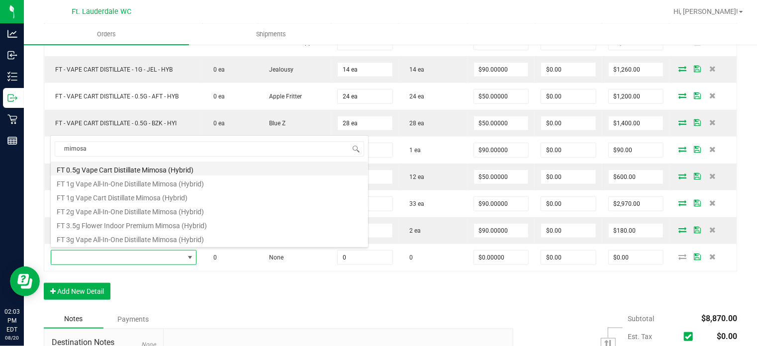
click at [86, 170] on li "FT 0.5g Vape Cart Distillate Mimosa (Hybrid)" at bounding box center [209, 169] width 317 height 14
type input "0 ea"
type input "$50.00000"
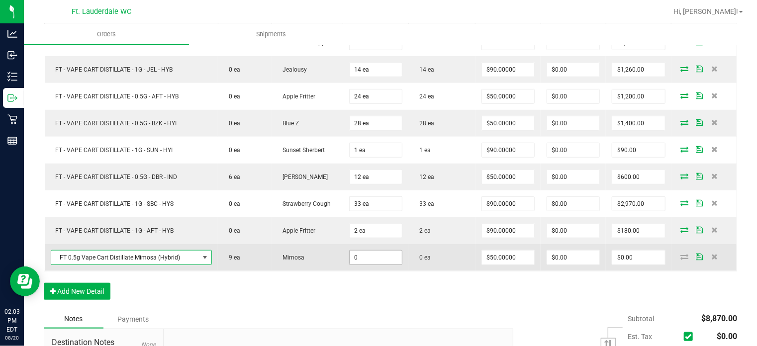
click at [387, 252] on input "0" at bounding box center [376, 258] width 52 height 14
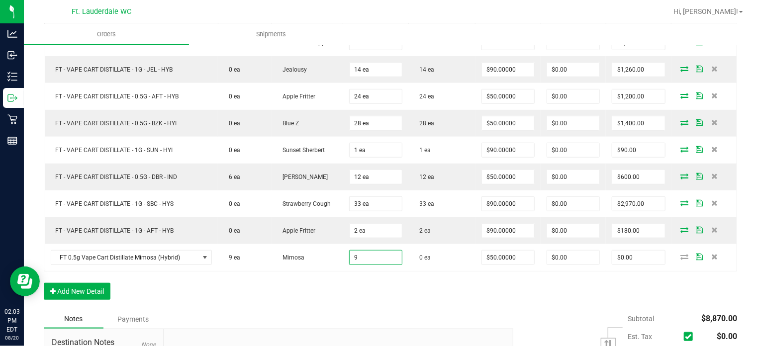
type input "9 ea"
type input "$450.00"
click at [356, 270] on div "Order Details Print All Labels Item Sellable Strain Qty Ordered Qty Allocated U…" at bounding box center [391, 147] width 694 height 325
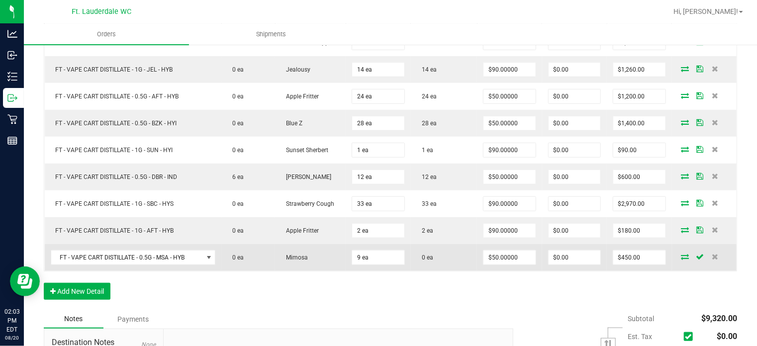
click at [682, 254] on icon at bounding box center [686, 257] width 8 height 6
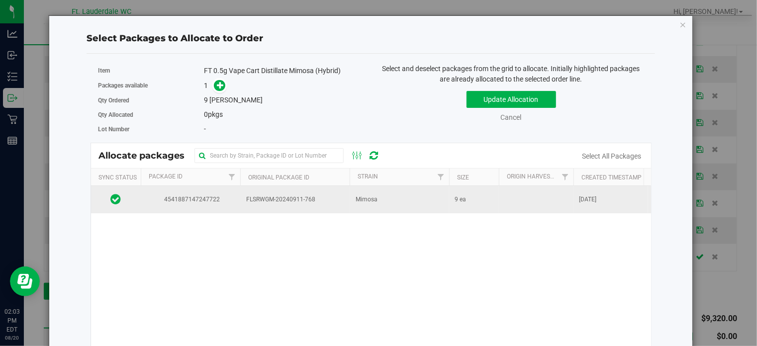
click at [316, 192] on td "FLSRWGM-20240911-768" at bounding box center [294, 199] width 109 height 27
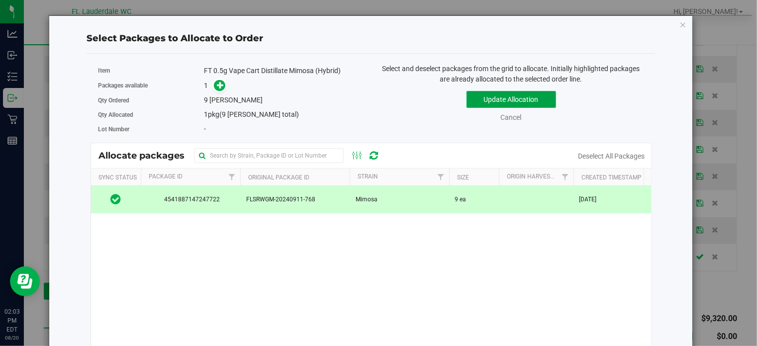
click at [478, 104] on button "Update Allocation" at bounding box center [512, 99] width 90 height 17
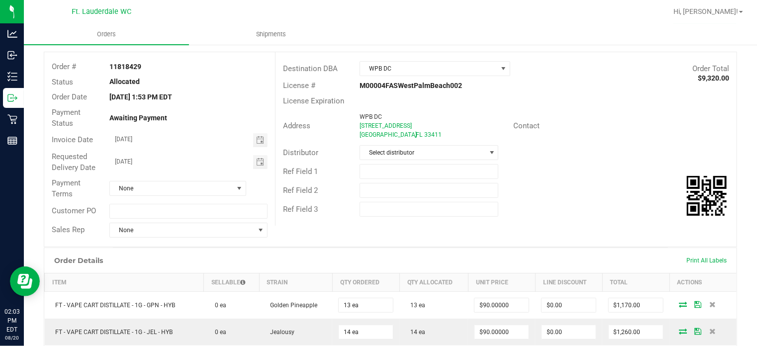
scroll to position [0, 0]
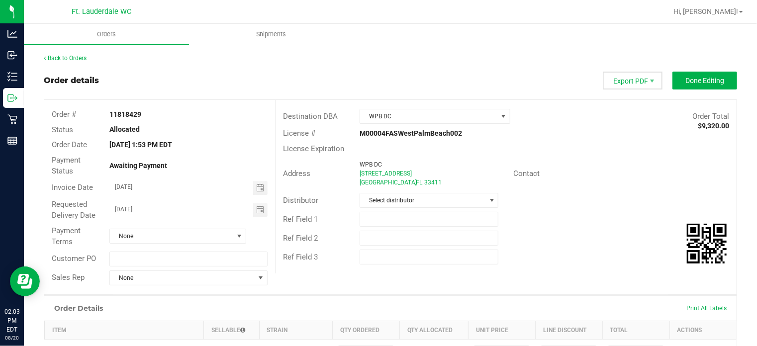
click at [630, 77] on span "Export PDF" at bounding box center [633, 81] width 60 height 18
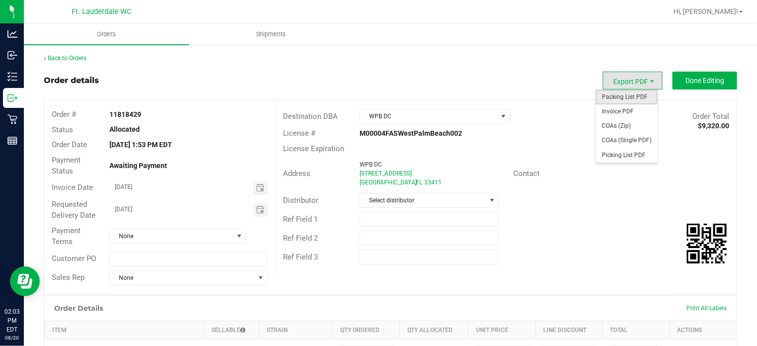
click at [621, 95] on span "Packing List PDF" at bounding box center [627, 97] width 62 height 14
click at [621, 87] on span "Export PDF" at bounding box center [633, 81] width 60 height 18
click at [616, 96] on span "Packing List PDF" at bounding box center [627, 97] width 62 height 14
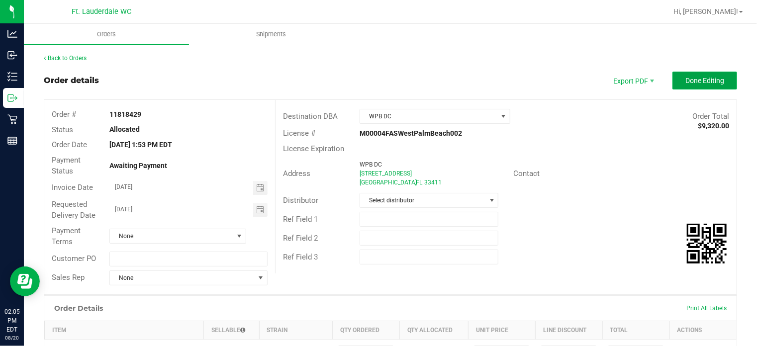
click at [697, 72] on button "Done Editing" at bounding box center [705, 81] width 65 height 18
